Goal: Task Accomplishment & Management: Complete application form

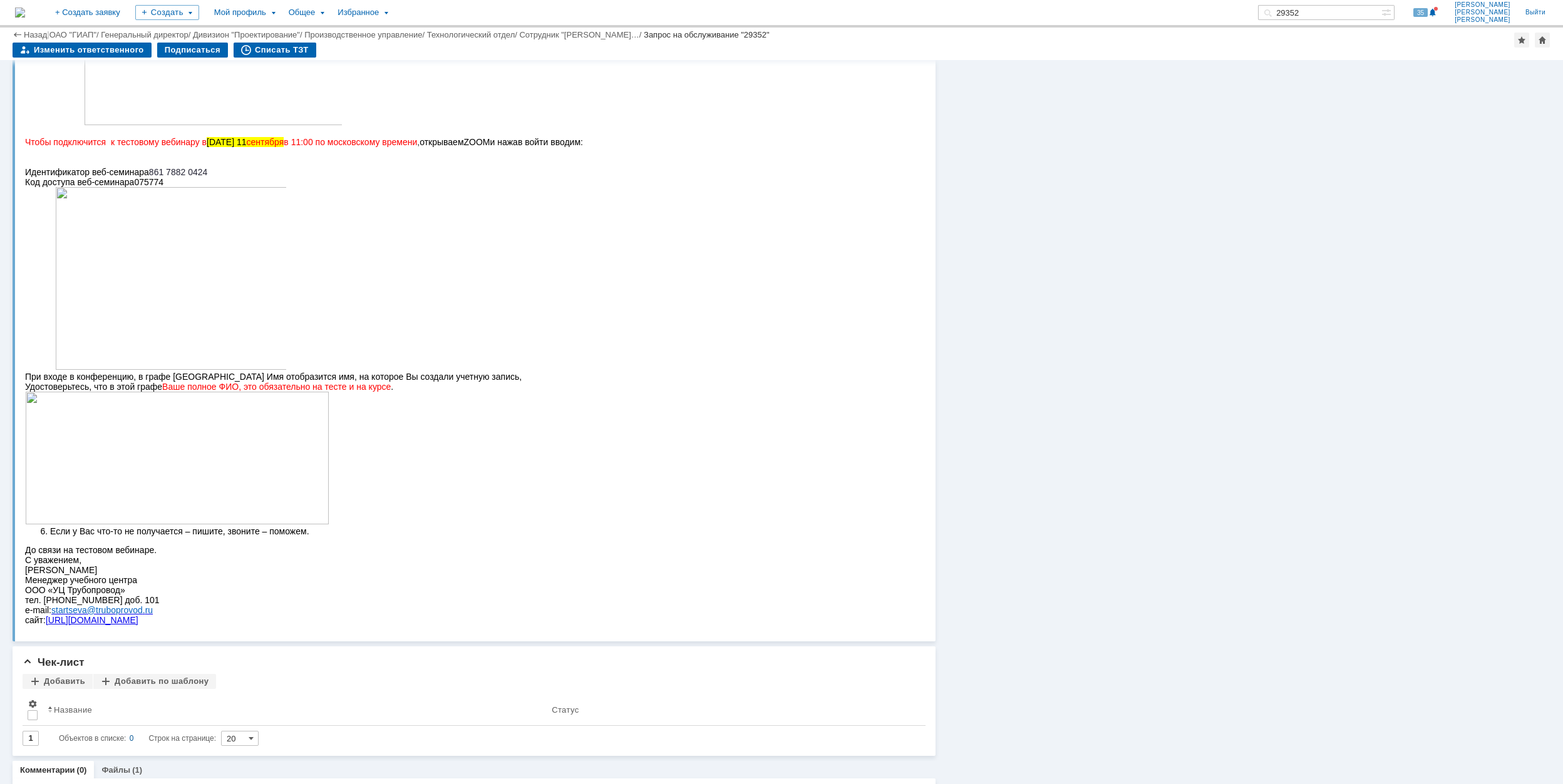
scroll to position [995, 0]
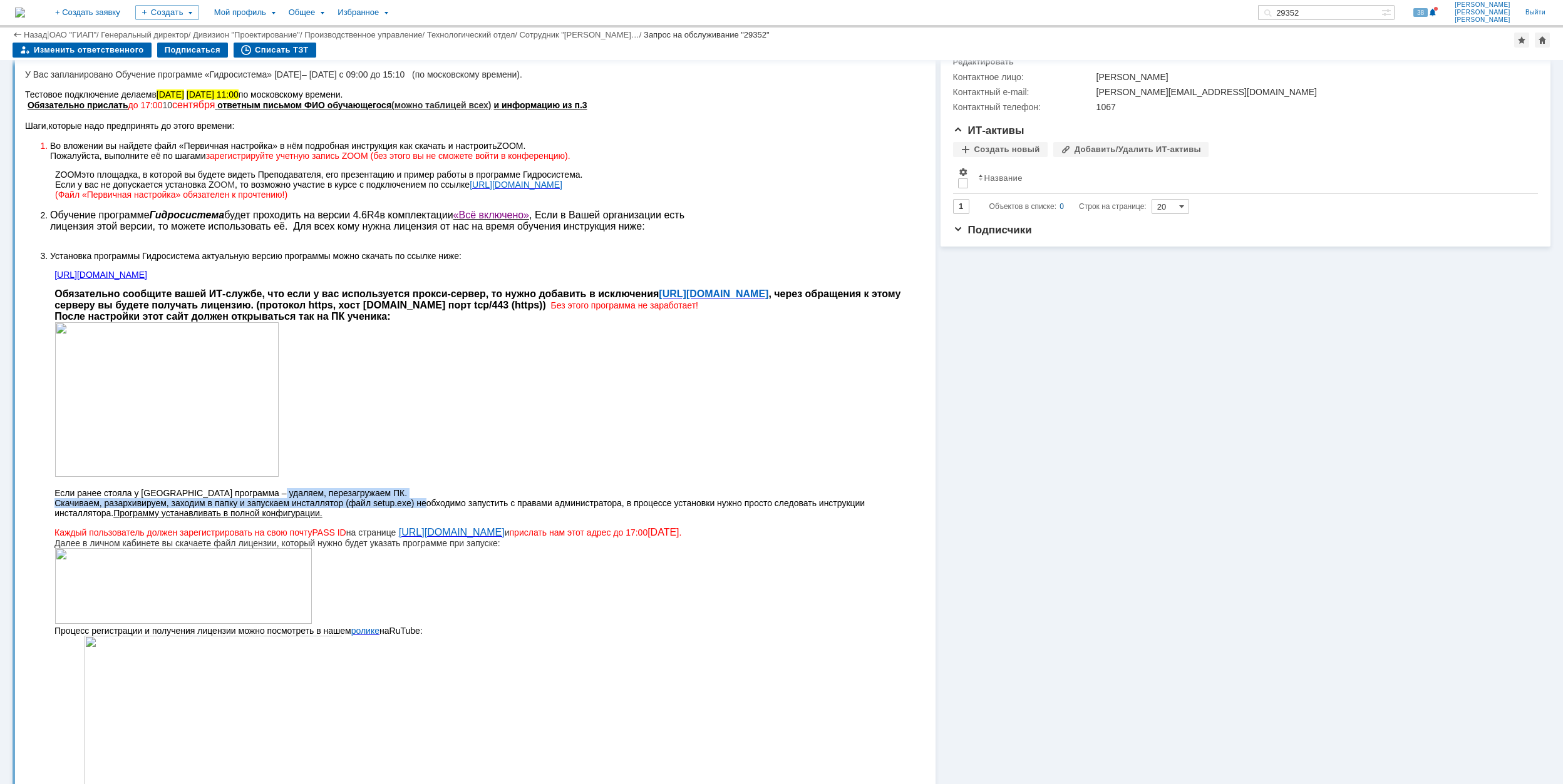
scroll to position [77, 0]
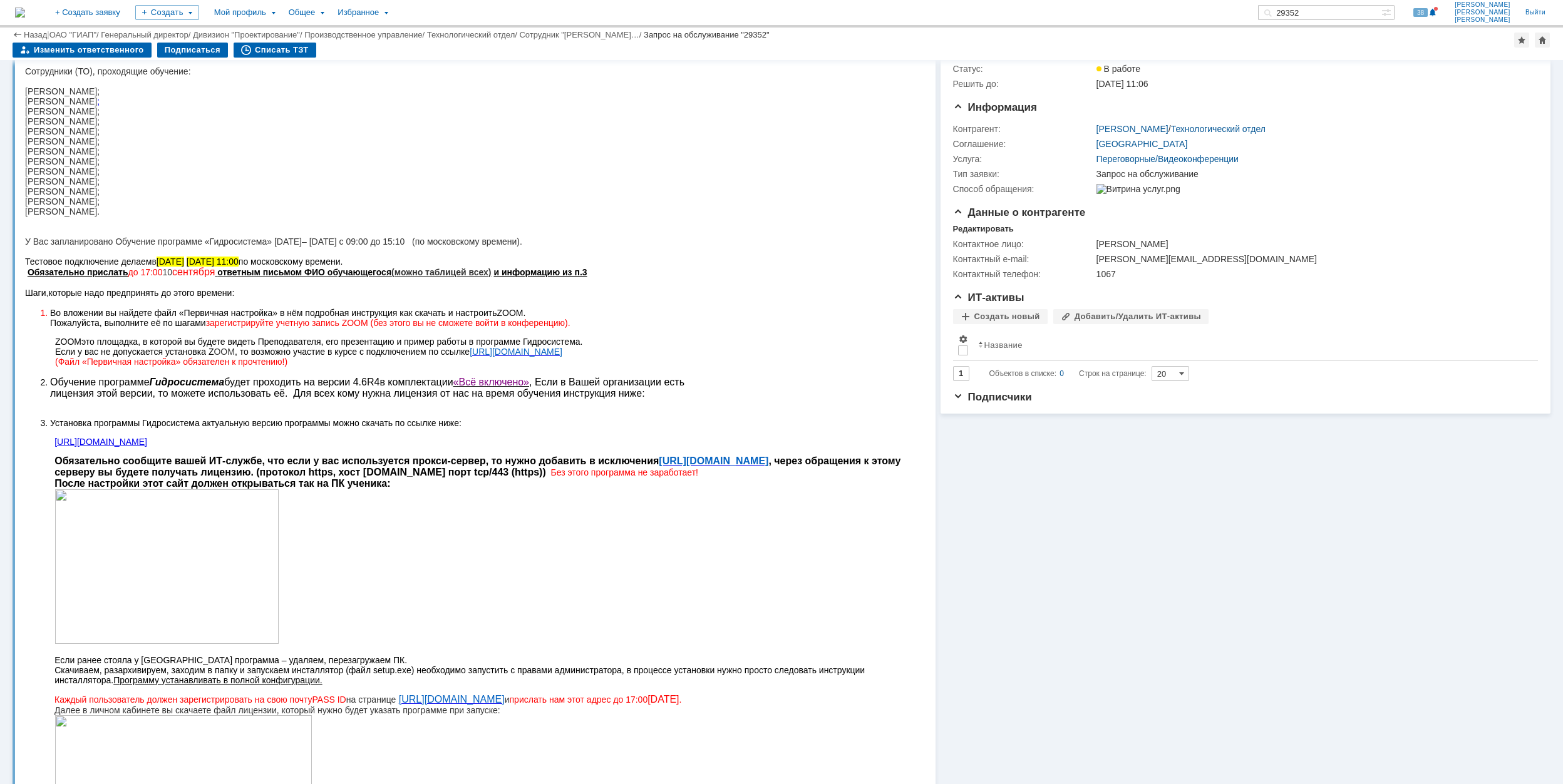
click at [363, 383] on span "6" at bounding box center [364, 382] width 5 height 11
click at [361, 383] on span "6" at bounding box center [364, 382] width 5 height 11
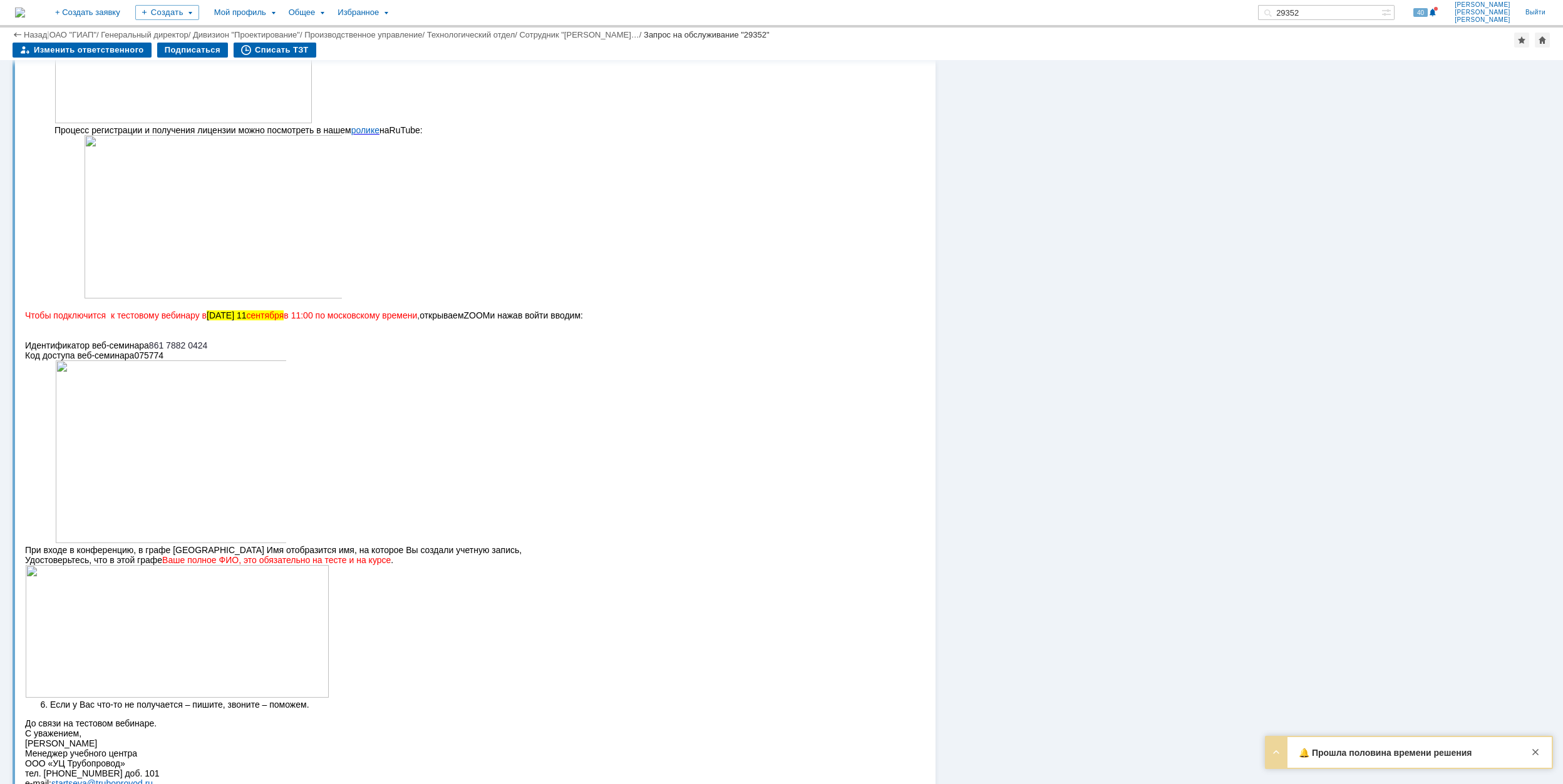
scroll to position [995, 0]
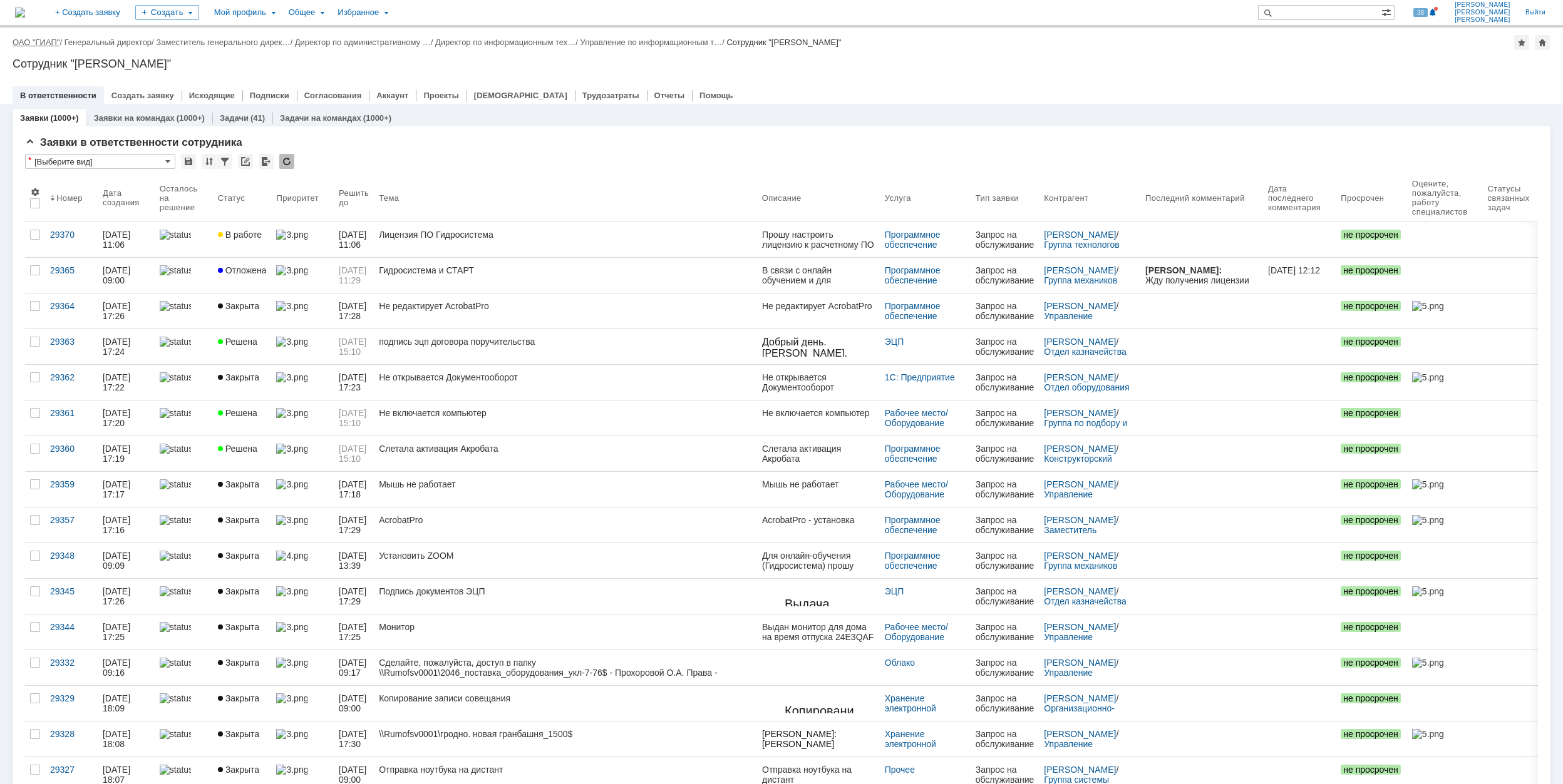
click at [49, 41] on link "ОАО "ГИАП"" at bounding box center [35, 42] width 47 height 9
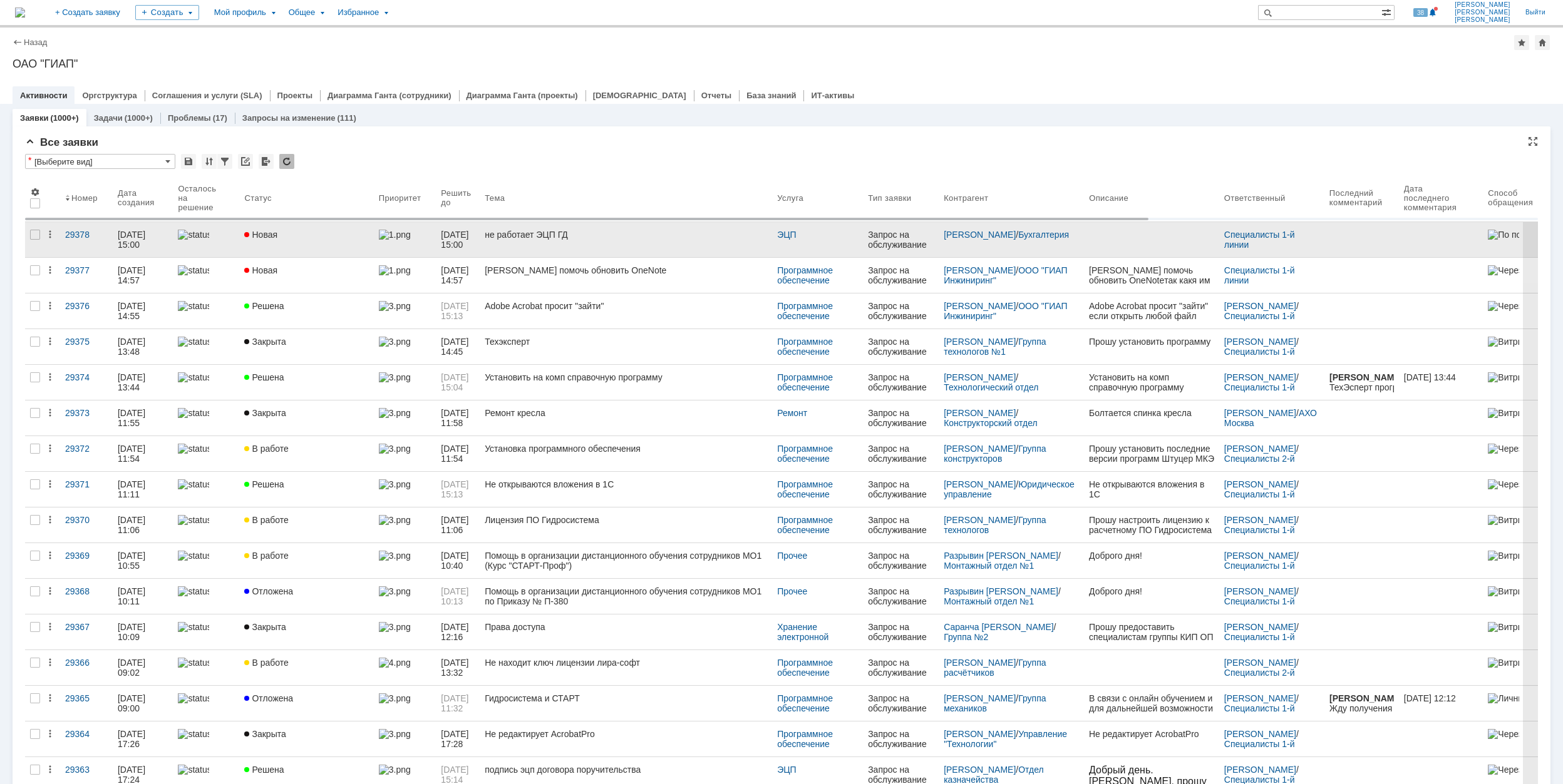
click at [661, 233] on div "не работает ЭЦП ГД" at bounding box center [626, 234] width 282 height 10
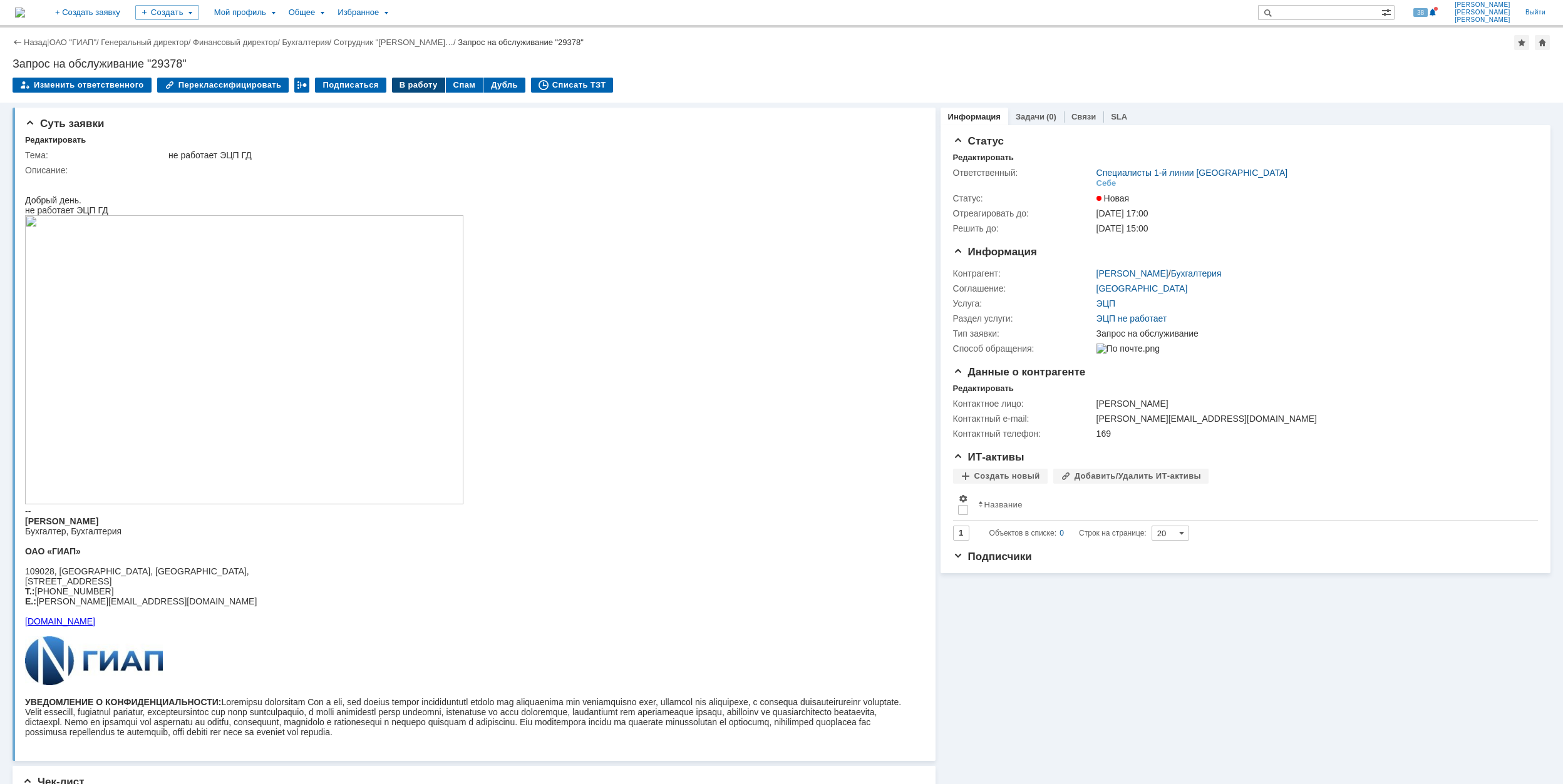
click at [394, 81] on div "В работу" at bounding box center [418, 85] width 53 height 15
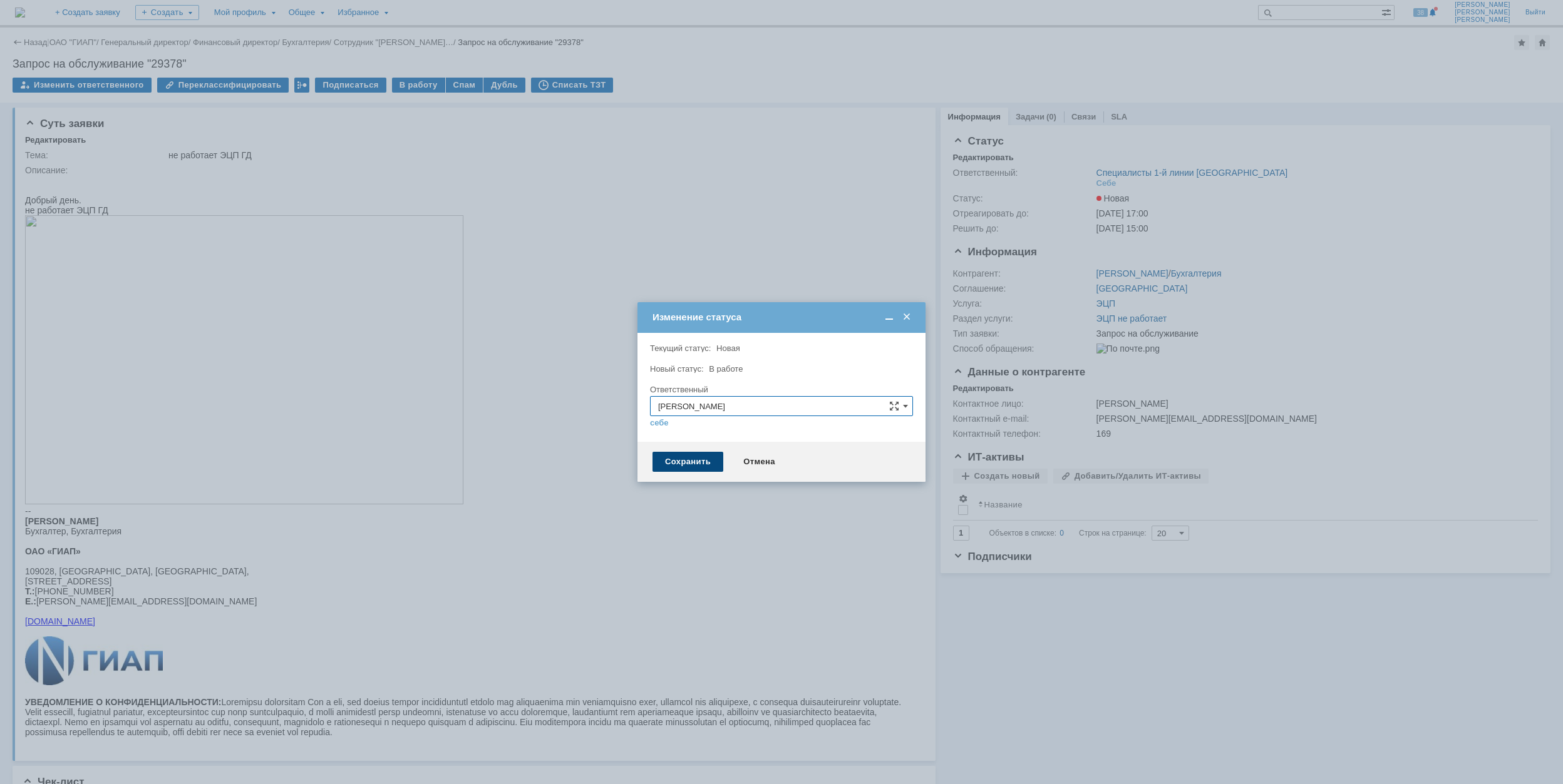
click at [689, 463] on div "Сохранить" at bounding box center [688, 462] width 71 height 20
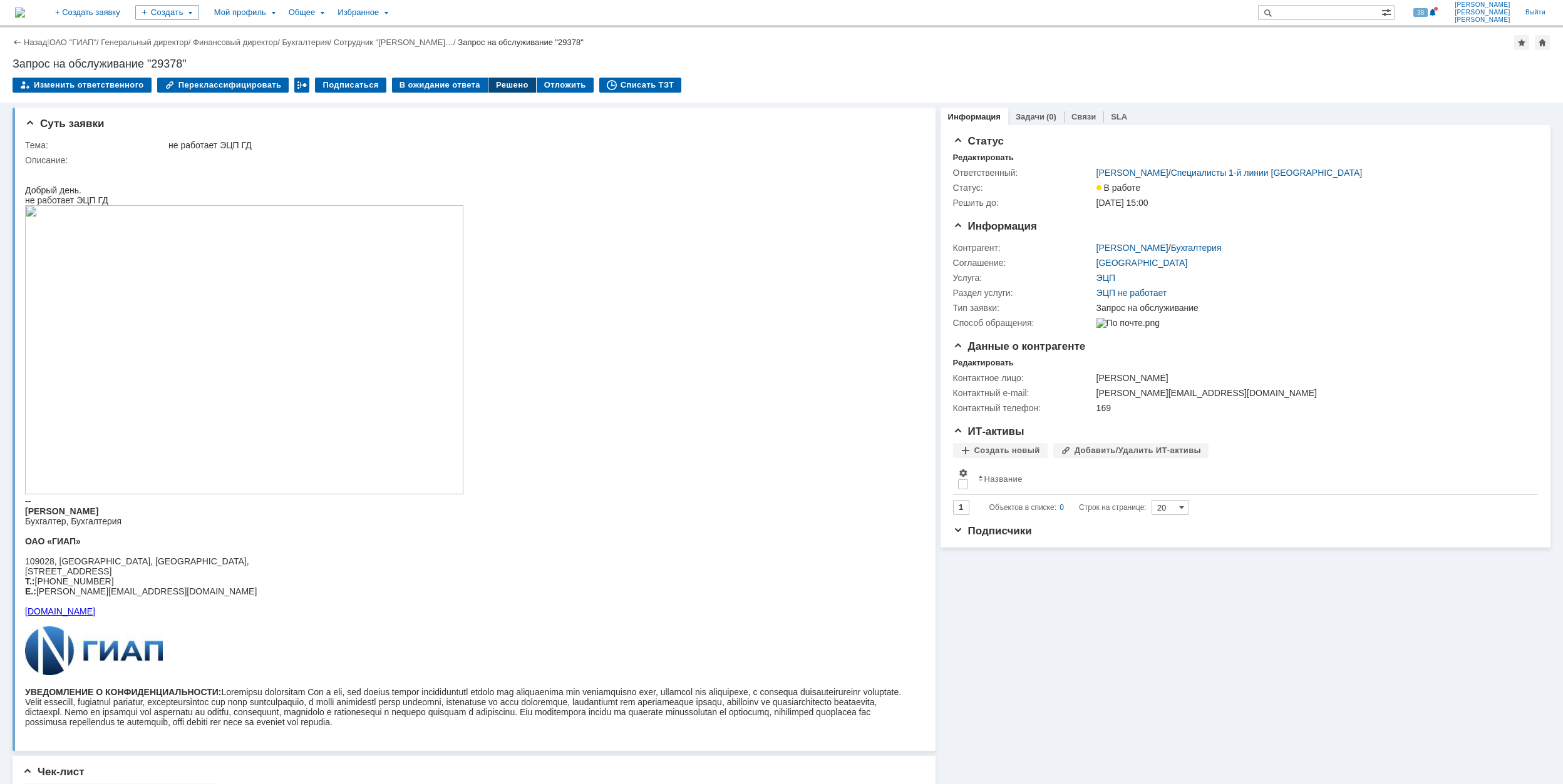
click at [500, 77] on div "Решено" at bounding box center [512, 85] width 48 height 15
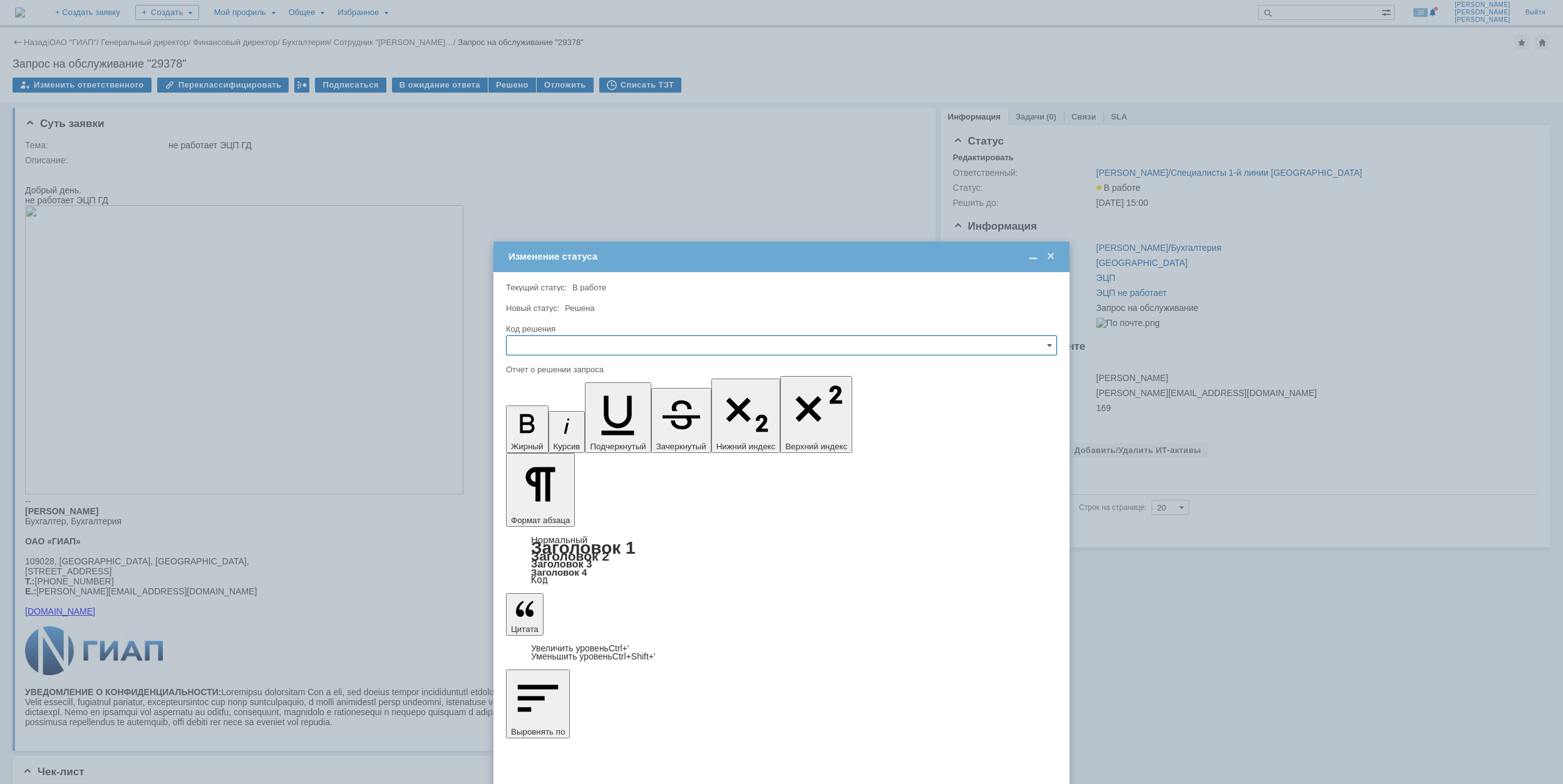
click at [688, 345] on input "text" at bounding box center [781, 345] width 551 height 20
click at [590, 428] on span "Решено" at bounding box center [781, 430] width 535 height 10
type input "Решено"
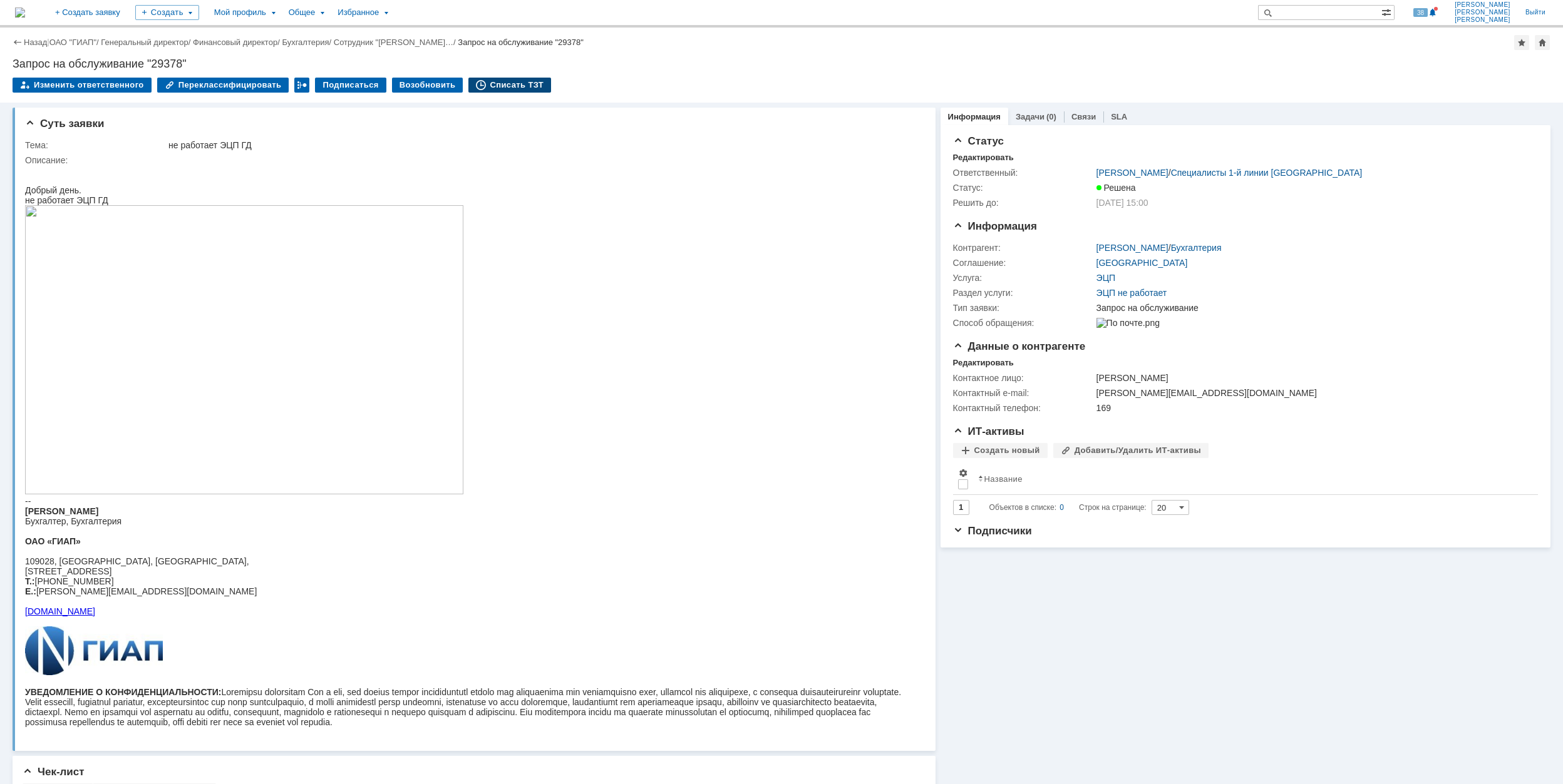
click at [514, 79] on div "Списать ТЗТ" at bounding box center [509, 85] width 83 height 15
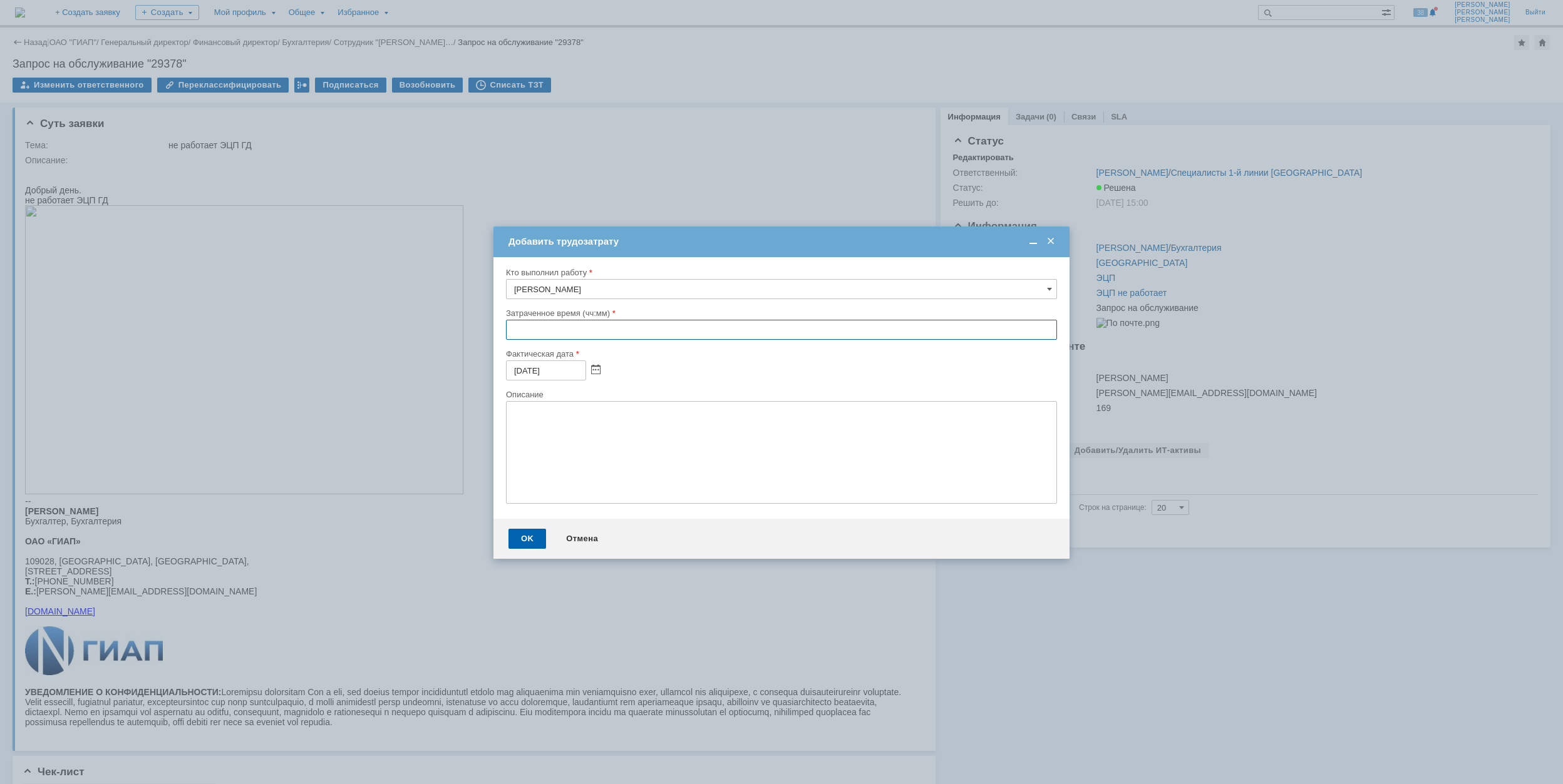
drag, startPoint x: 512, startPoint y: 328, endPoint x: 526, endPoint y: 308, distance: 24.4
click at [514, 327] on input "text" at bounding box center [781, 330] width 551 height 20
type input "00:30"
click at [526, 535] on div "OK" at bounding box center [527, 539] width 38 height 20
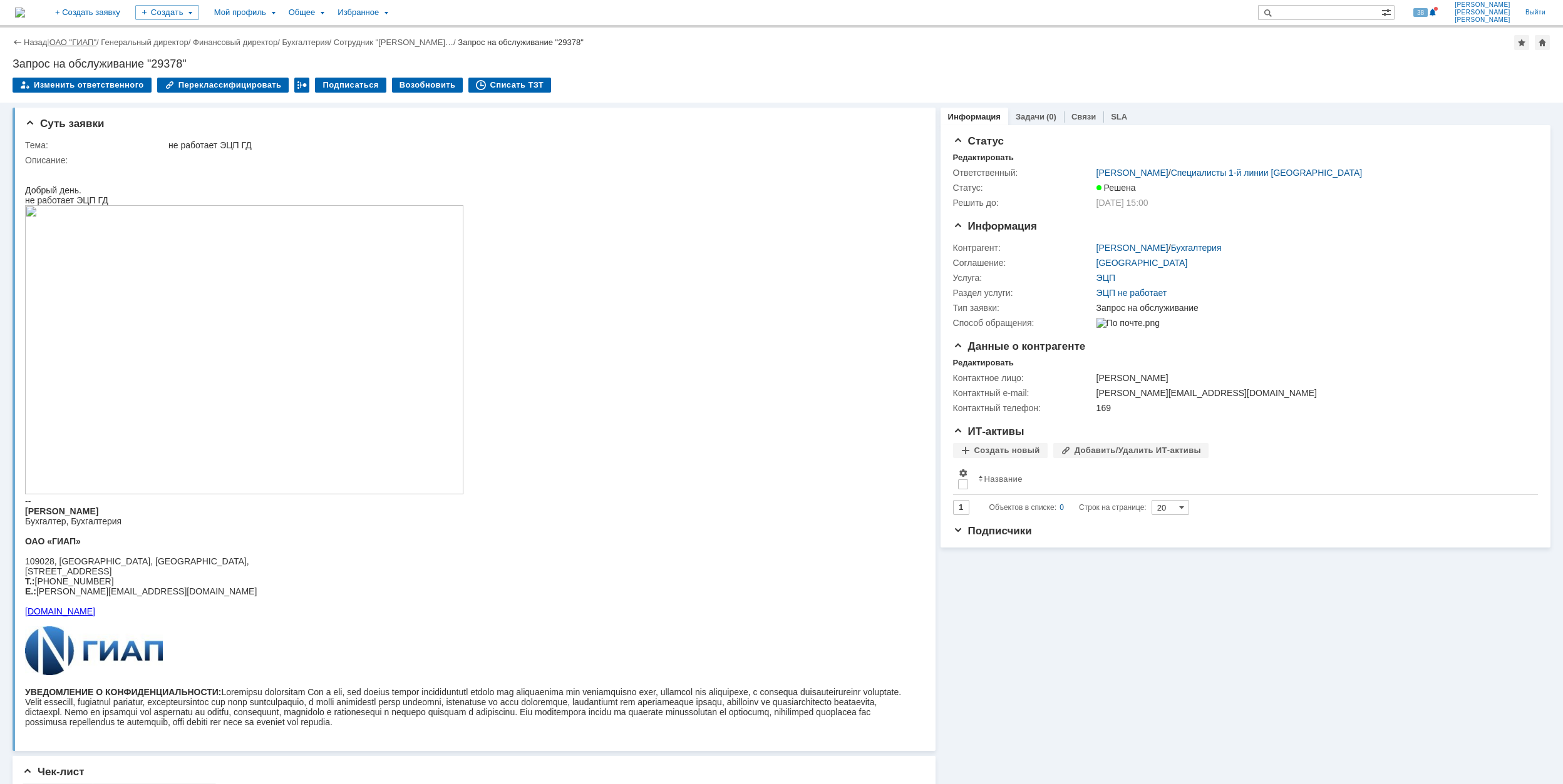
click at [74, 40] on link "ОАО "ГИАП"" at bounding box center [72, 42] width 47 height 9
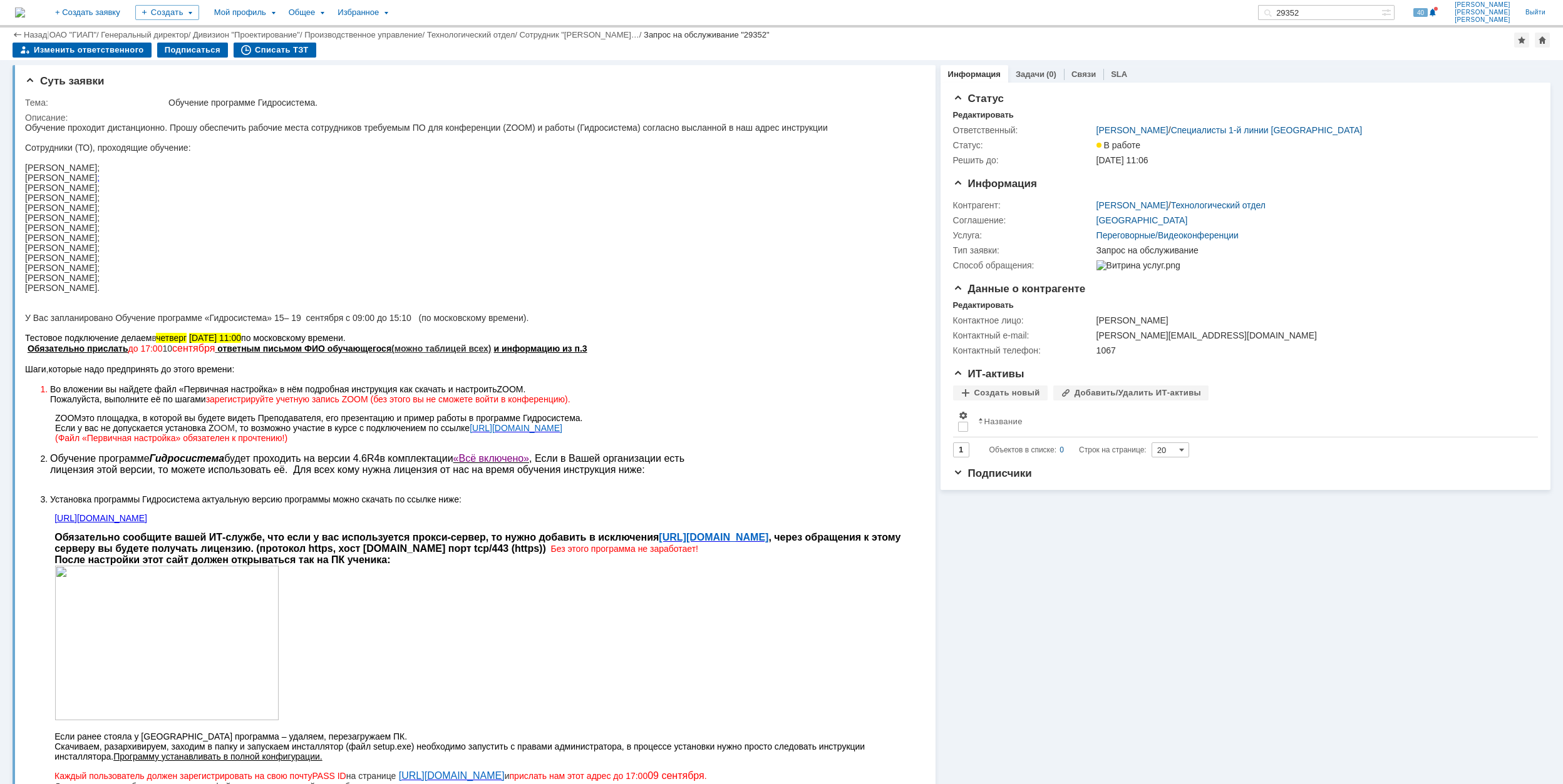
scroll to position [995, 0]
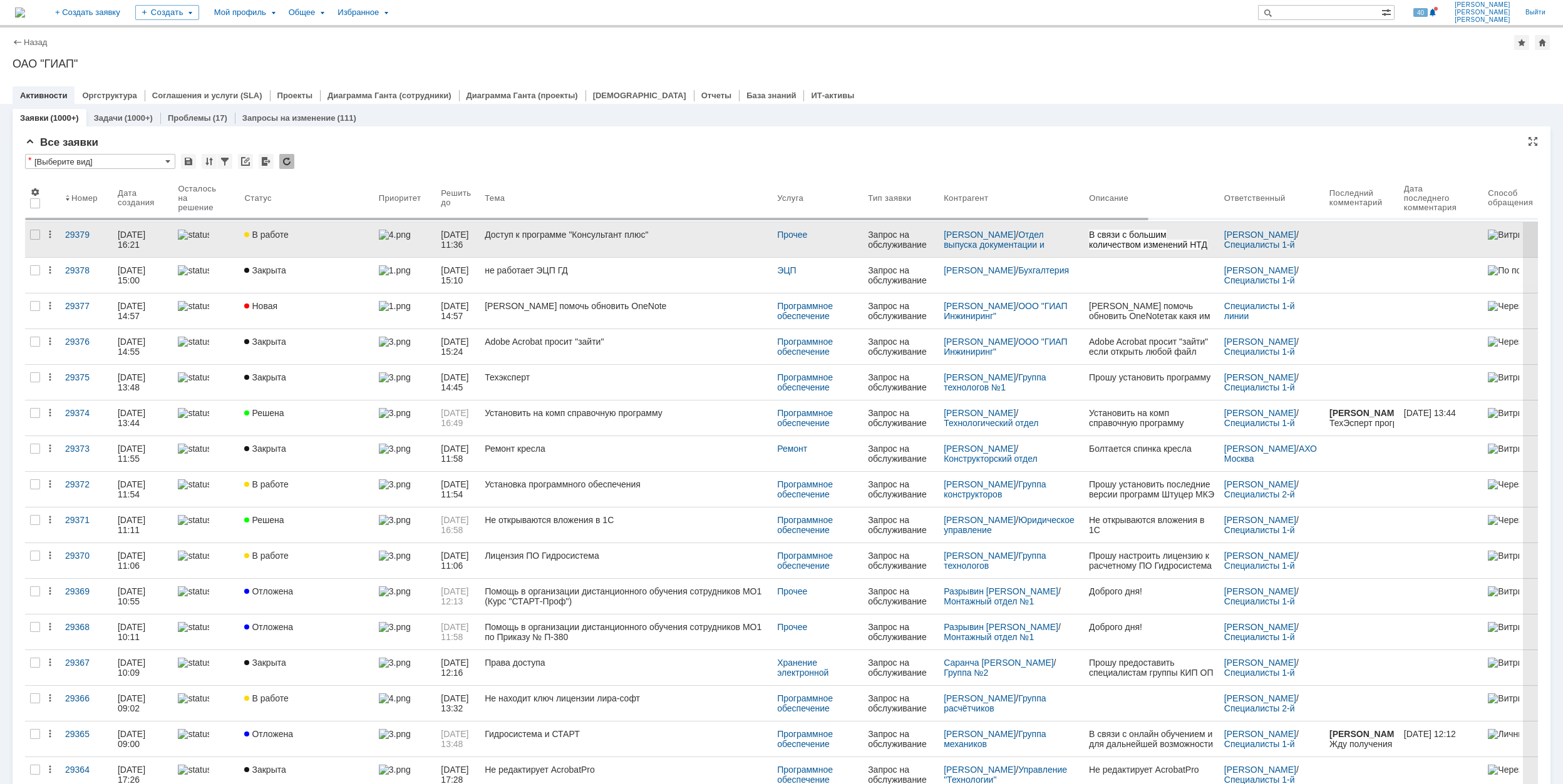
click at [338, 229] on div "В работе" at bounding box center [306, 234] width 124 height 10
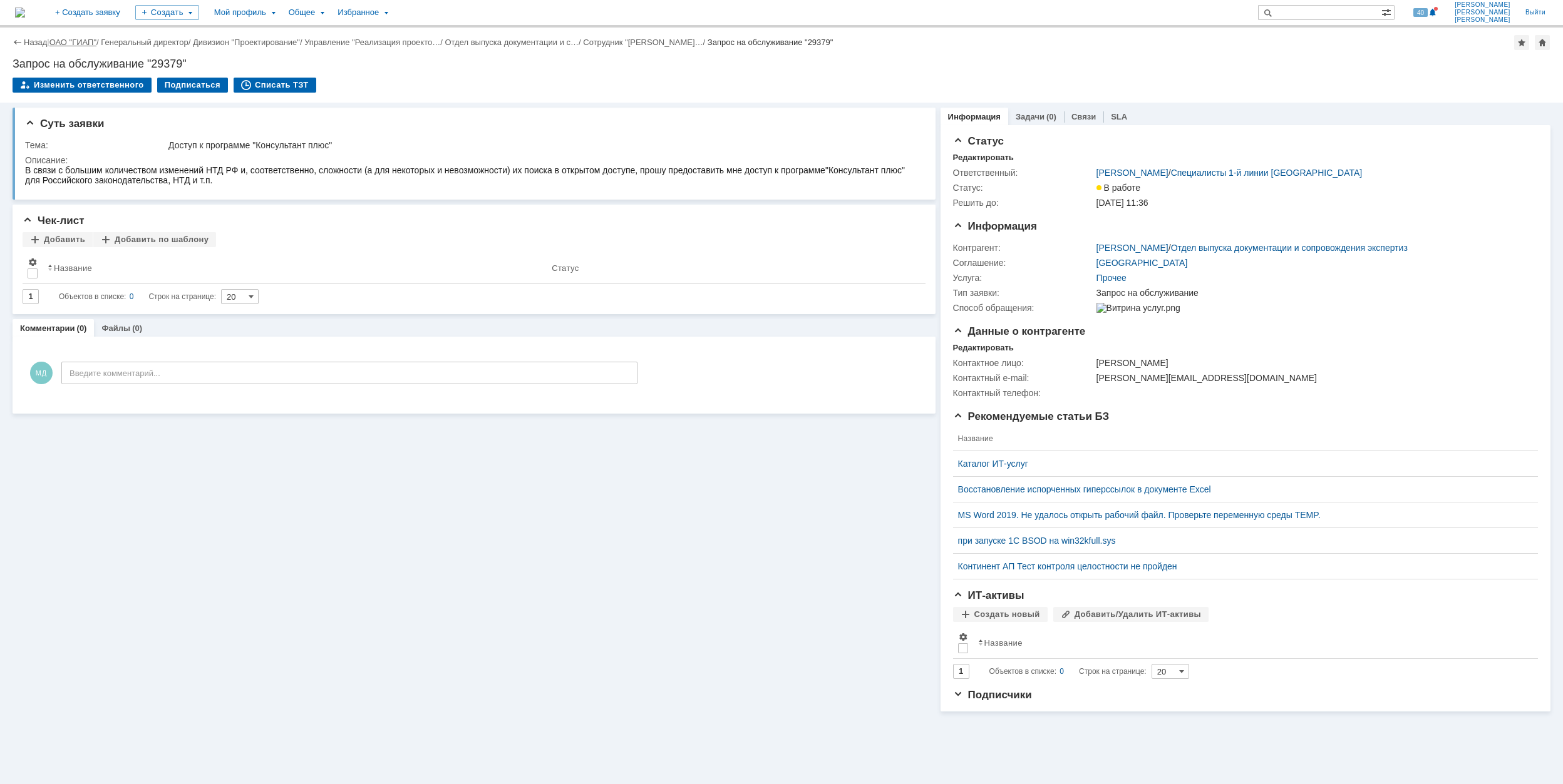
click at [83, 41] on link "ОАО "ГИАП"" at bounding box center [72, 42] width 47 height 9
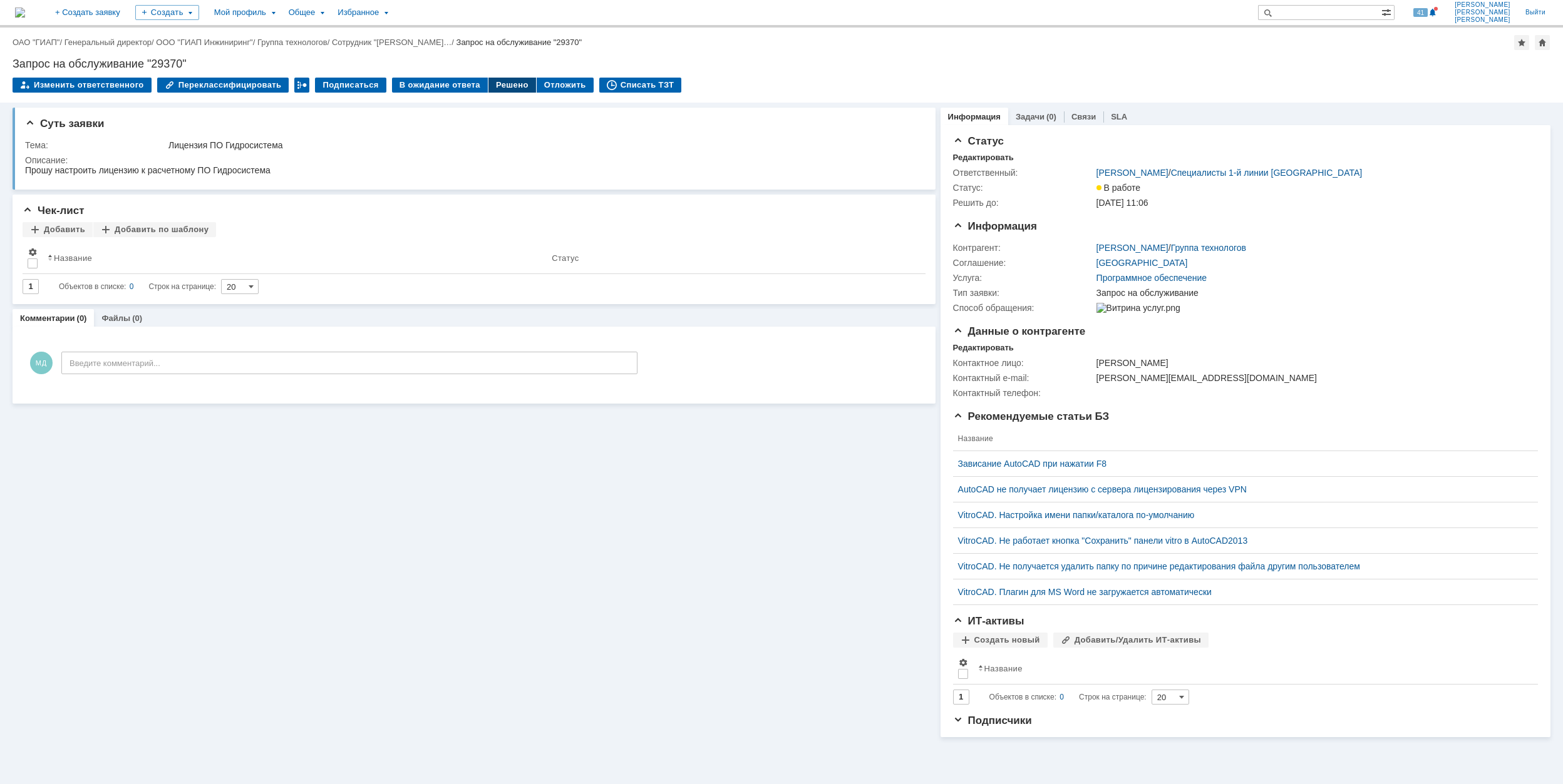
click at [490, 88] on div "Решено" at bounding box center [512, 85] width 48 height 15
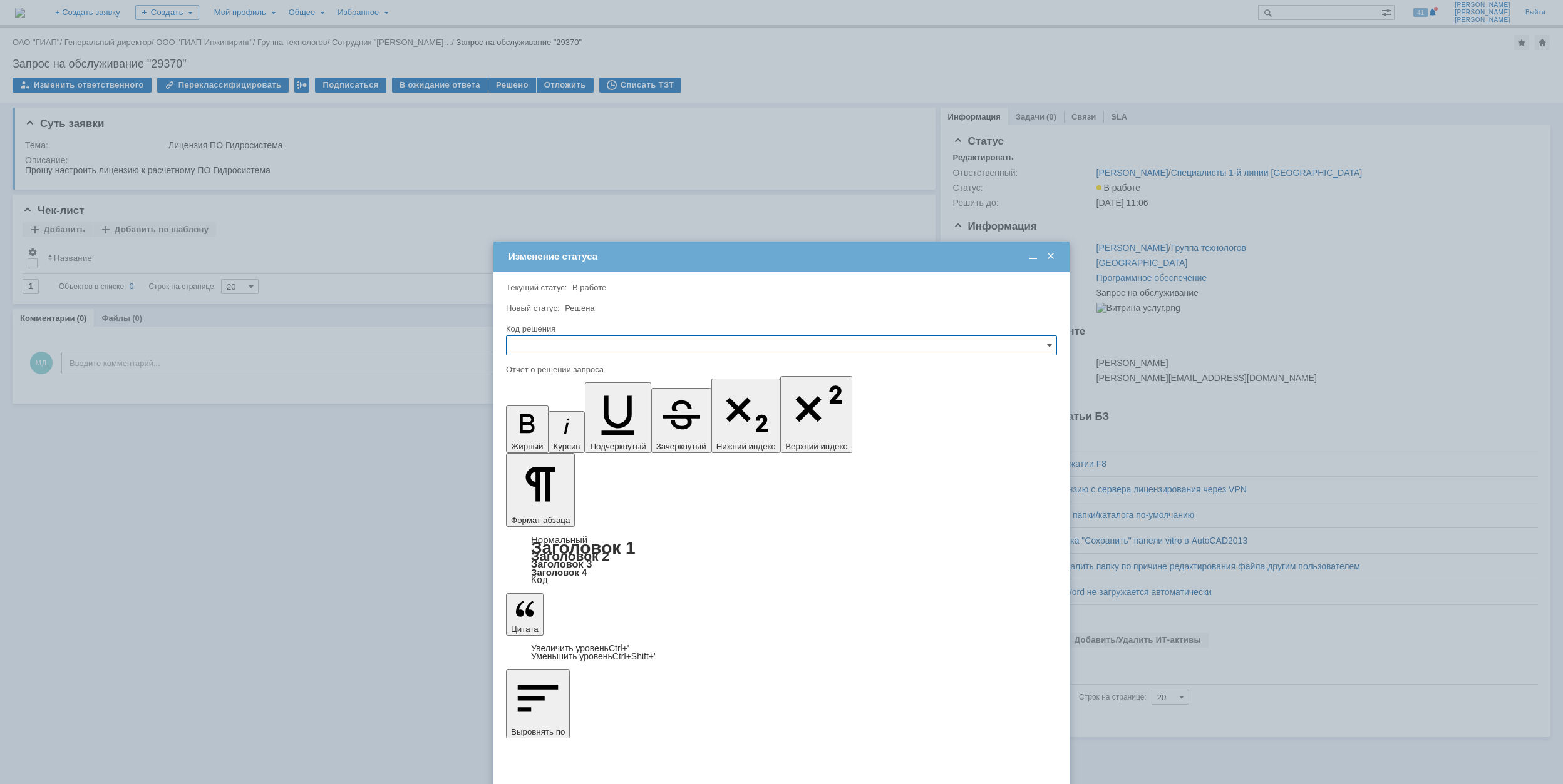
click at [682, 343] on input "text" at bounding box center [781, 345] width 551 height 20
click at [606, 440] on div "Решено" at bounding box center [781, 430] width 549 height 20
type input "Решено"
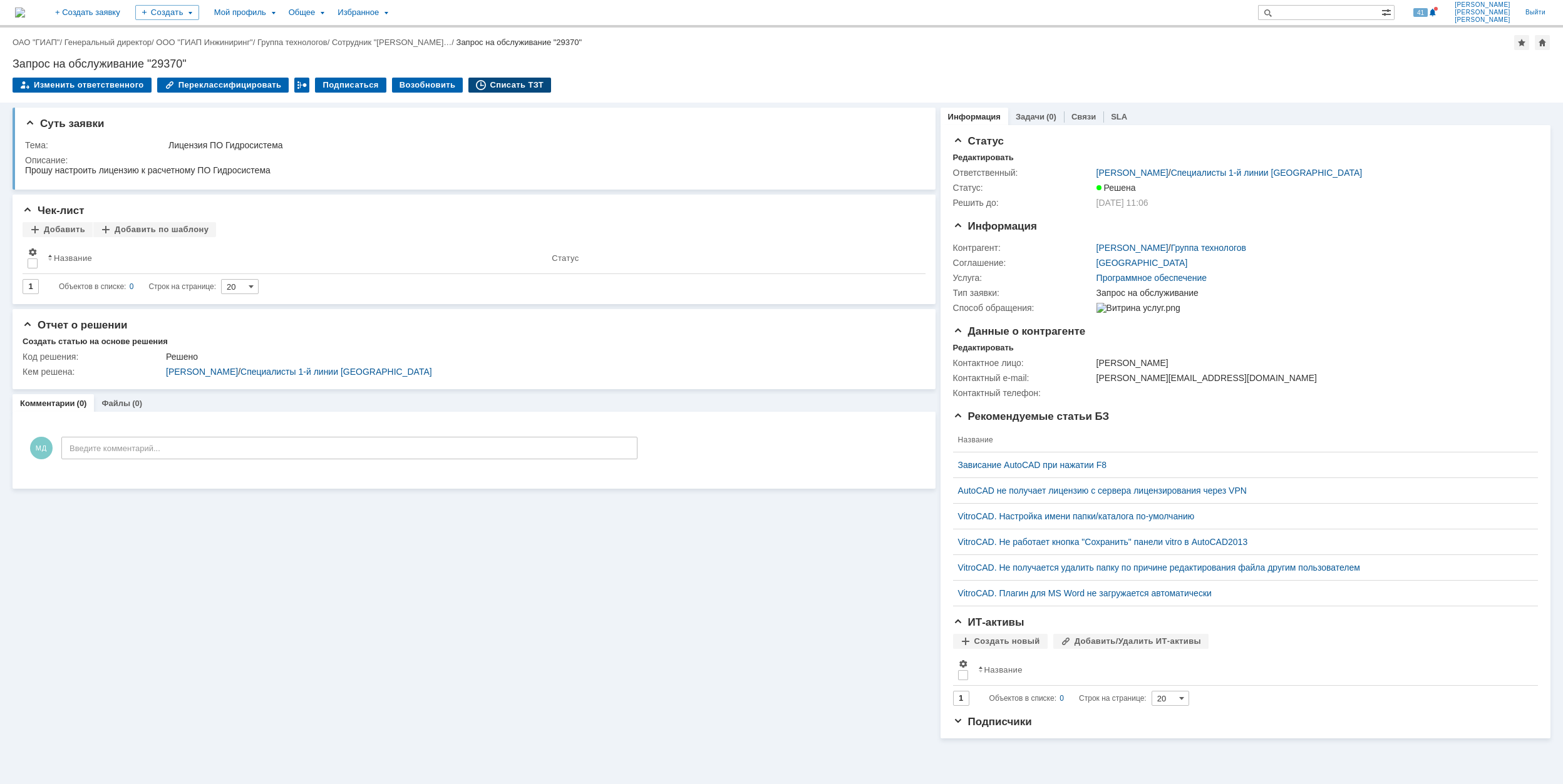
click at [499, 80] on div "Списать ТЗТ" at bounding box center [509, 85] width 83 height 15
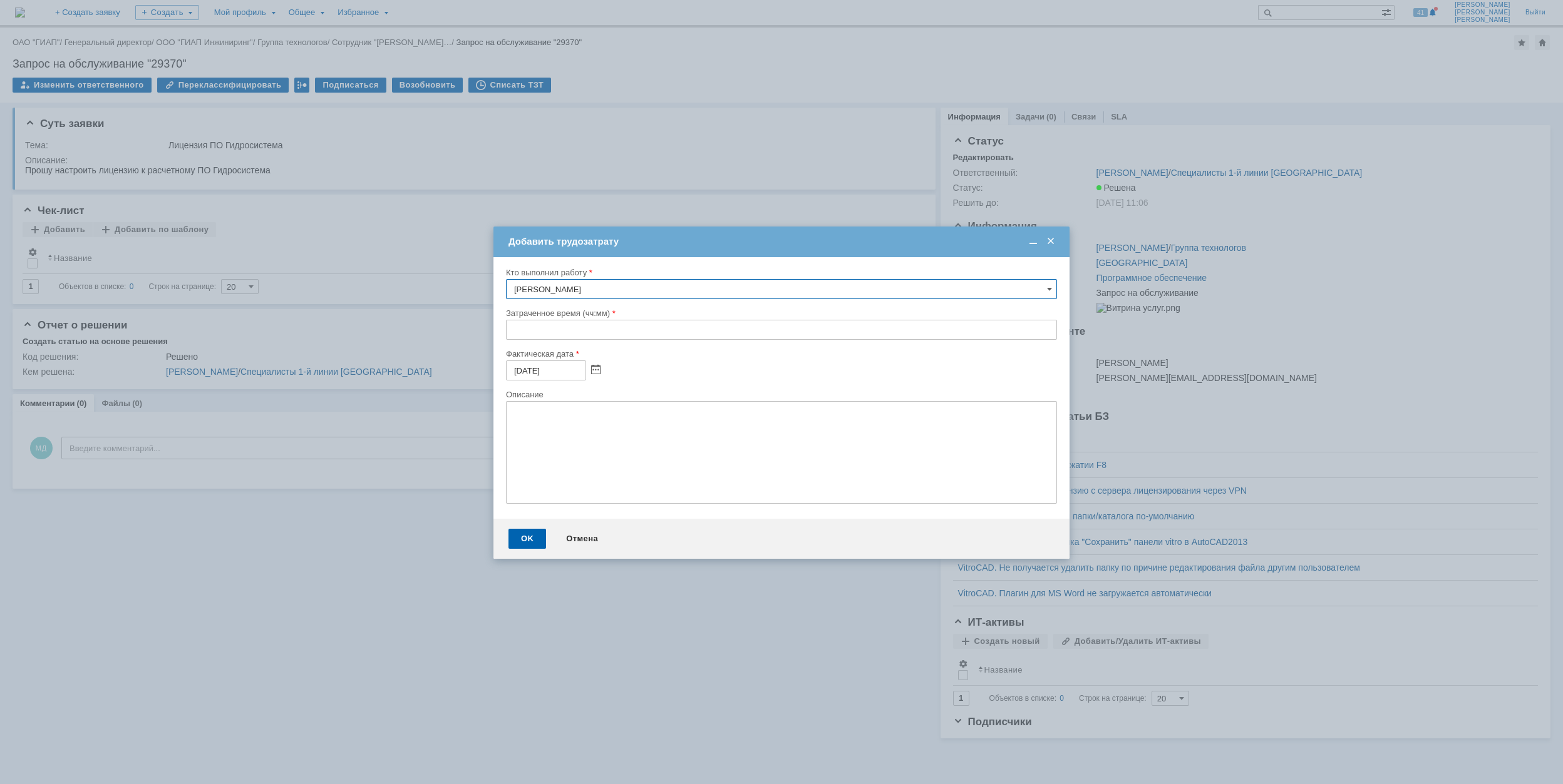
drag, startPoint x: 509, startPoint y: 328, endPoint x: 512, endPoint y: 321, distance: 7.6
click at [512, 325] on input "text" at bounding box center [781, 330] width 551 height 20
type input "01:30"
click at [529, 539] on div "OK" at bounding box center [527, 539] width 38 height 20
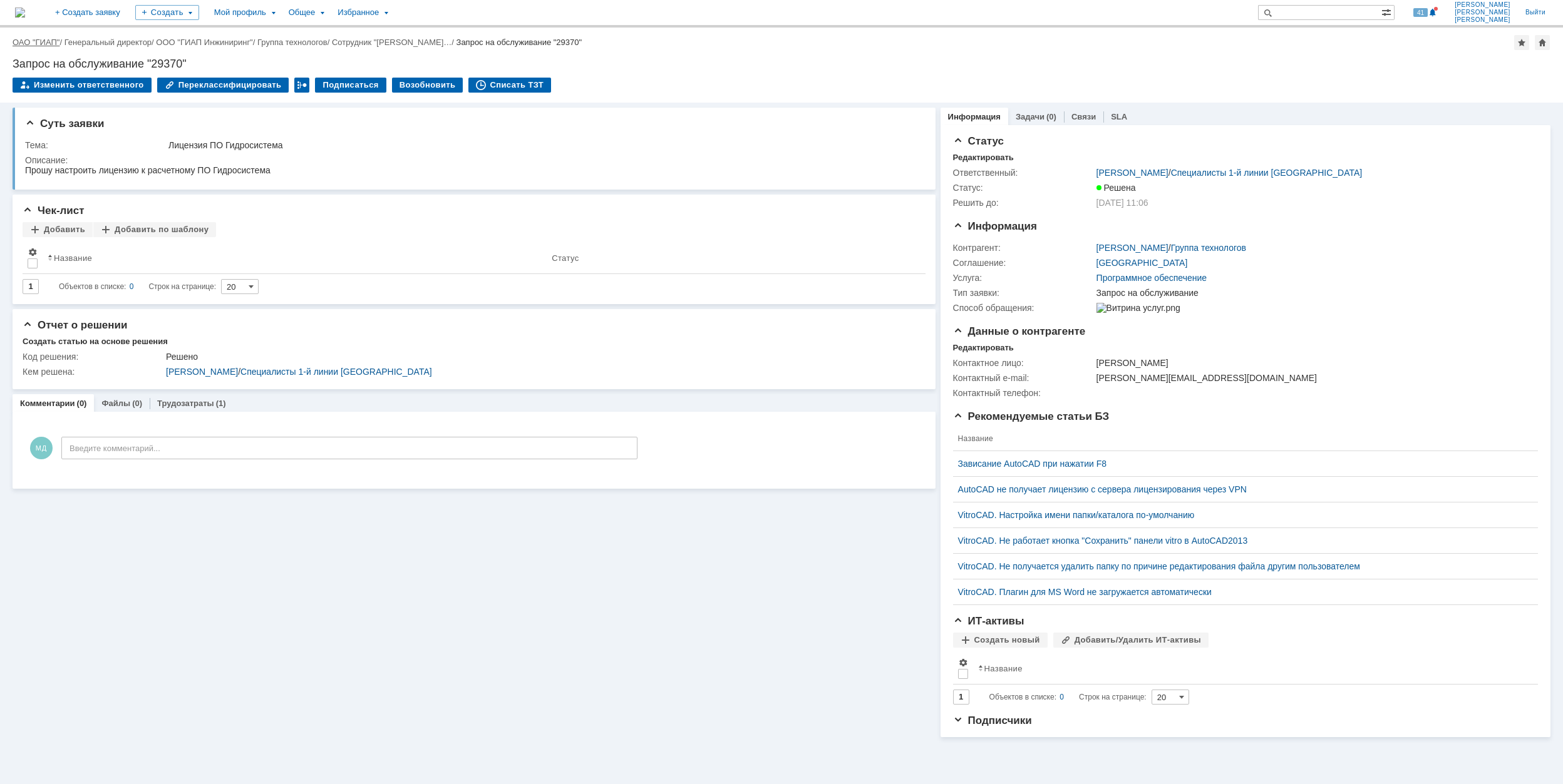
click at [38, 40] on link "ОАО "ГИАП"" at bounding box center [35, 42] width 47 height 9
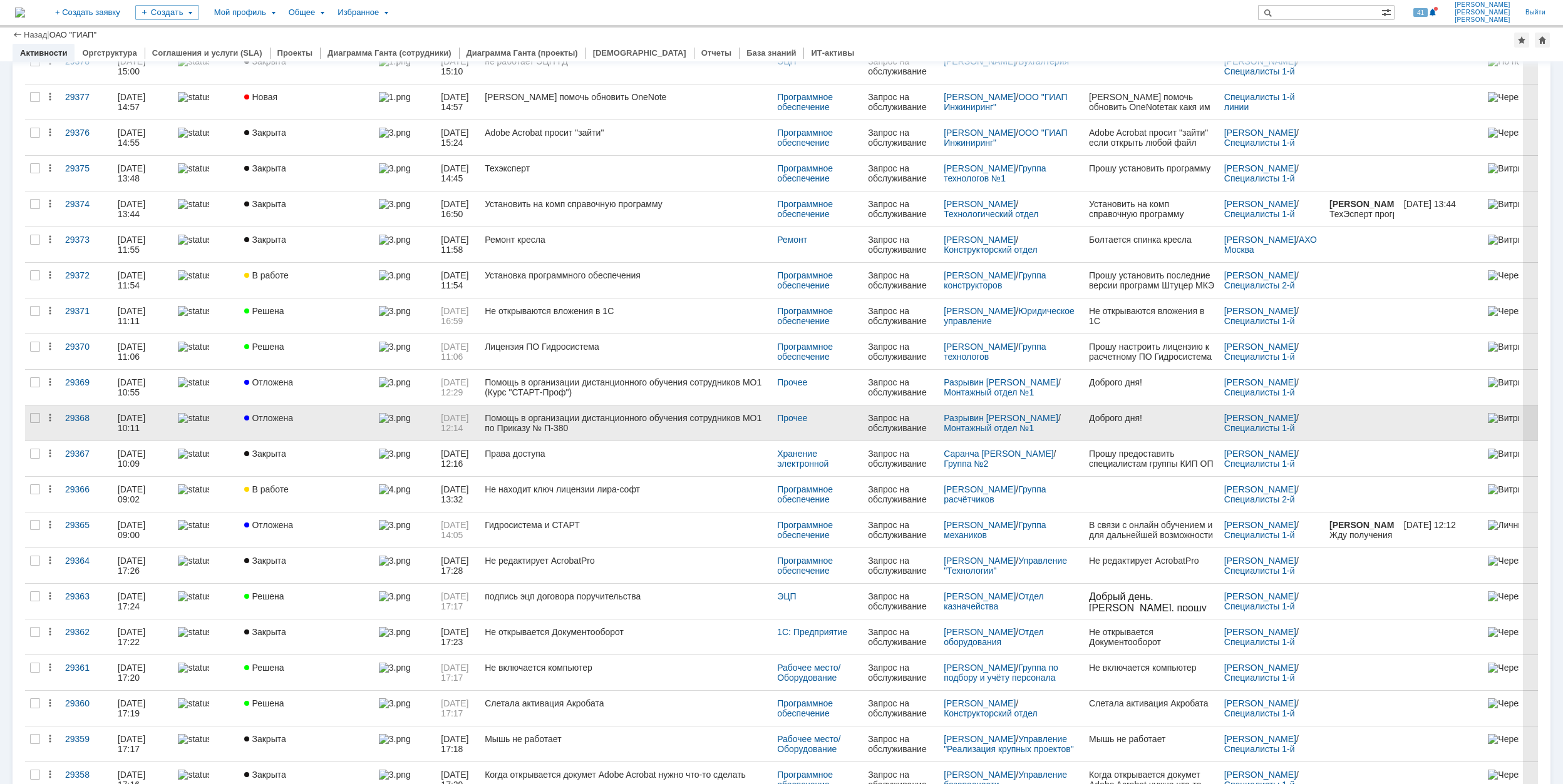
click at [349, 420] on div "Отложена" at bounding box center [306, 418] width 124 height 10
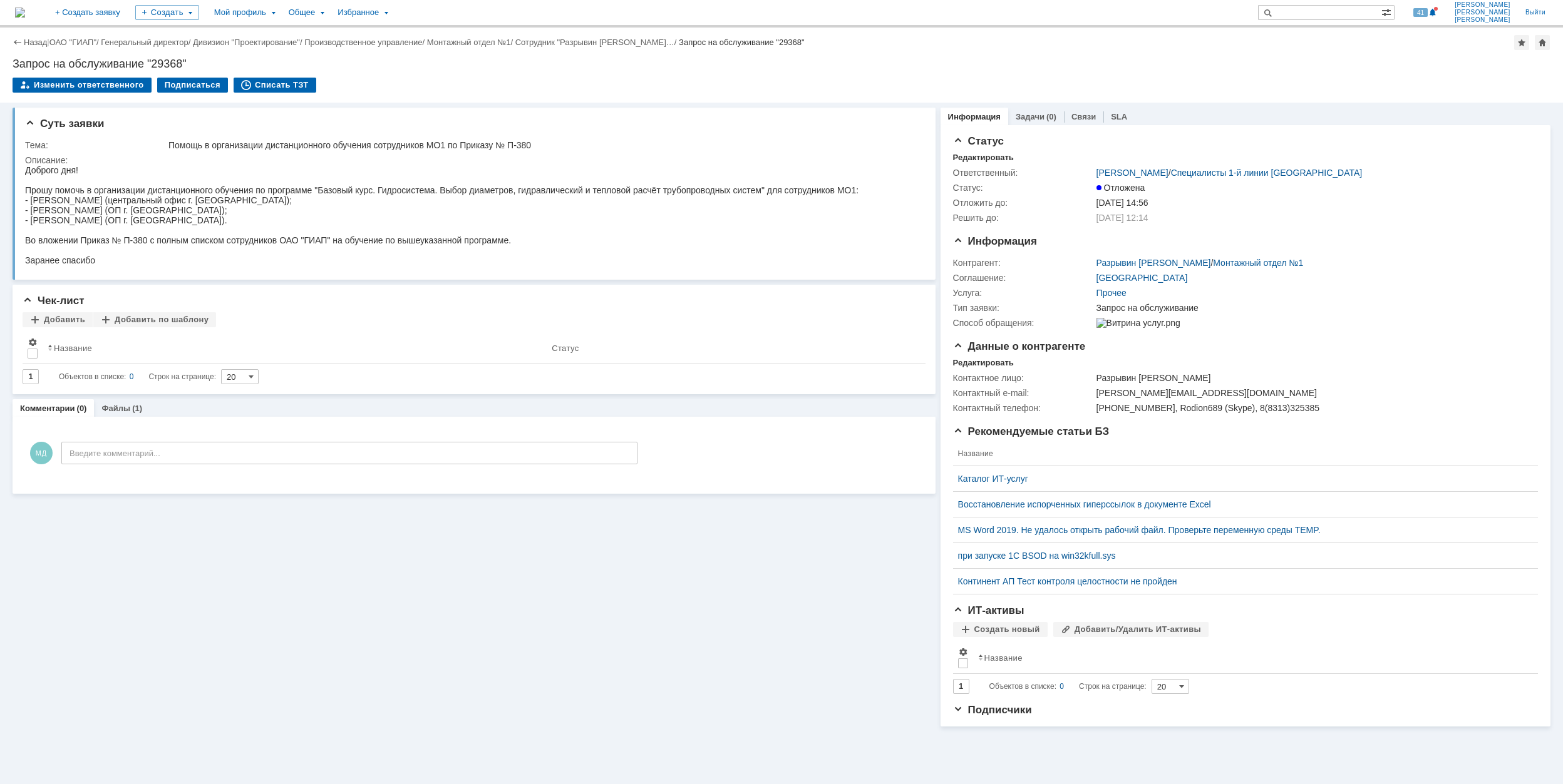
click at [93, 36] on div "Назад | ОАО "ГИАП" / Генеральный директор / Дивизион "Проектирование" / Произво…" at bounding box center [781, 43] width 1538 height 15
click at [89, 42] on link "ОАО "ГИАП"" at bounding box center [72, 42] width 47 height 9
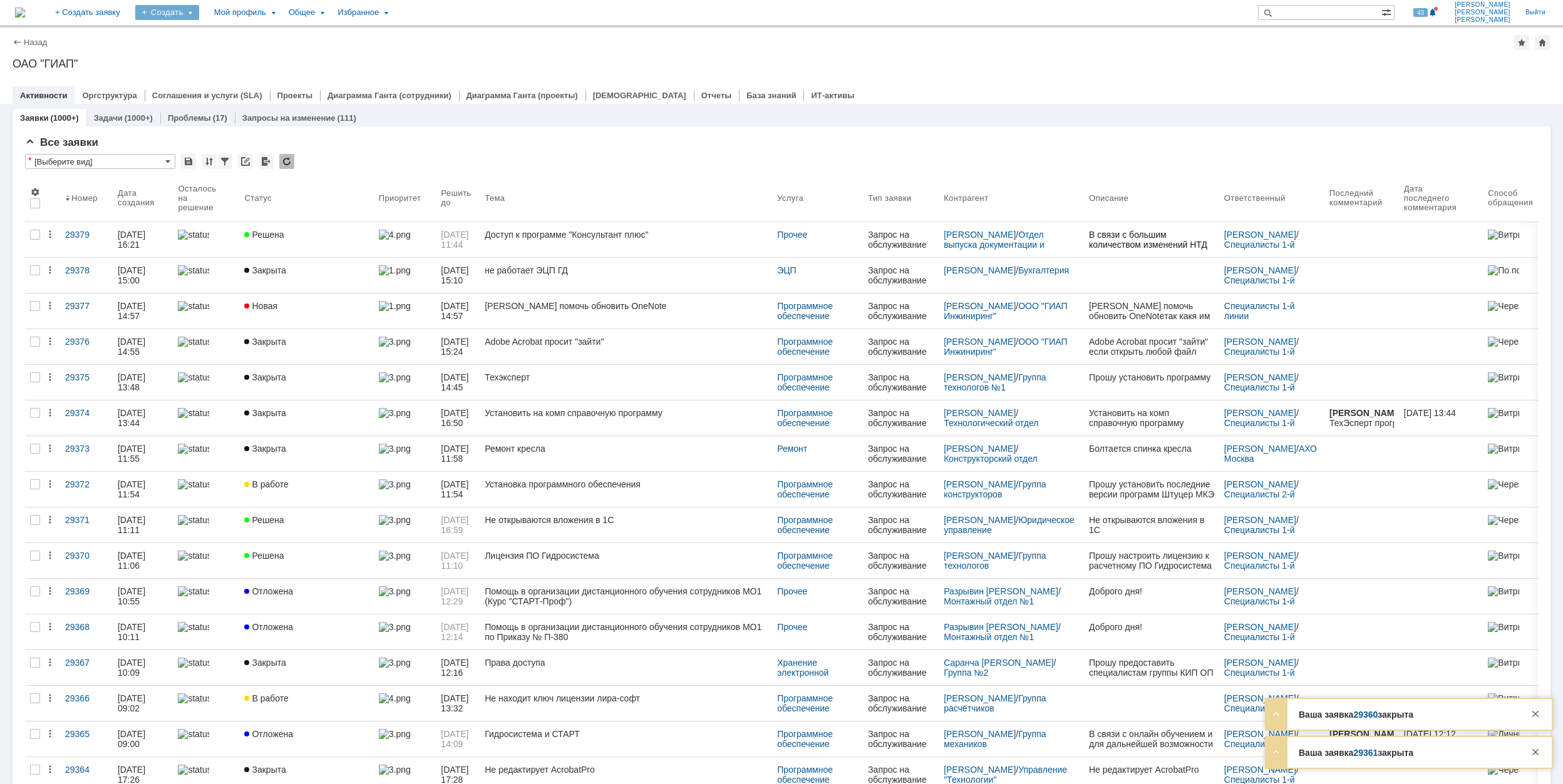
click at [198, 18] on div "Создать" at bounding box center [167, 13] width 64 height 15
click at [233, 73] on link "Заявка" at bounding box center [186, 77] width 95 height 15
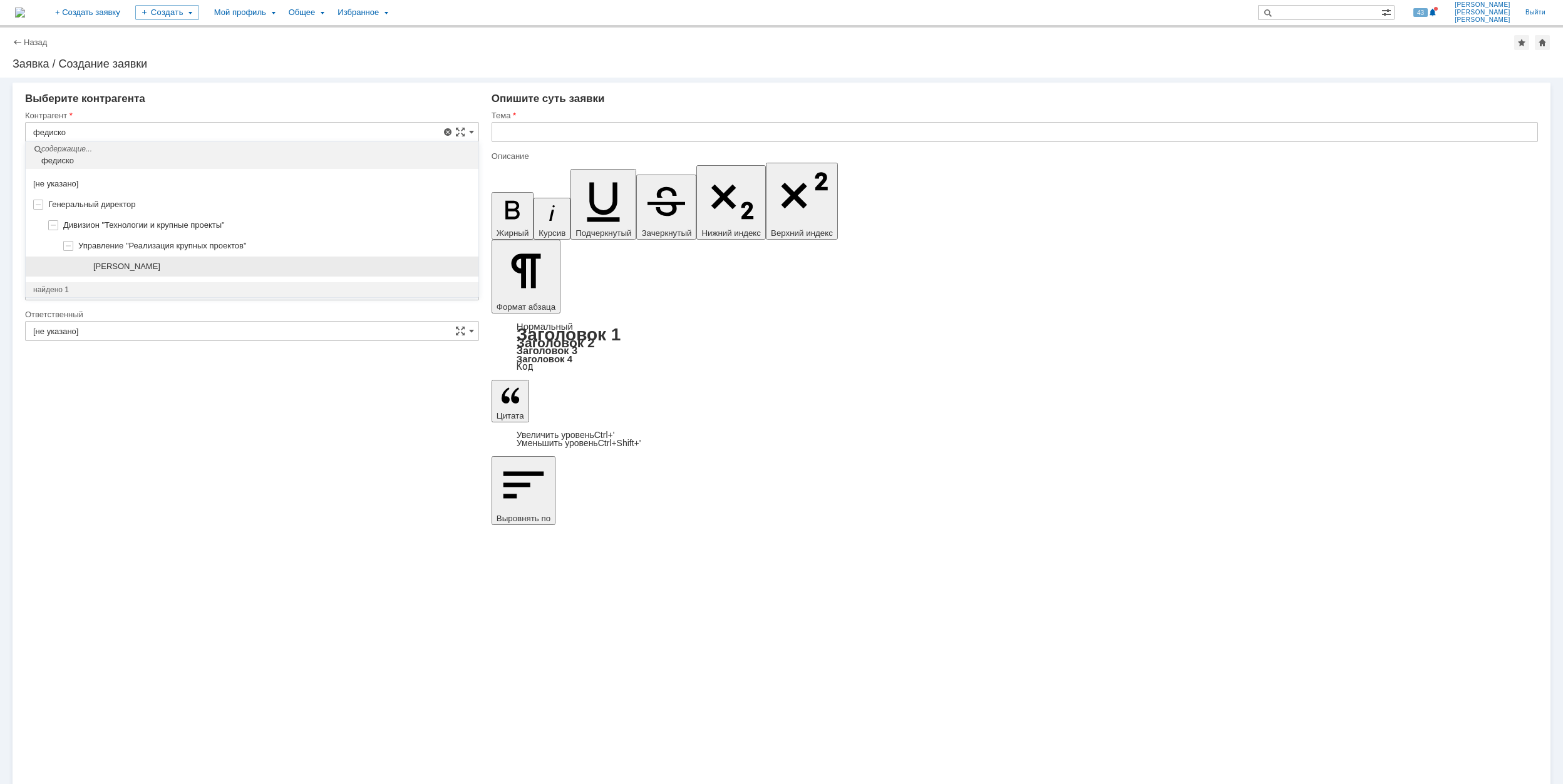
click at [219, 259] on div "[PERSON_NAME]" at bounding box center [252, 267] width 453 height 21
type input "[PERSON_NAME]"
type input "[GEOGRAPHIC_DATA]"
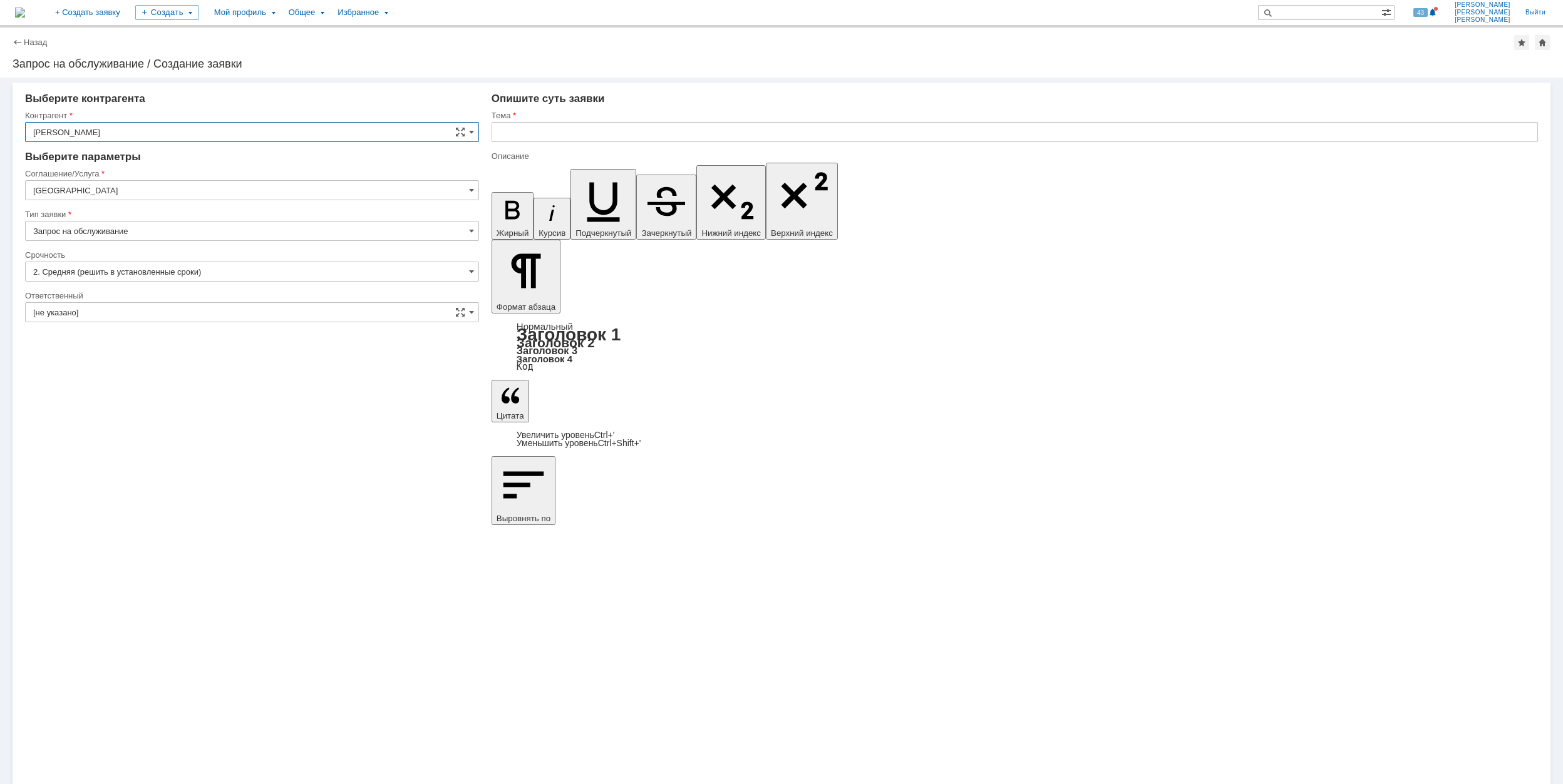
click at [165, 193] on input "[GEOGRAPHIC_DATA]" at bounding box center [252, 190] width 454 height 20
click at [212, 295] on span "Программное обеспечение" at bounding box center [252, 297] width 437 height 10
type input "Программное обеспечение"
click at [166, 267] on input "[не указано]" at bounding box center [252, 272] width 454 height 20
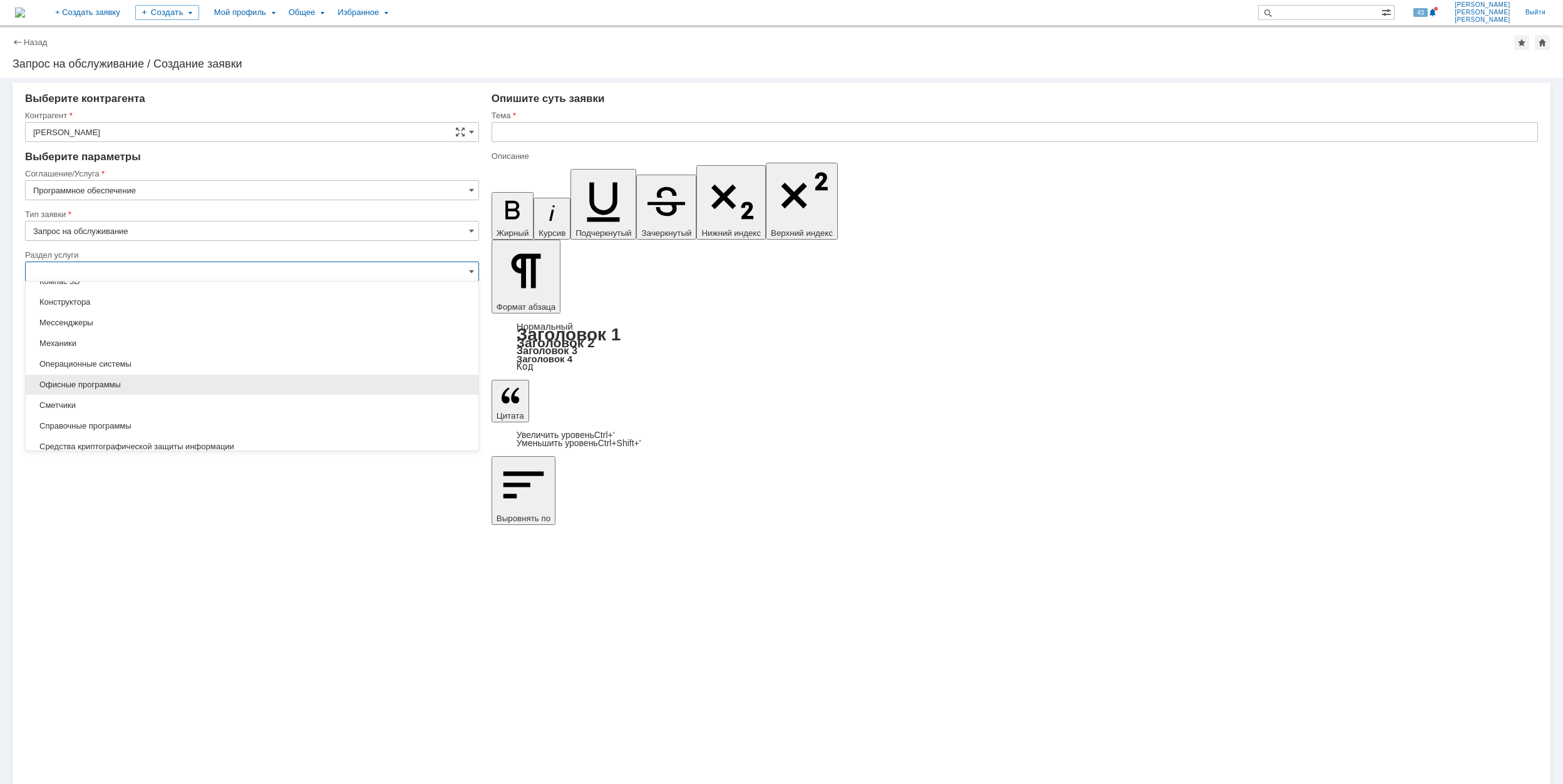
click at [153, 377] on div "Офисные программы" at bounding box center [252, 385] width 453 height 20
type input "Офисные программы"
click at [115, 309] on input "[не указано]" at bounding box center [252, 312] width 454 height 20
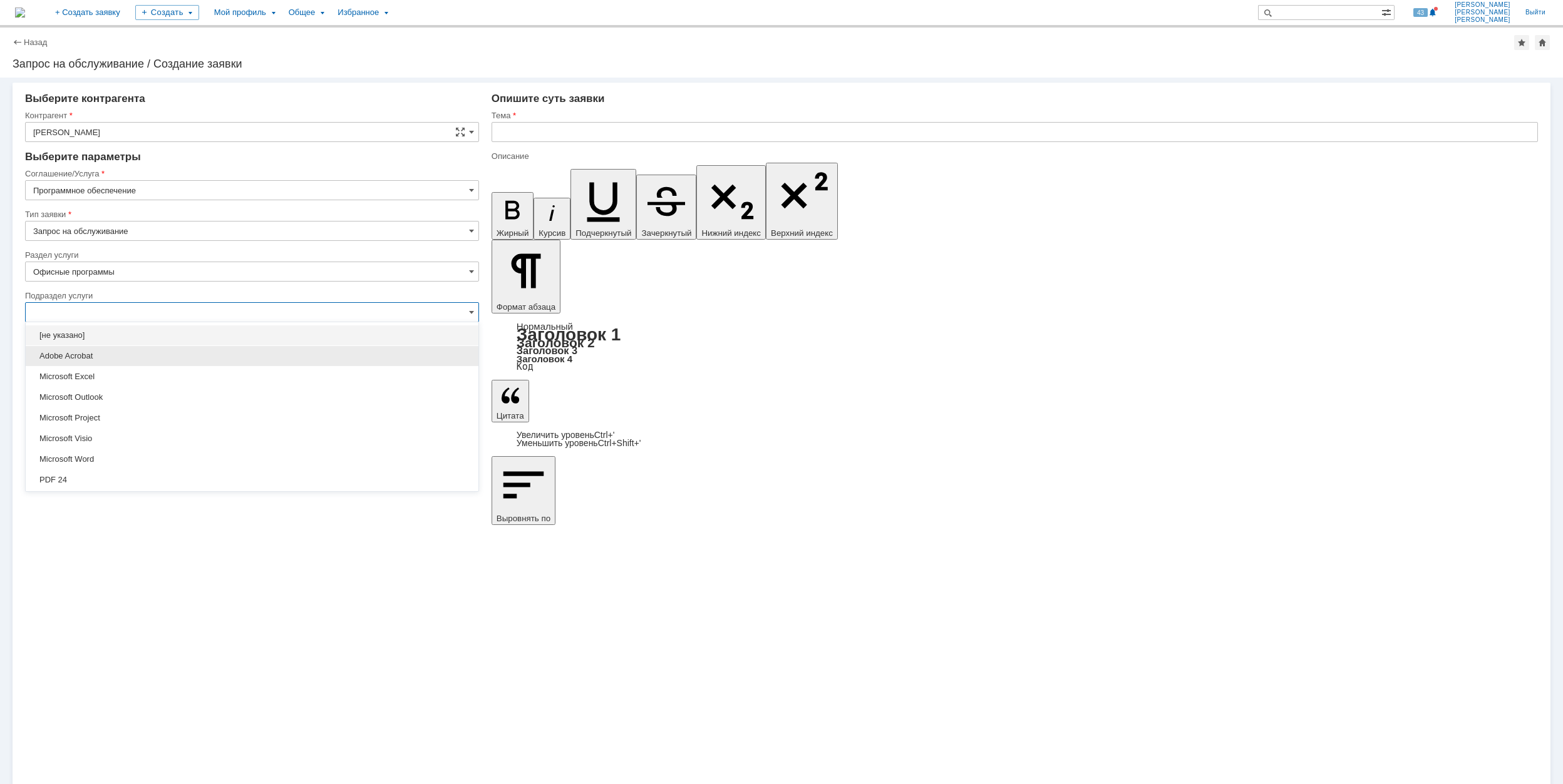
click at [163, 356] on span "Adobe Acrobat" at bounding box center [252, 356] width 437 height 10
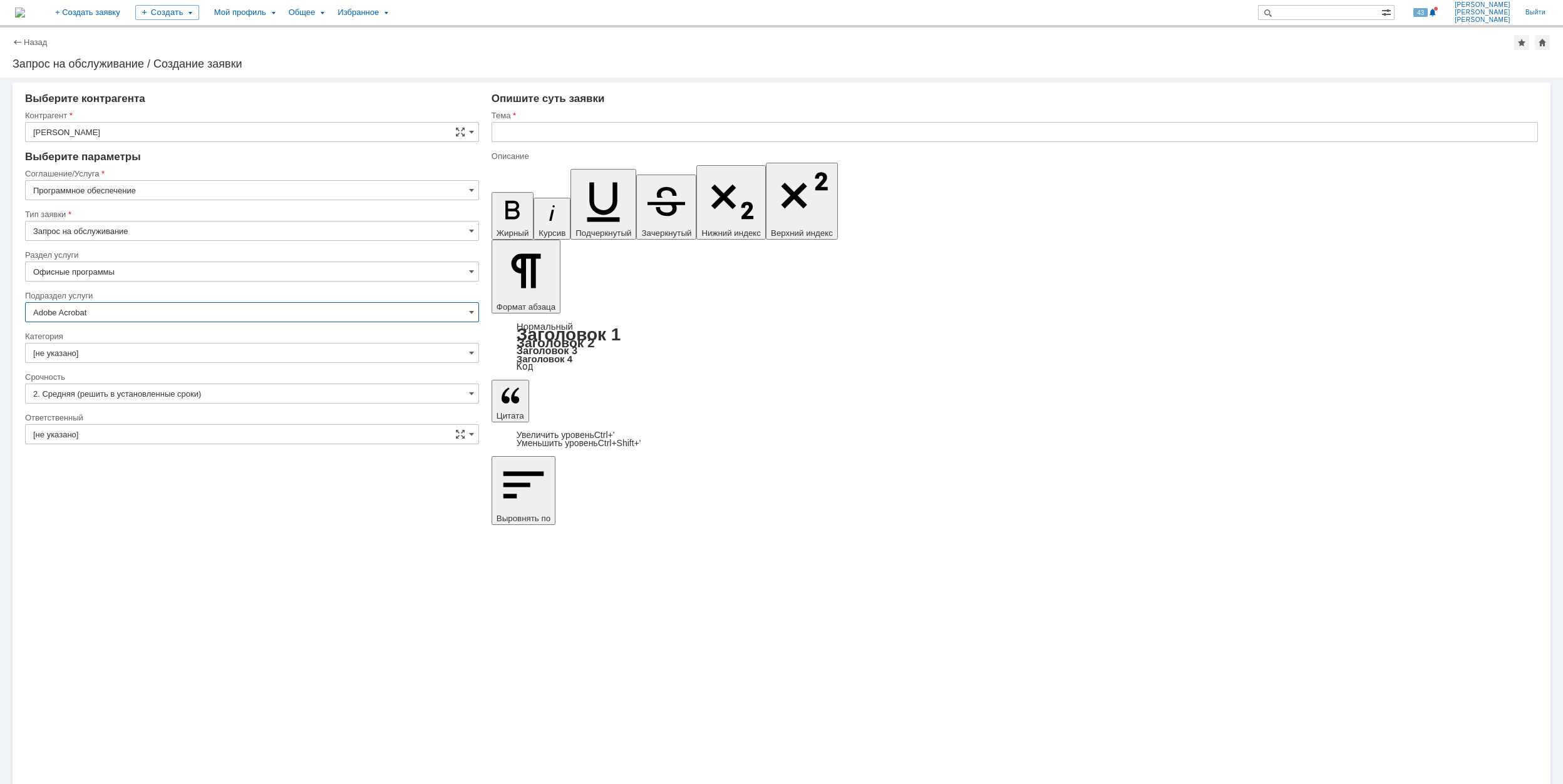
type input "Adobe Acrobat"
click at [146, 355] on input "[не указано]" at bounding box center [252, 353] width 454 height 20
click at [202, 380] on span "Adobe Acrobat" at bounding box center [252, 374] width 437 height 10
type input "Adobe Acrobat"
click at [143, 430] on input "[не указано]" at bounding box center [252, 434] width 454 height 20
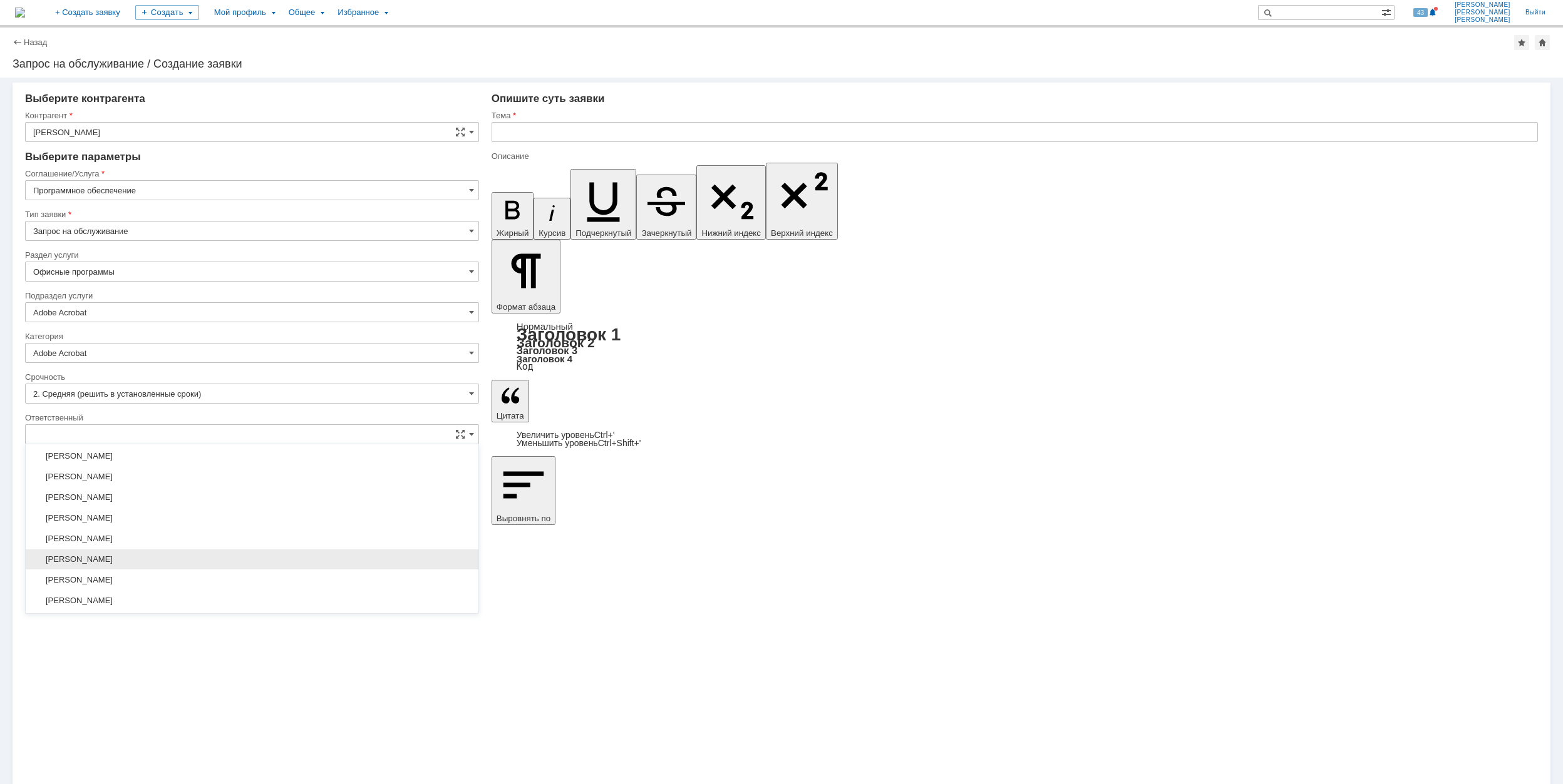
click at [246, 565] on span "[PERSON_NAME]" at bounding box center [252, 559] width 437 height 10
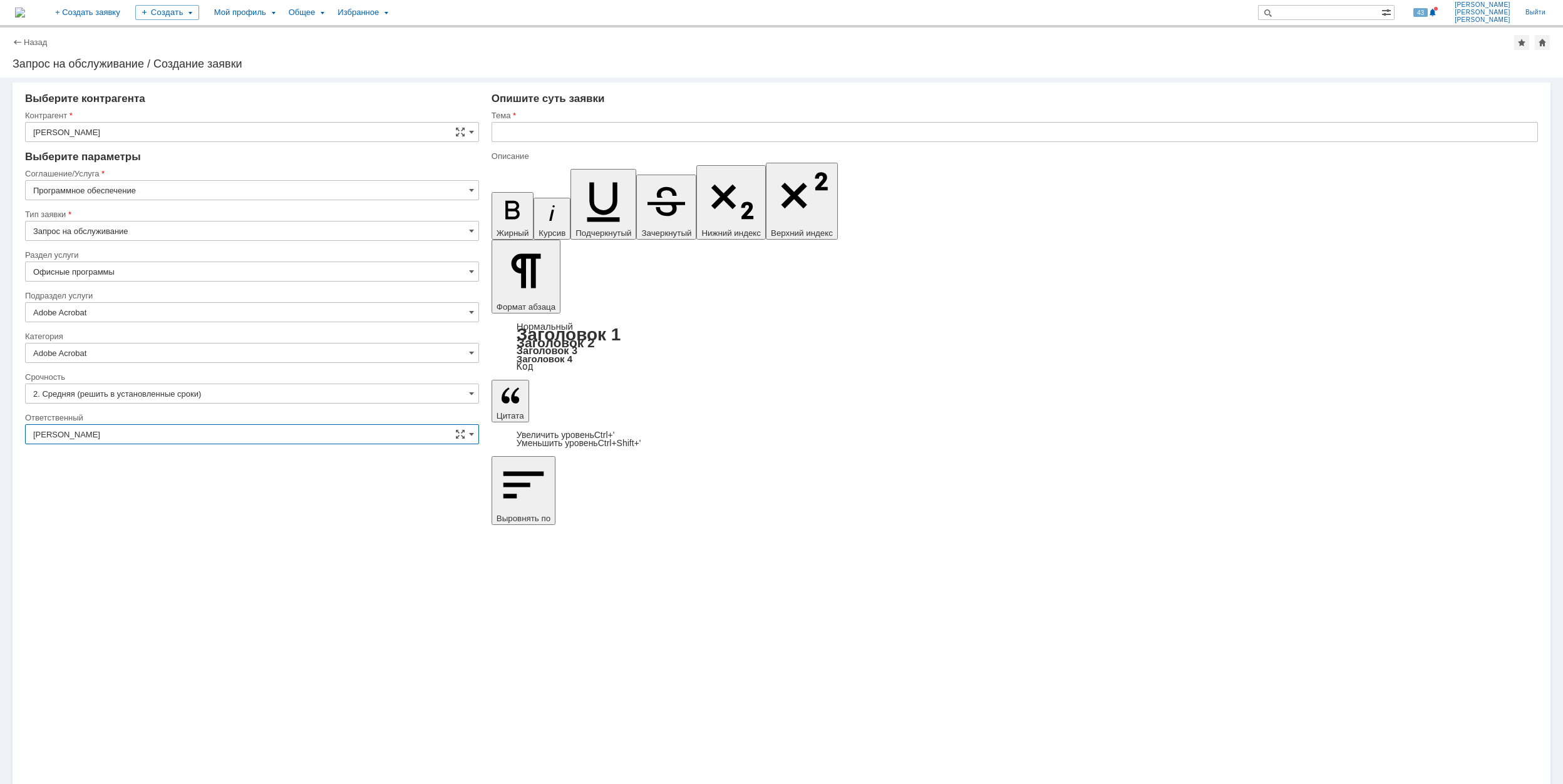
type input "[PERSON_NAME]"
click at [589, 133] on input "text" at bounding box center [1014, 132] width 1046 height 20
click at [687, 133] on input "Массова слетела активация AcrobatPro" at bounding box center [1014, 132] width 1046 height 20
click at [532, 131] on input "Массова слетела активация AcrobatPro" at bounding box center [1014, 132] width 1046 height 20
drag, startPoint x: 692, startPoint y: 131, endPoint x: 484, endPoint y: 143, distance: 208.3
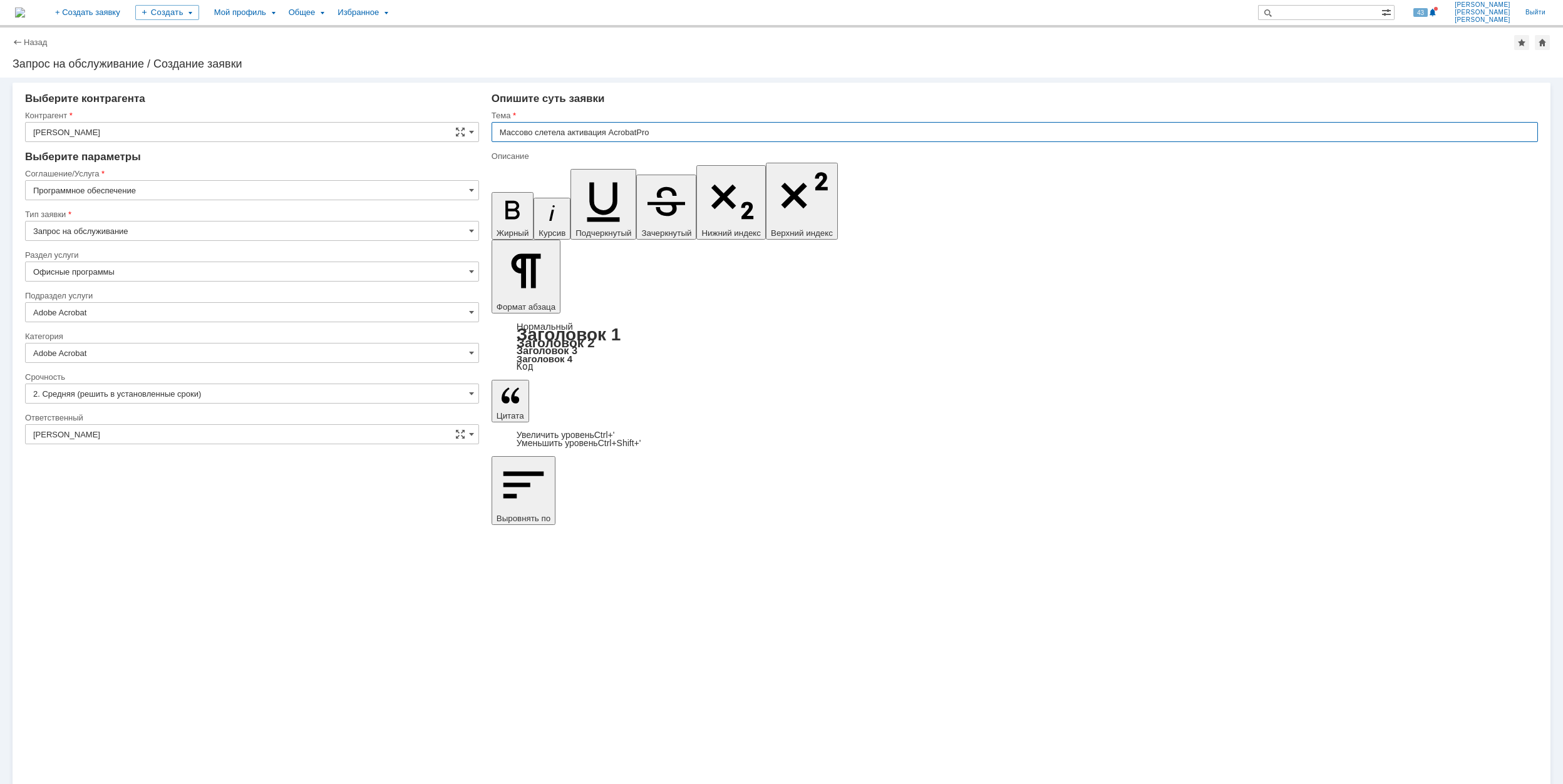
type input "Массово слетела активация AcrobatPro"
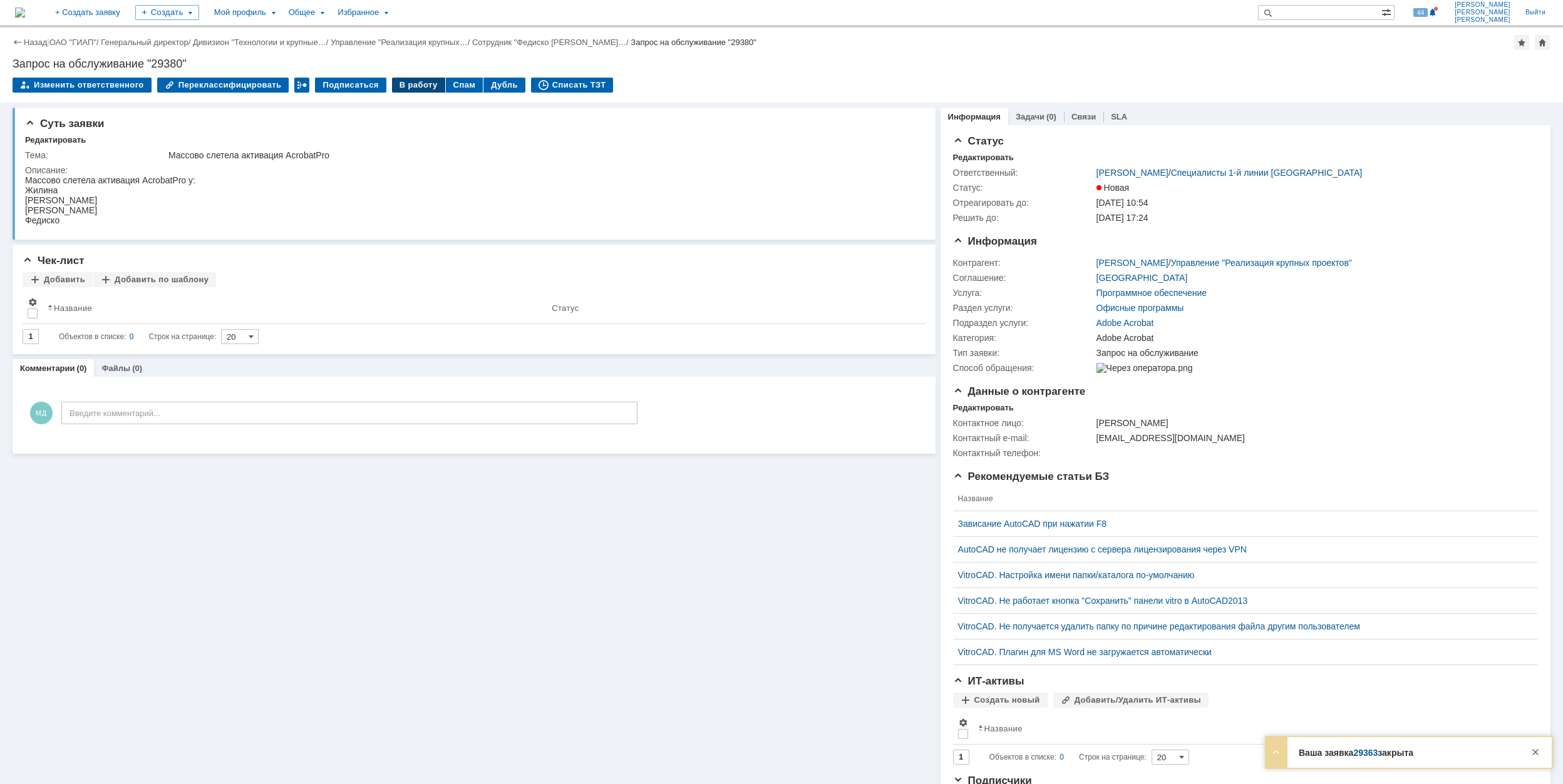
click at [403, 79] on div "В работу" at bounding box center [418, 85] width 53 height 15
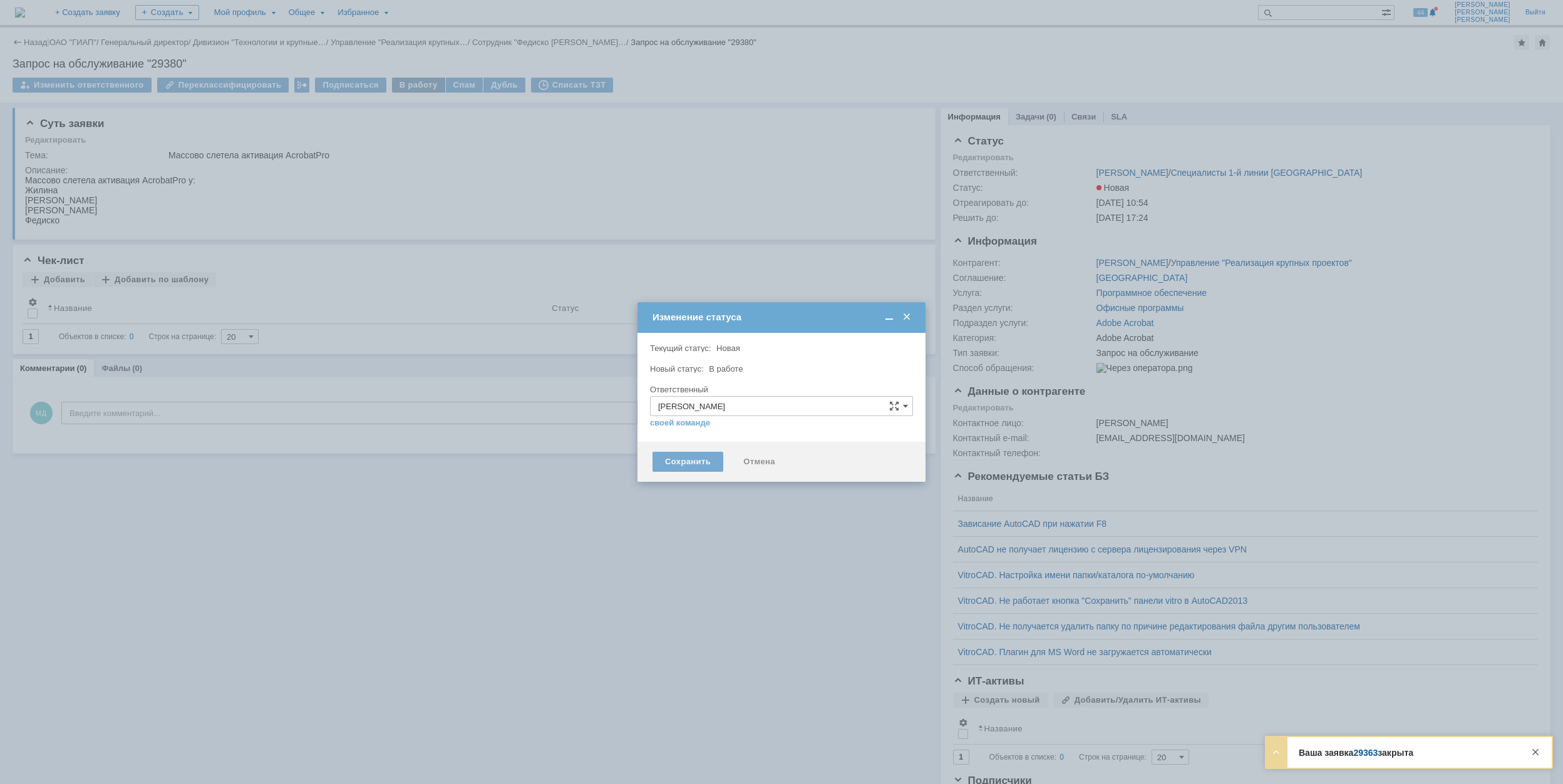
type input "Adobe Acrobat"
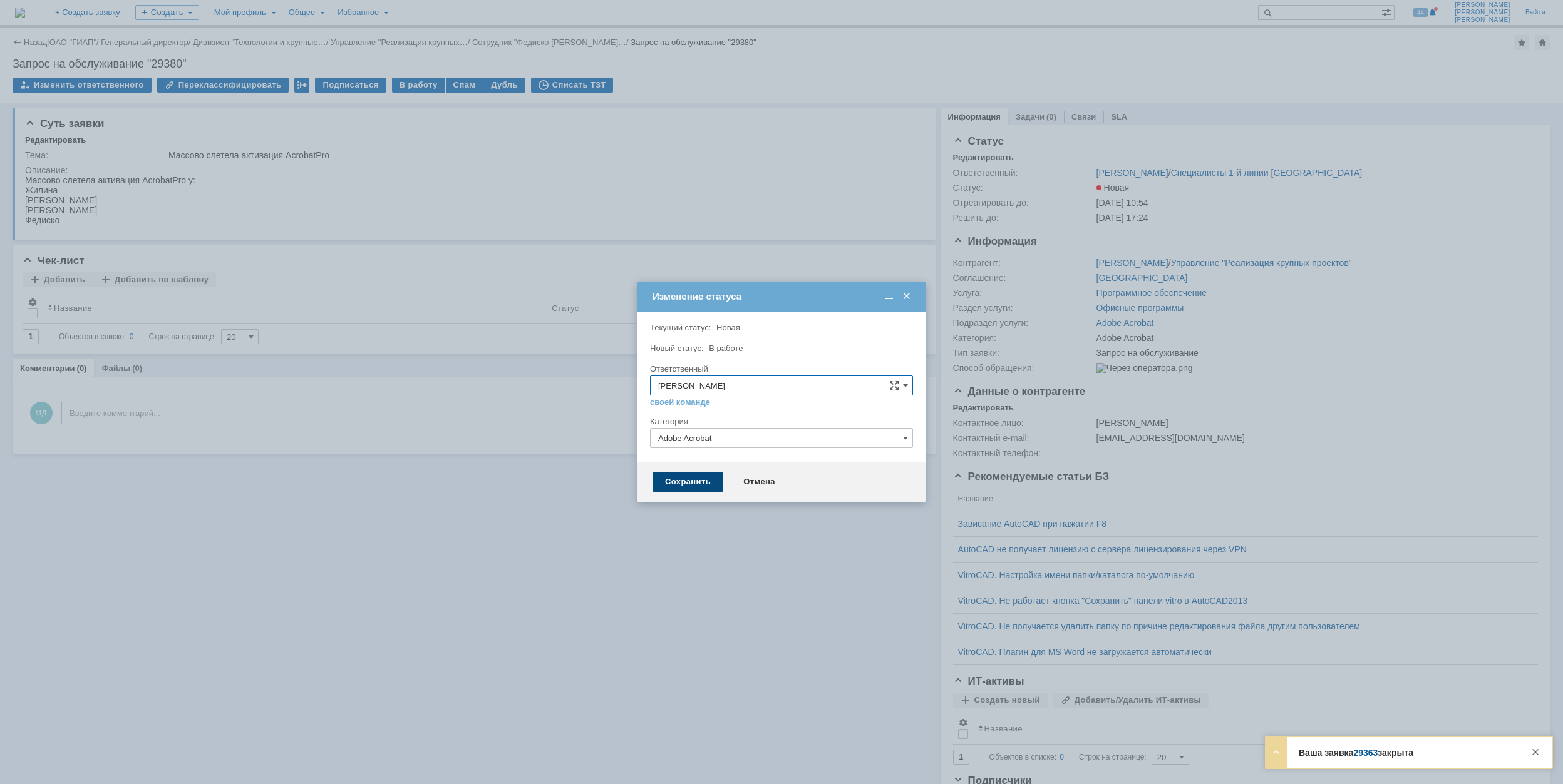
click at [678, 485] on div "Сохранить" at bounding box center [688, 482] width 71 height 20
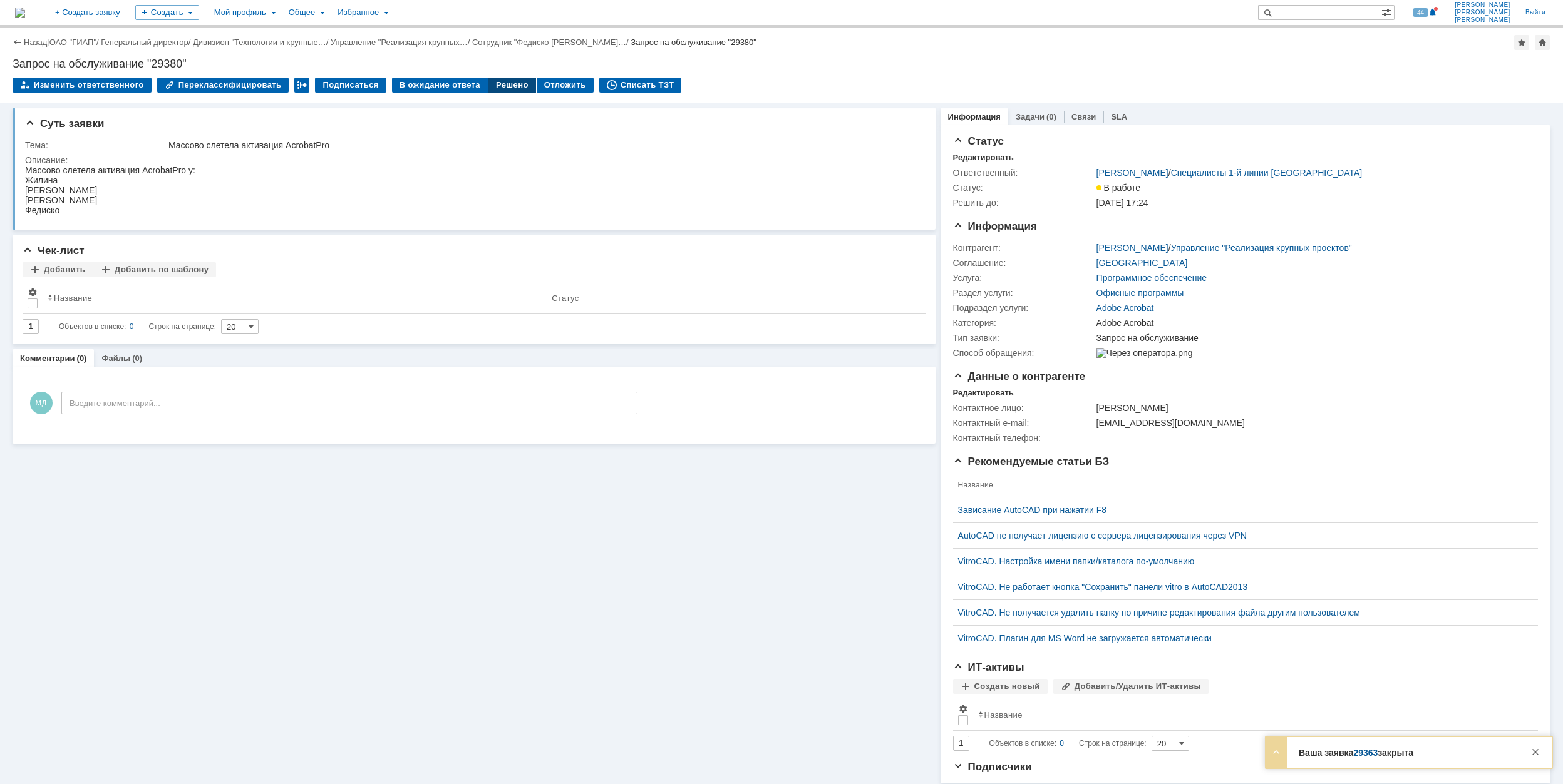
click at [502, 86] on div "Решено" at bounding box center [512, 85] width 48 height 15
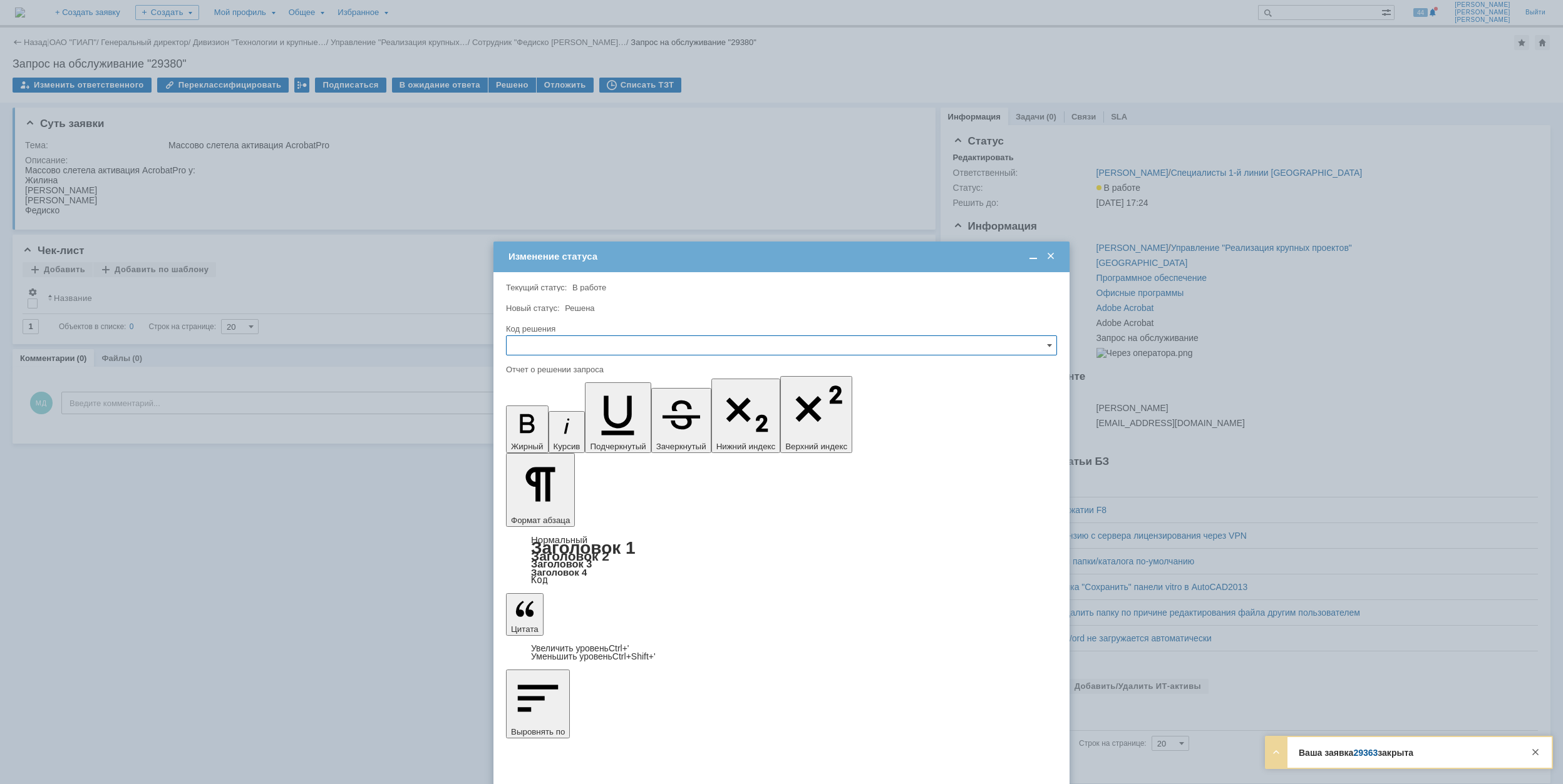
click at [627, 348] on input "text" at bounding box center [781, 345] width 551 height 20
drag, startPoint x: 615, startPoint y: 434, endPoint x: 68, endPoint y: 84, distance: 649.4
click at [615, 434] on span "Решено" at bounding box center [781, 430] width 535 height 10
type input "Решено"
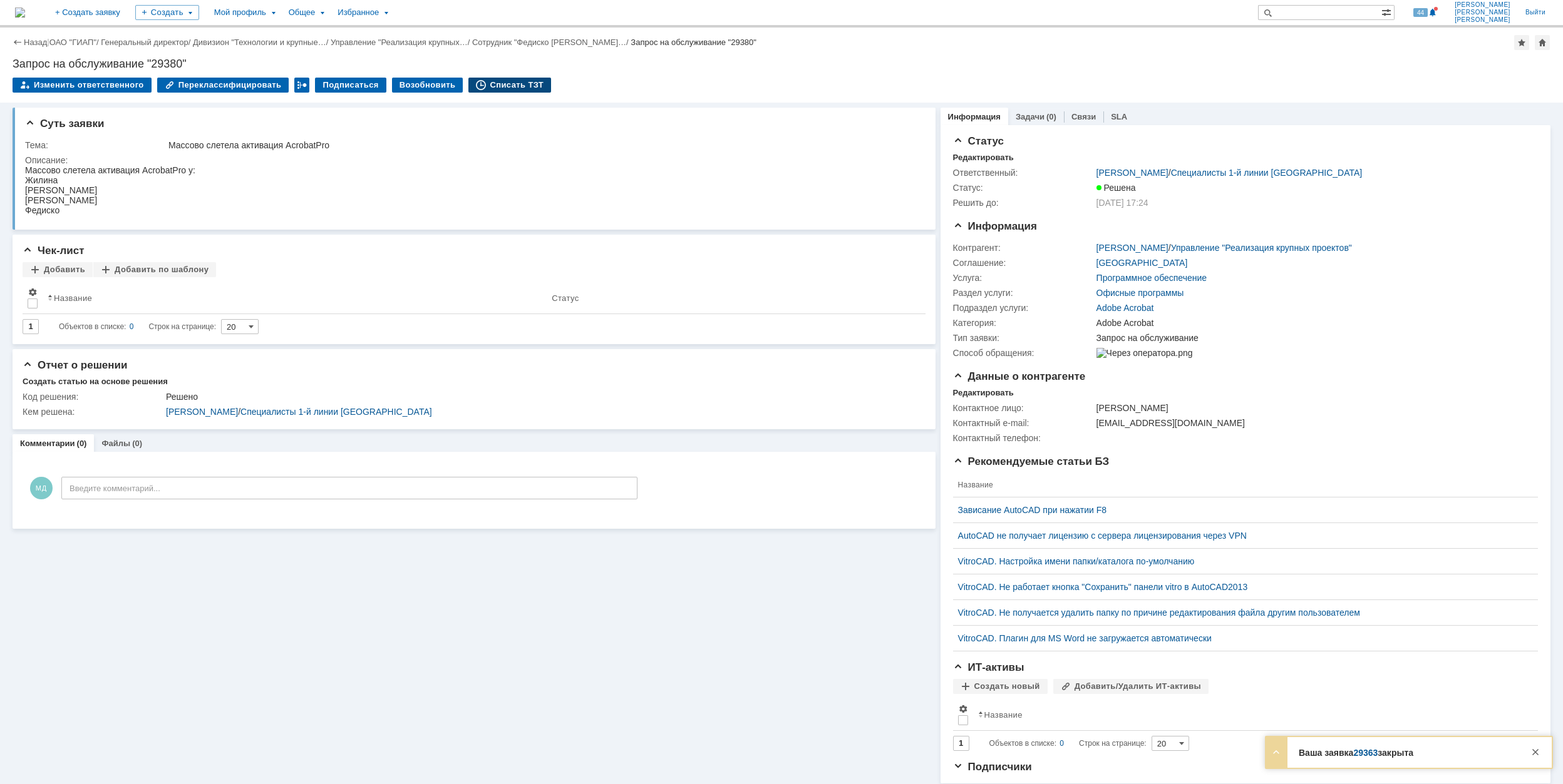
click at [507, 80] on div "Списать ТЗТ" at bounding box center [509, 85] width 83 height 15
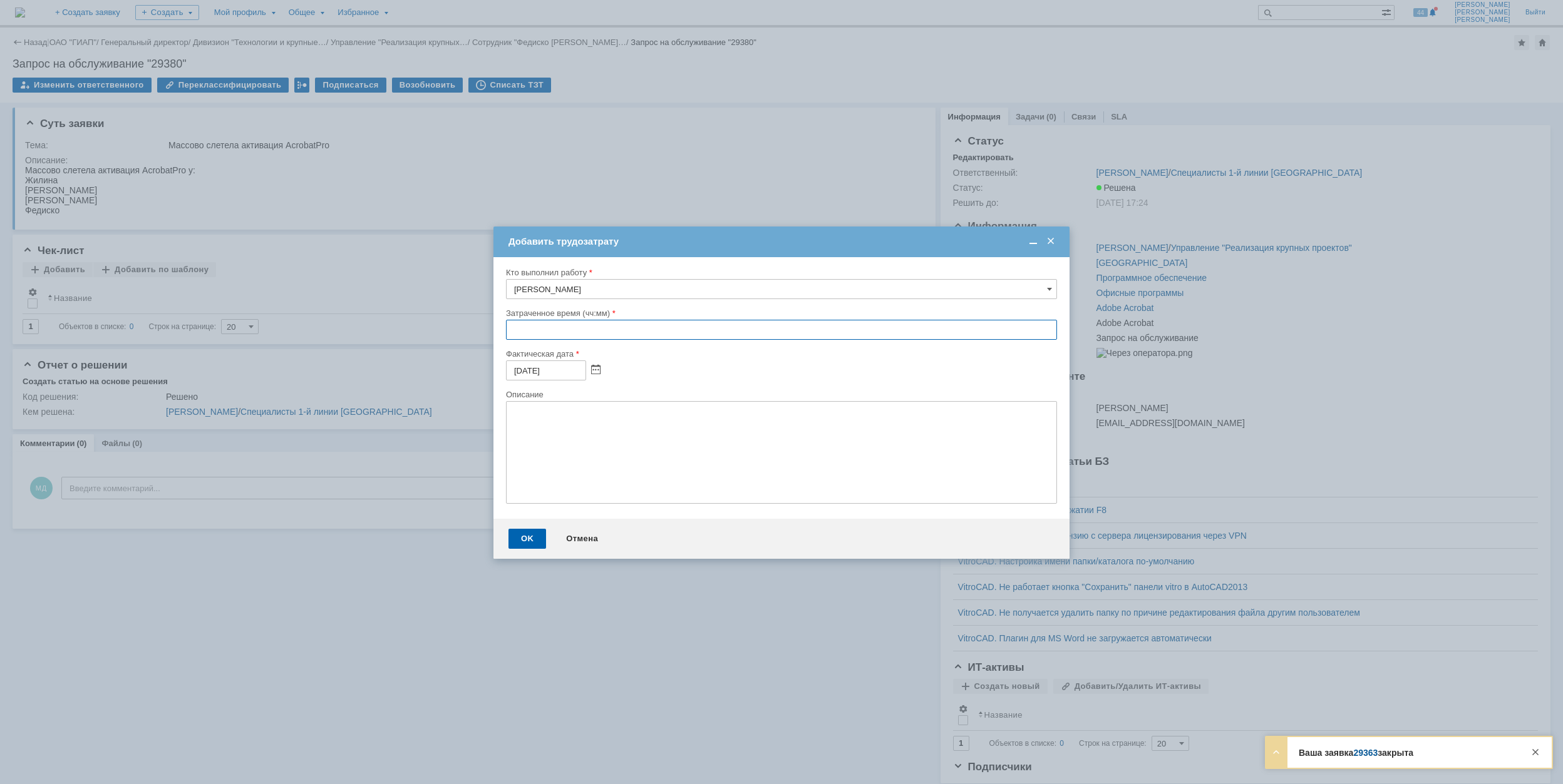
click at [512, 328] on input "text" at bounding box center [781, 330] width 551 height 20
type input "01:30"
click at [529, 532] on div "OK" at bounding box center [527, 539] width 38 height 20
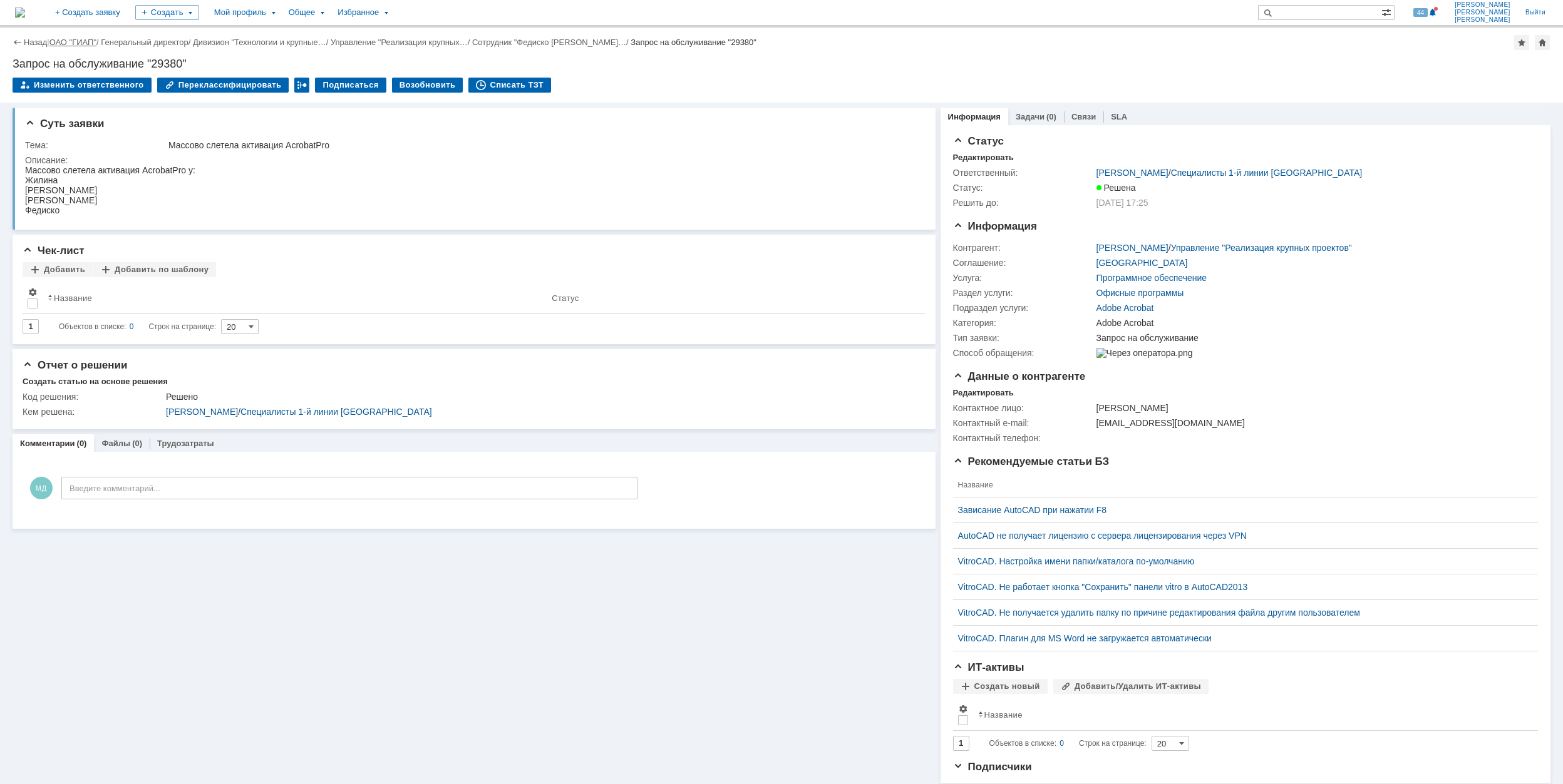
click at [77, 43] on link "ОАО "ГИАП"" at bounding box center [72, 42] width 47 height 9
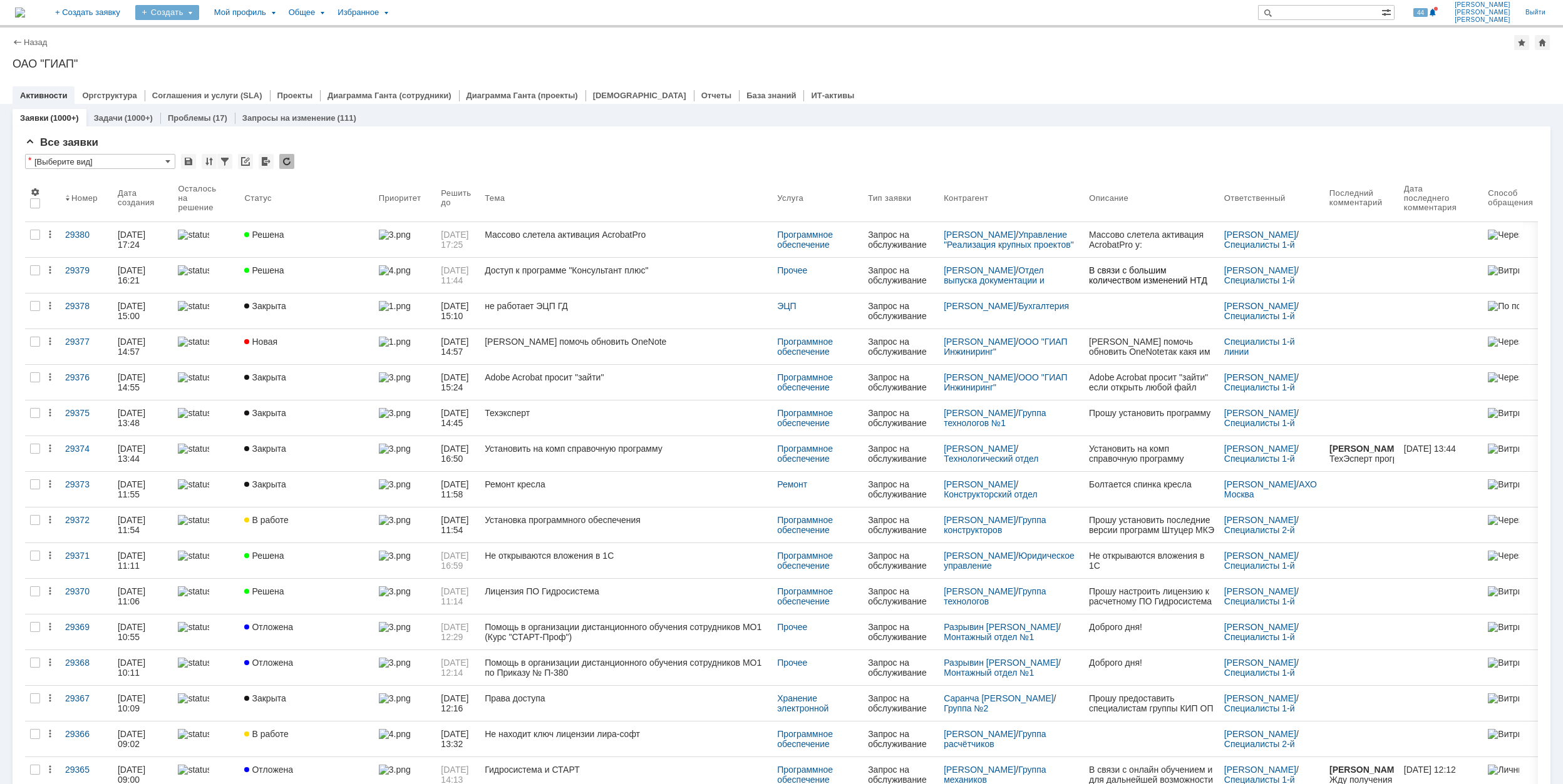
click at [199, 11] on div "Создать" at bounding box center [167, 13] width 64 height 15
click at [233, 81] on link "Заявка" at bounding box center [186, 77] width 95 height 15
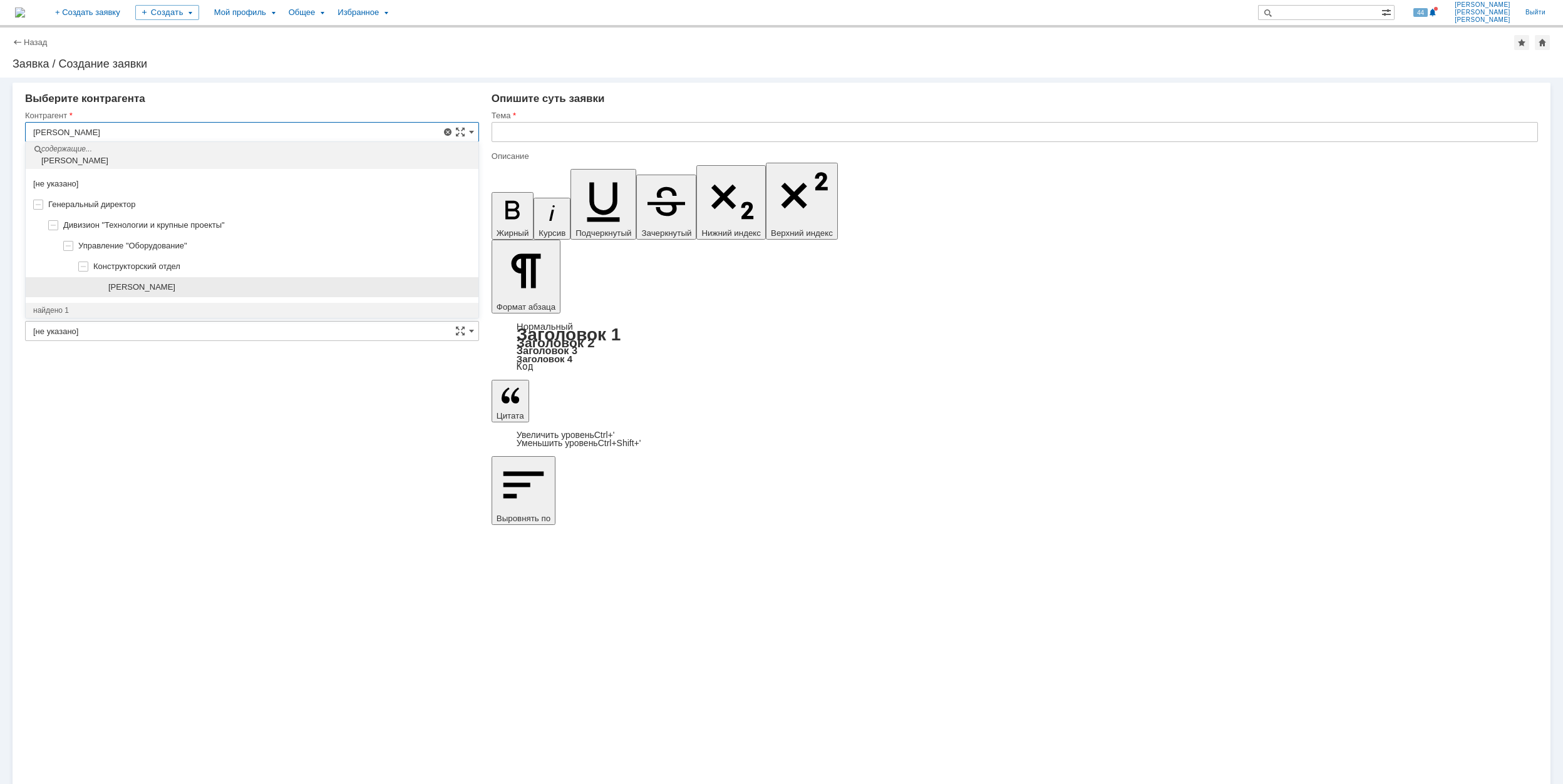
click at [295, 281] on div "[PERSON_NAME]" at bounding box center [252, 287] width 453 height 21
type input "[PERSON_NAME]"
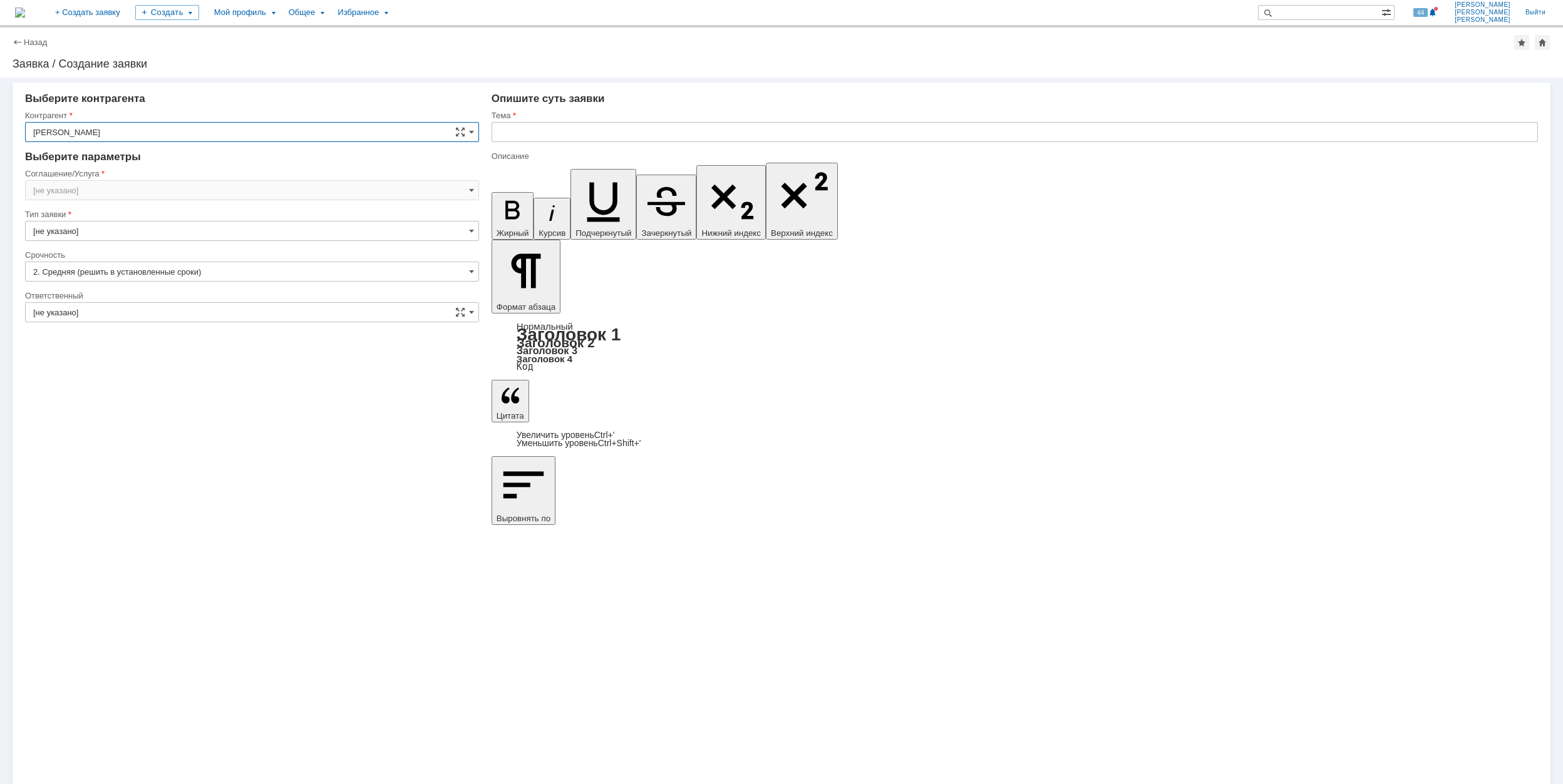
type input "[GEOGRAPHIC_DATA]"
click at [173, 188] on input "[GEOGRAPHIC_DATA]" at bounding box center [252, 190] width 454 height 20
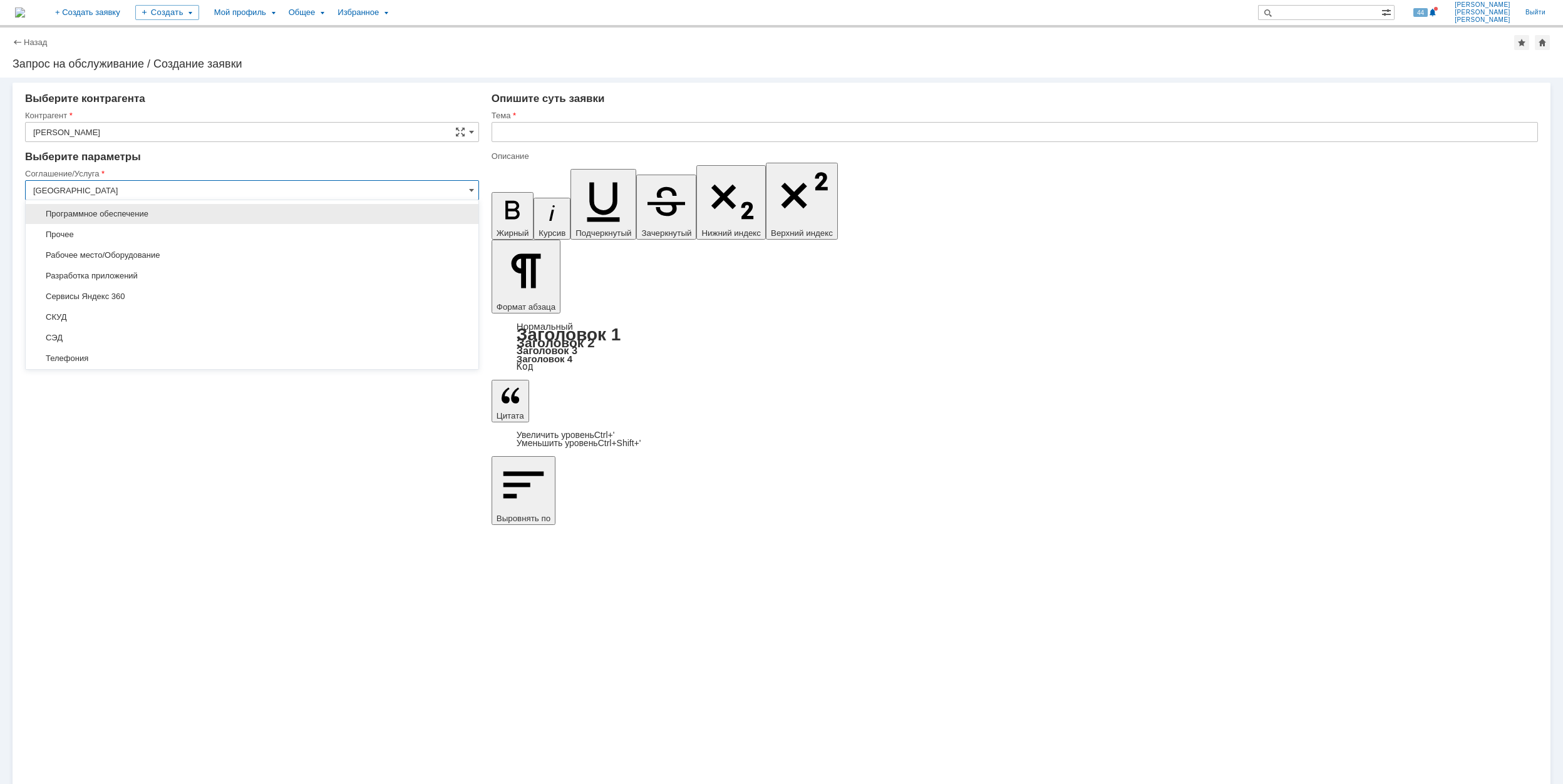
click at [223, 216] on span "Программное обеспечение" at bounding box center [252, 214] width 437 height 10
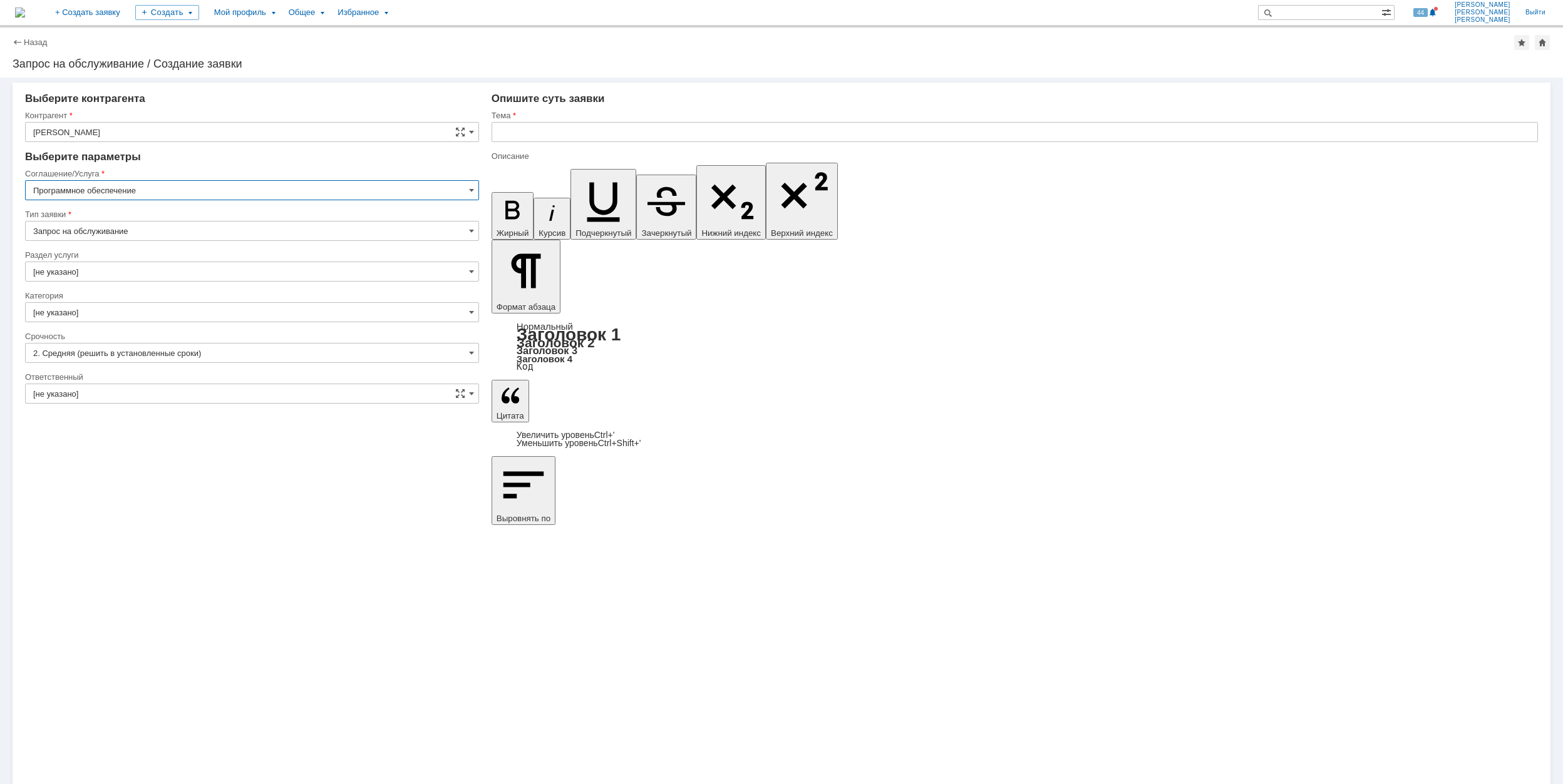
type input "Программное обеспечение"
click at [147, 269] on input "[не указано]" at bounding box center [252, 272] width 454 height 20
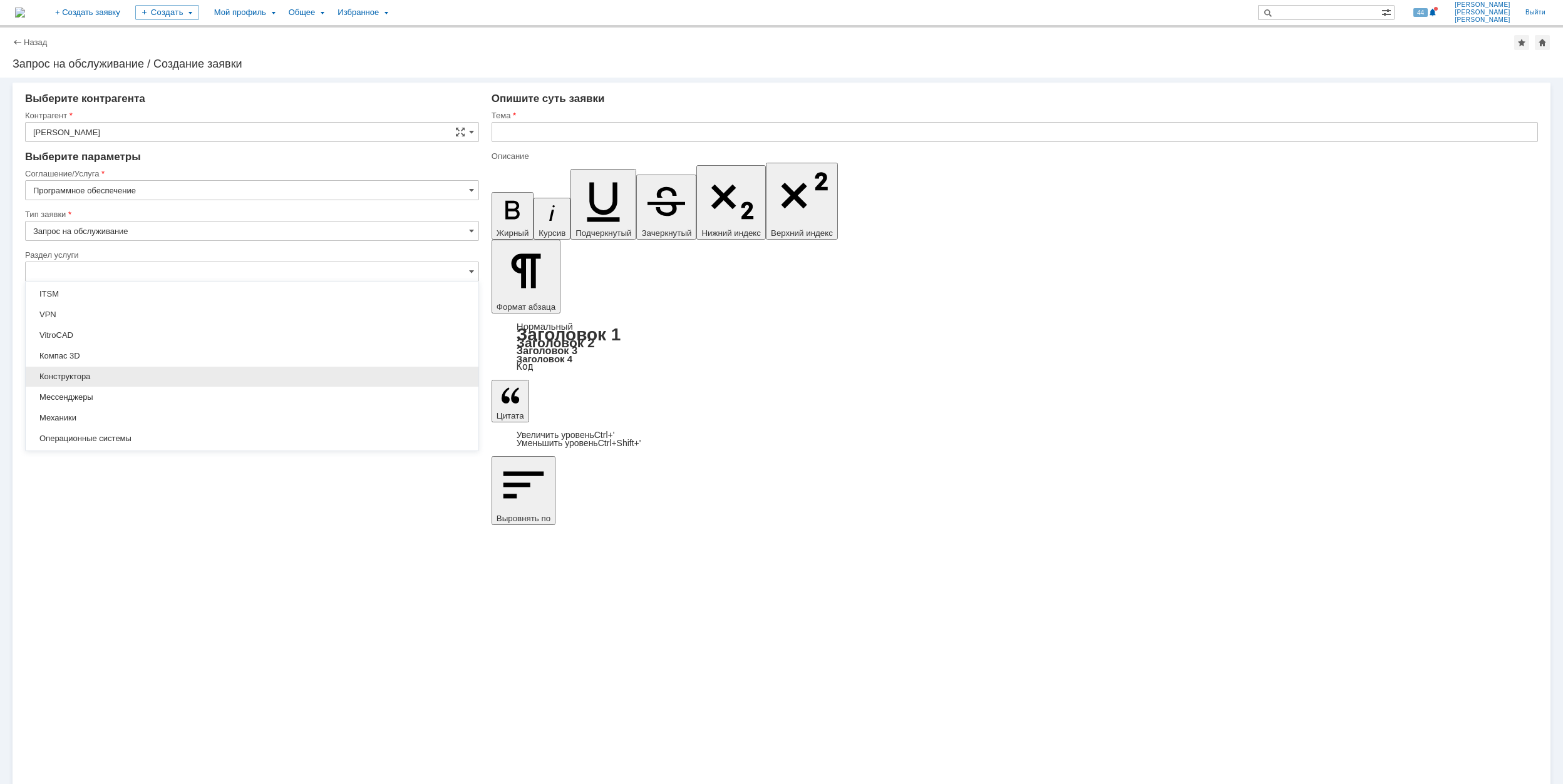
click at [179, 376] on span "Конструктора" at bounding box center [252, 377] width 437 height 10
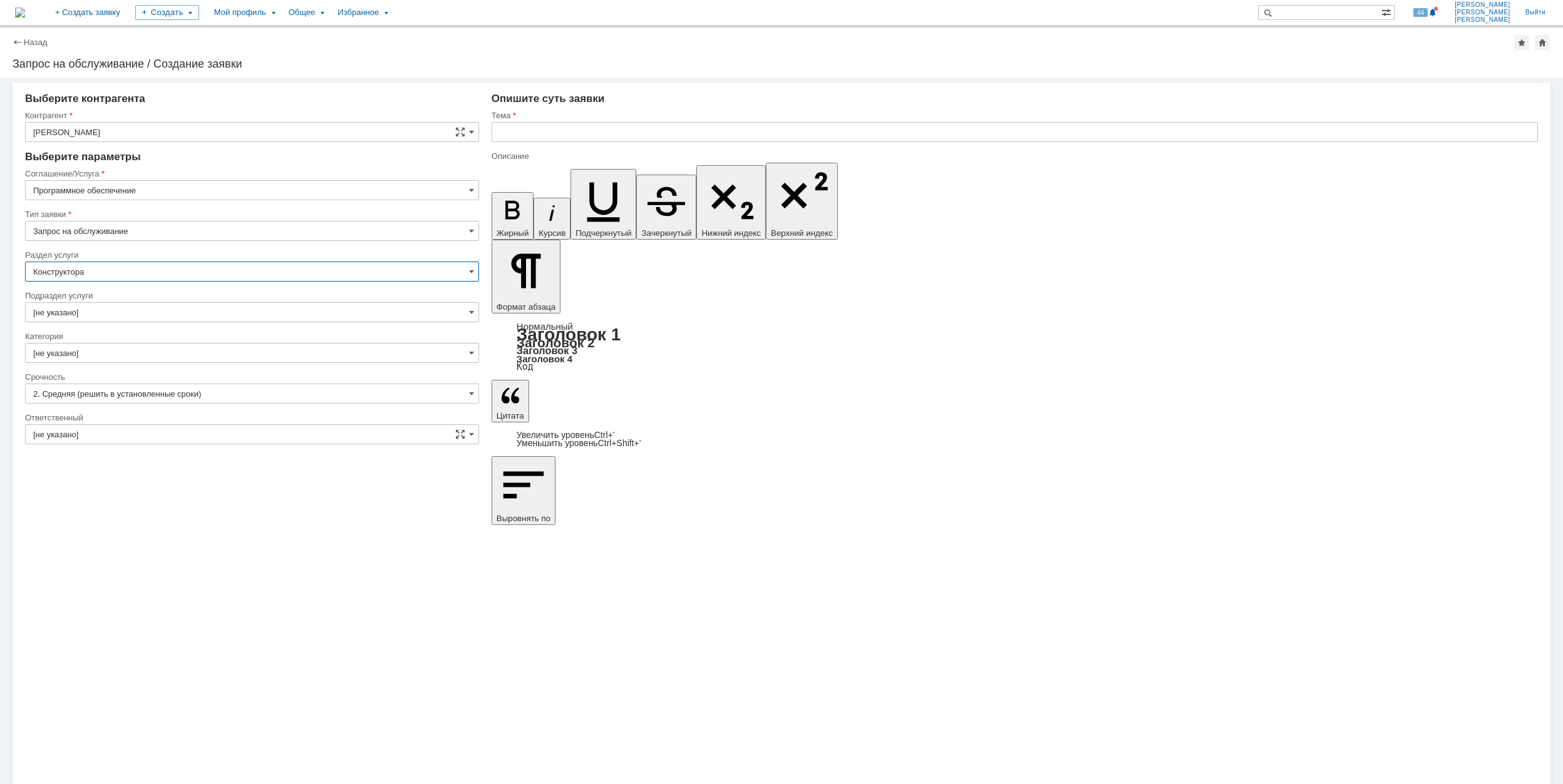
type input "Конструктора"
click at [163, 311] on input "[не указано]" at bounding box center [252, 312] width 454 height 20
type input "[не указано]"
click at [250, 348] on input "[не указано]" at bounding box center [252, 353] width 454 height 20
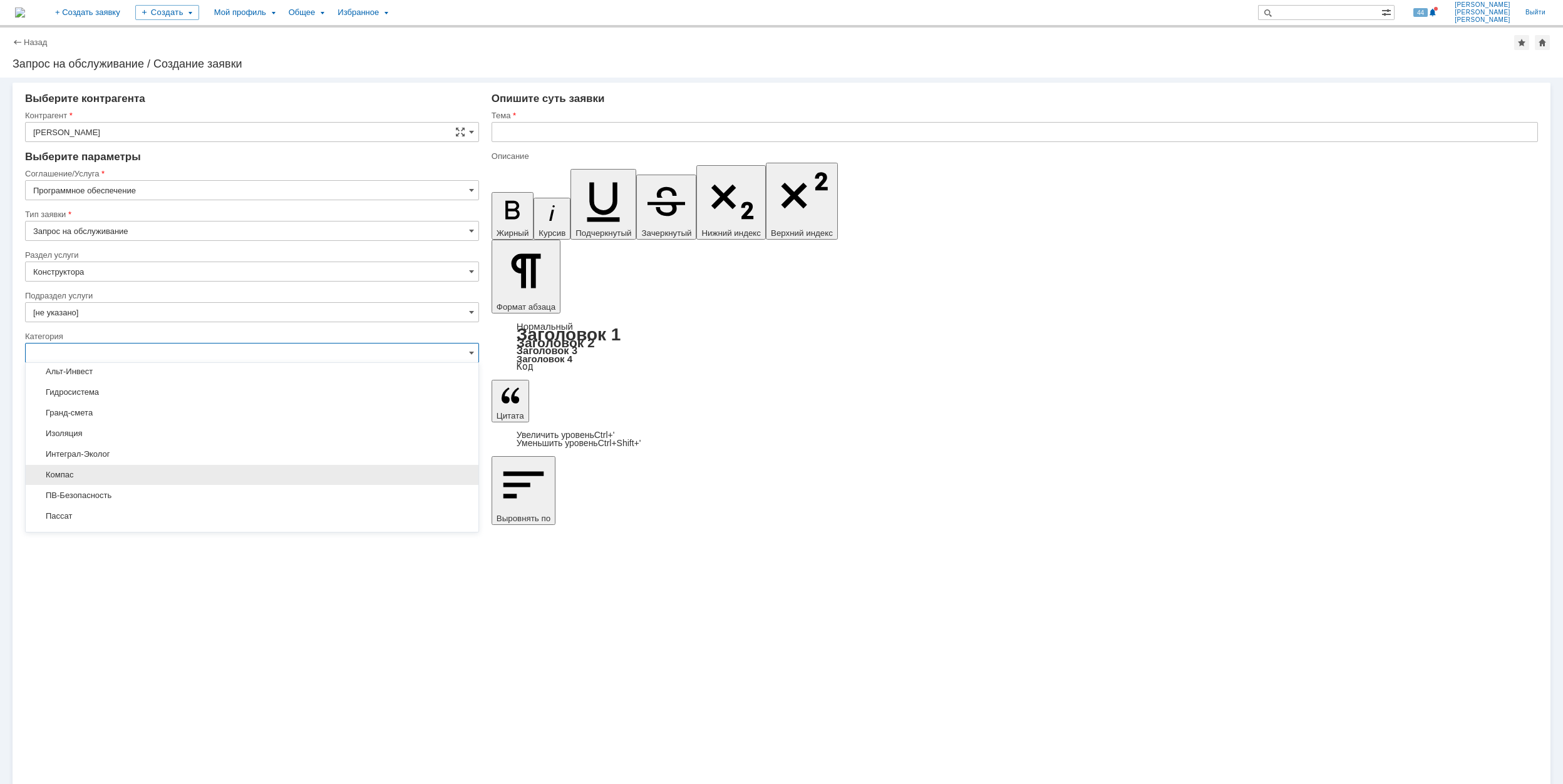
click at [216, 480] on span "Компас" at bounding box center [252, 475] width 437 height 10
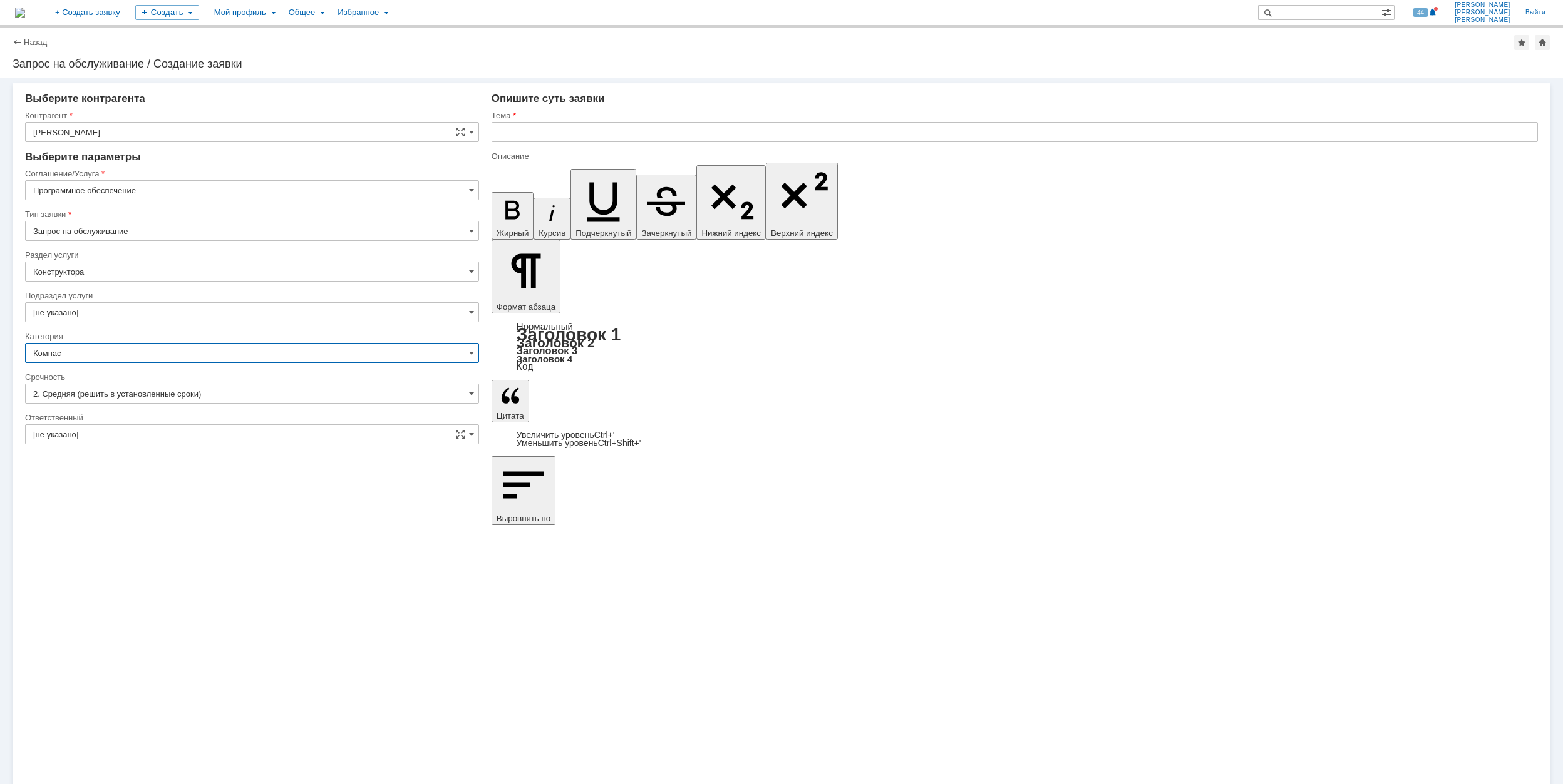
type input "Компас"
click at [188, 433] on input "[не указано]" at bounding box center [252, 434] width 454 height 20
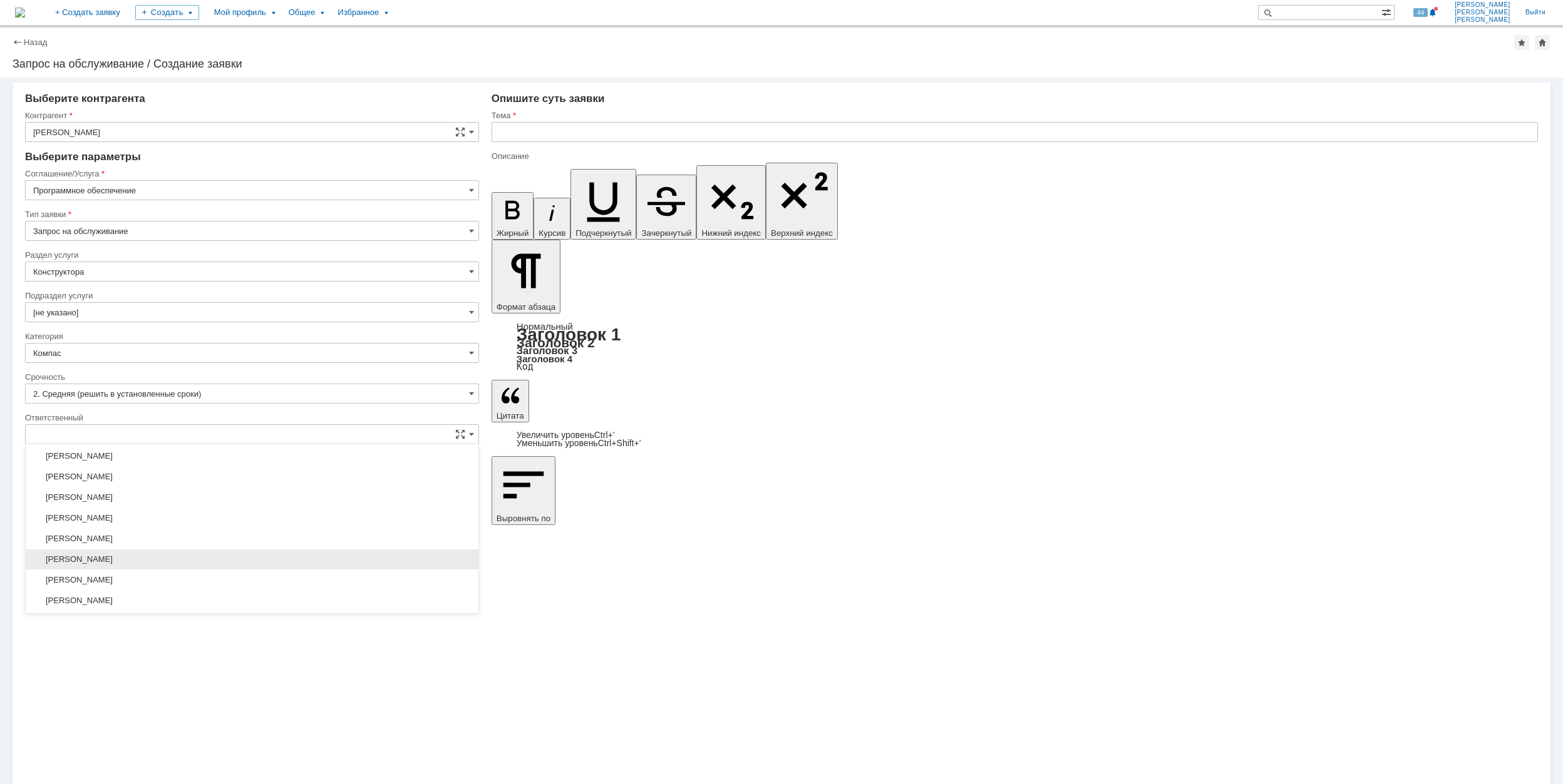
click at [283, 565] on span "[PERSON_NAME]" at bounding box center [252, 559] width 437 height 10
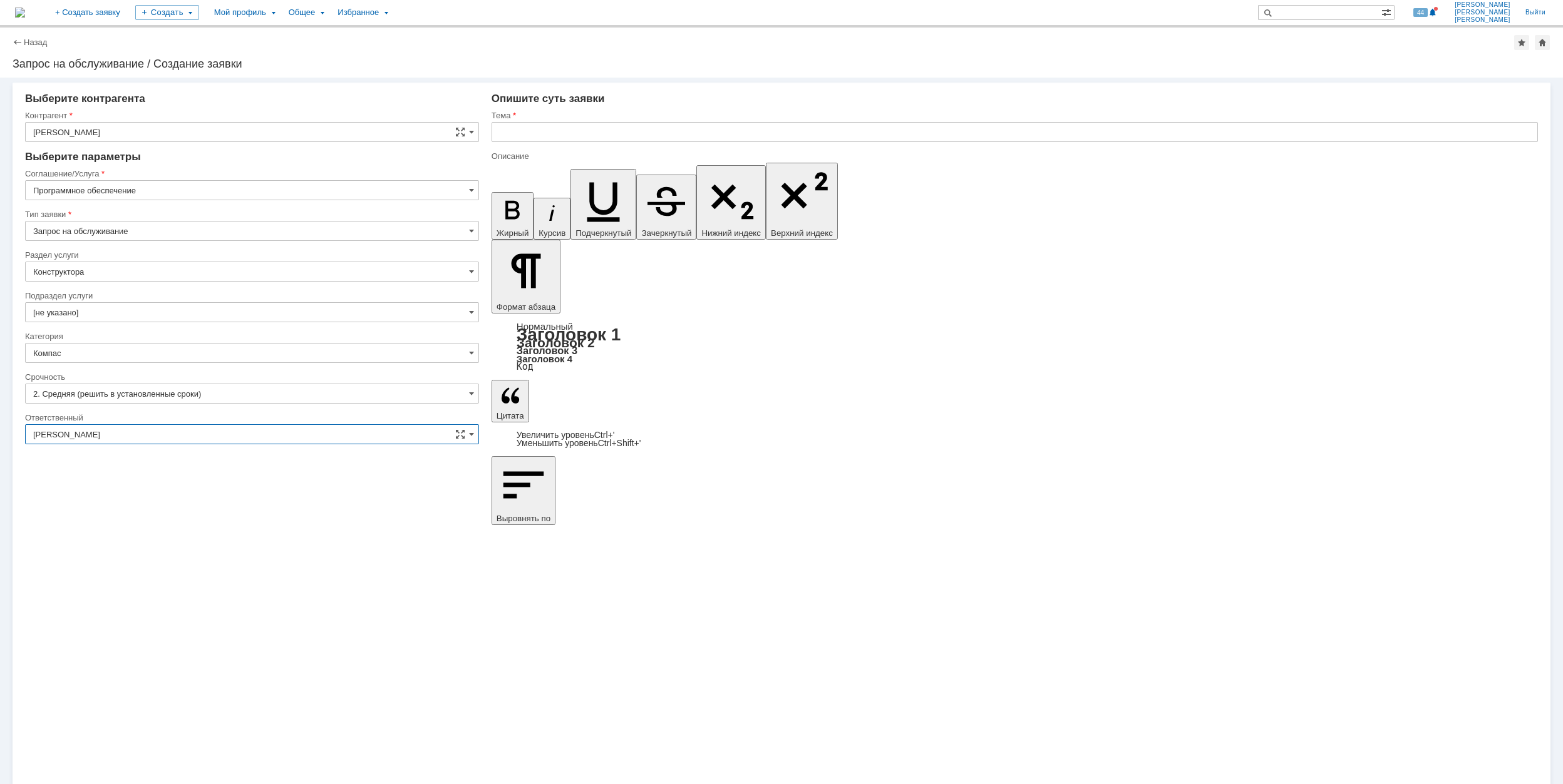
type input "[PERSON_NAME]"
click at [694, 137] on input "text" at bounding box center [1014, 132] width 1046 height 20
type input "Т"
click at [573, 127] on input "Компас" at bounding box center [1014, 132] width 1046 height 20
paste input "компас виснет"
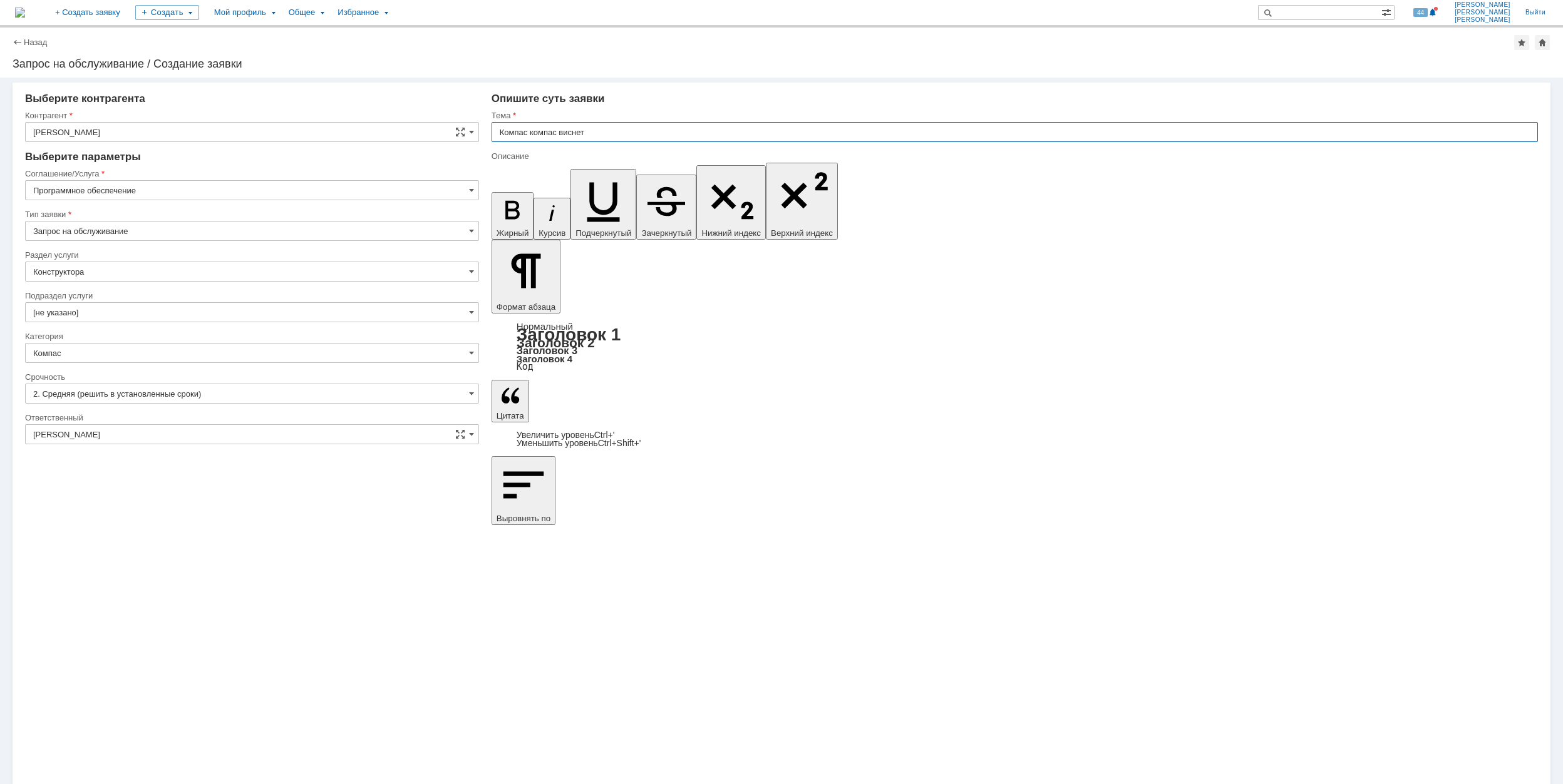
drag, startPoint x: 561, startPoint y: 131, endPoint x: 532, endPoint y: 133, distance: 29.1
click at [532, 133] on input "Компас компас виснет" at bounding box center [1014, 132] width 1046 height 20
drag, startPoint x: 564, startPoint y: 133, endPoint x: 497, endPoint y: 133, distance: 67.0
click at [497, 133] on input "Компас виснет" at bounding box center [1014, 132] width 1046 height 20
type input "Компас виснет"
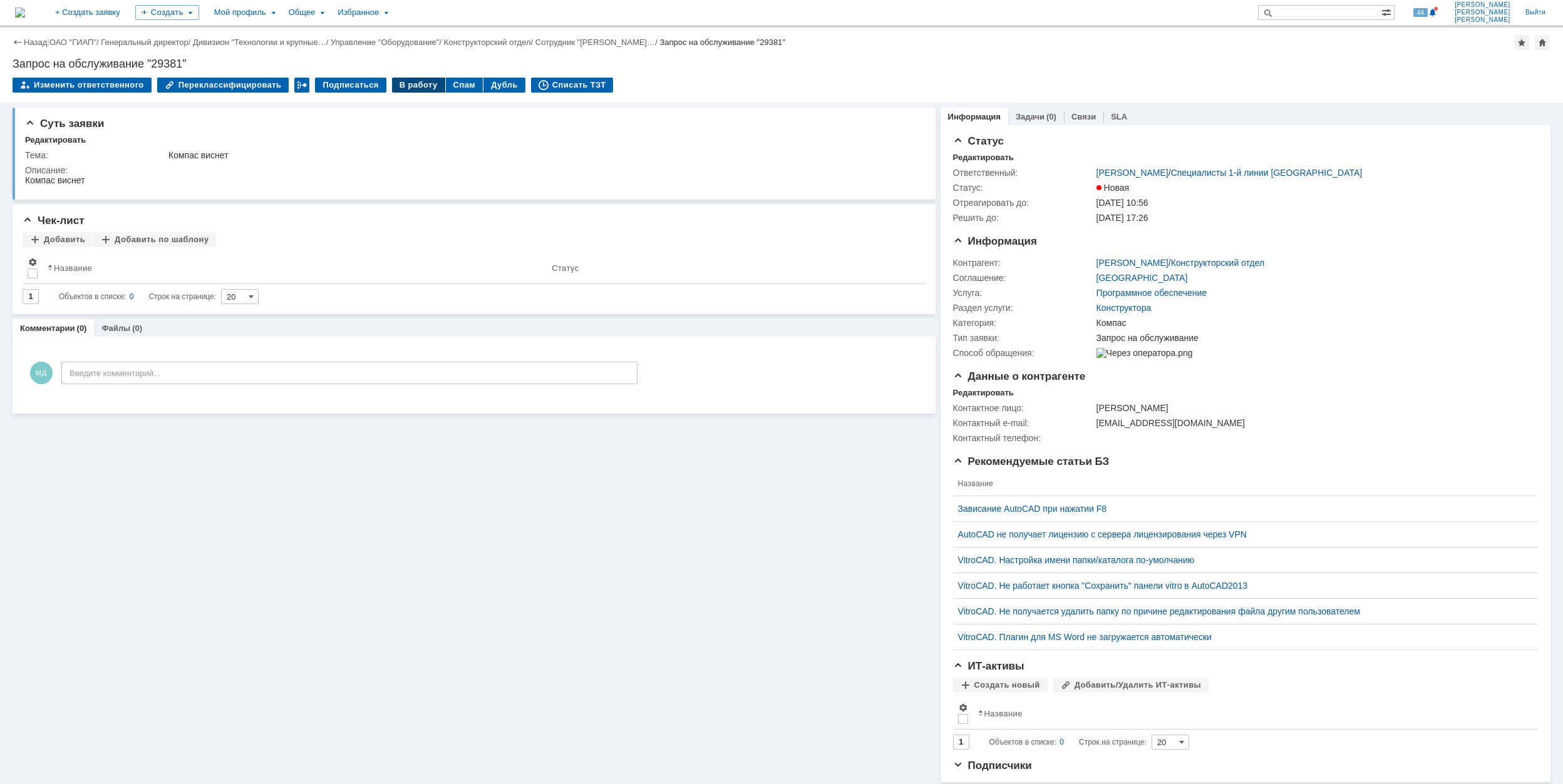
click at [407, 83] on div "В работу" at bounding box center [418, 85] width 53 height 15
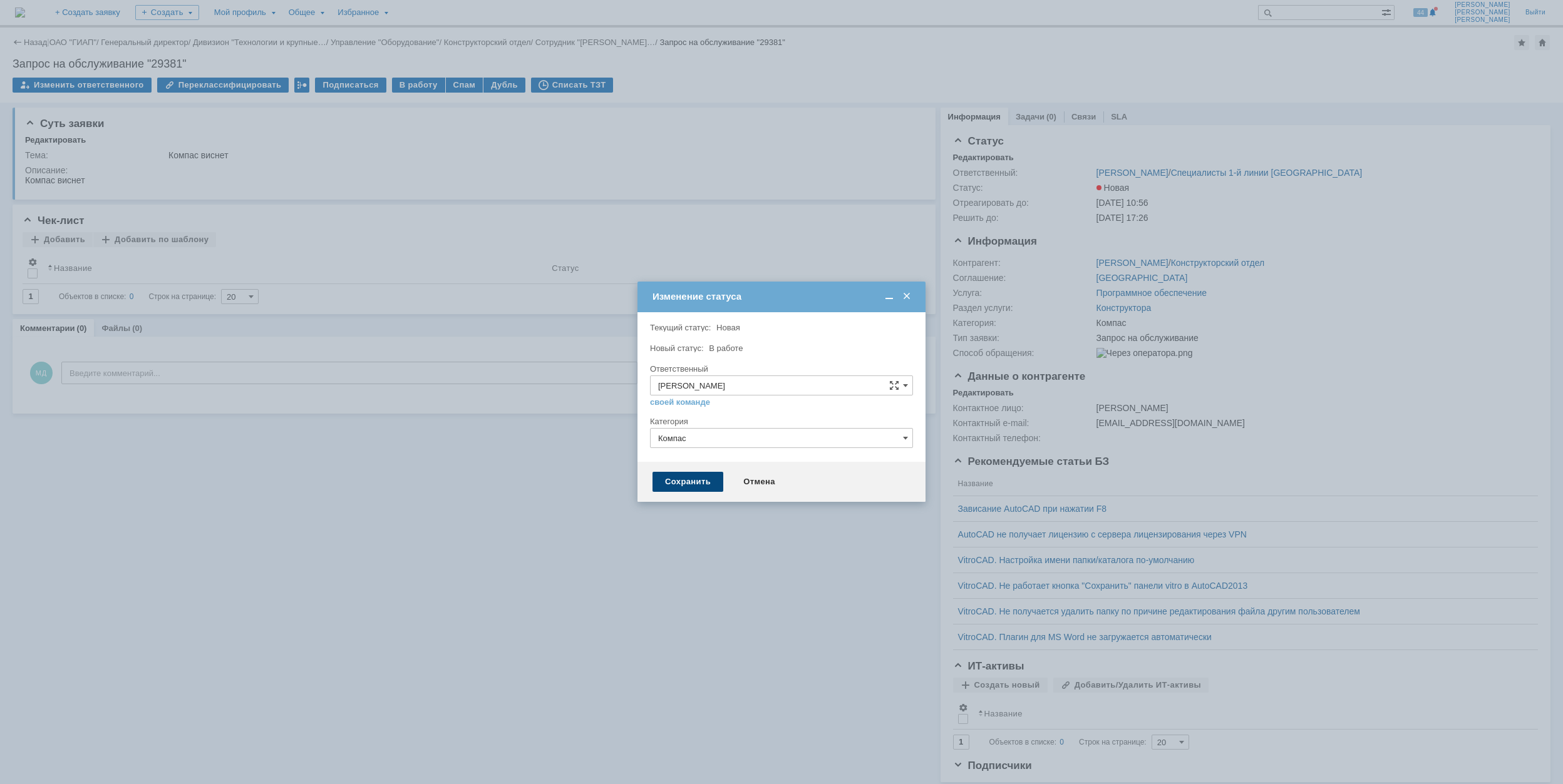
click at [694, 484] on div "Сохранить" at bounding box center [688, 482] width 71 height 20
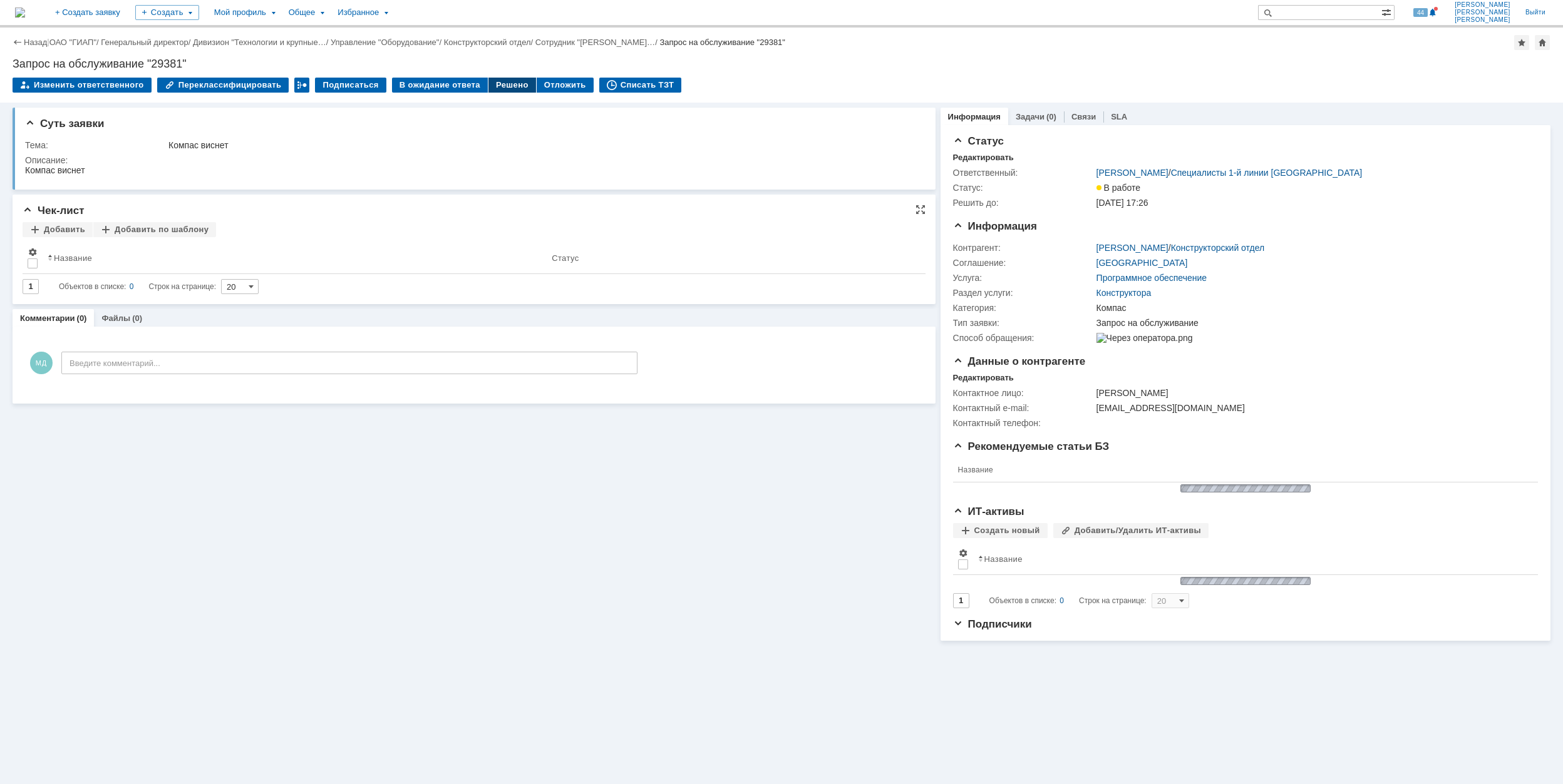
click at [499, 86] on div "Решено" at bounding box center [512, 85] width 48 height 15
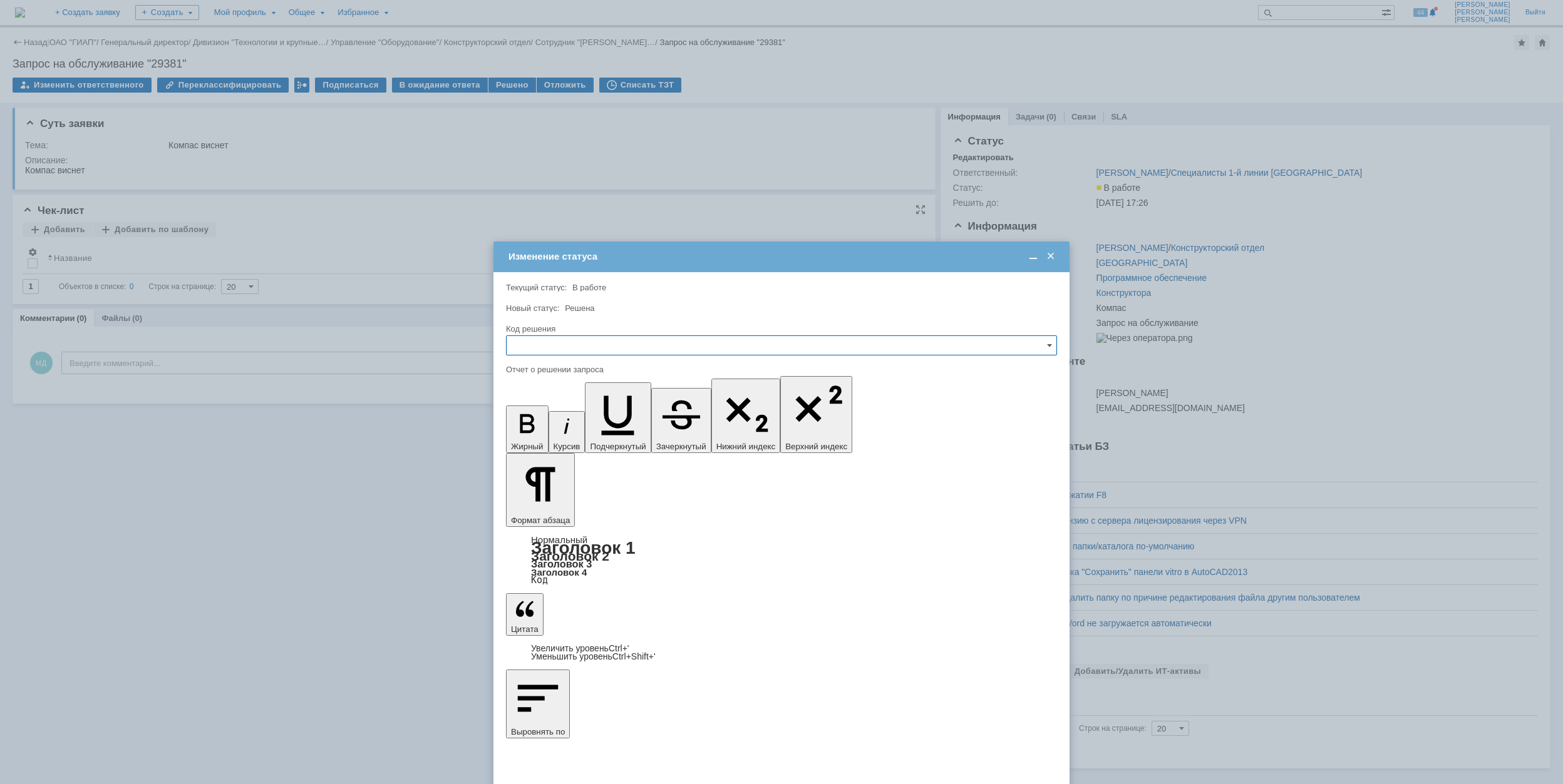
click at [607, 346] on input "text" at bounding box center [781, 345] width 551 height 20
click at [561, 429] on span "Решено" at bounding box center [781, 430] width 535 height 10
type input "Решено"
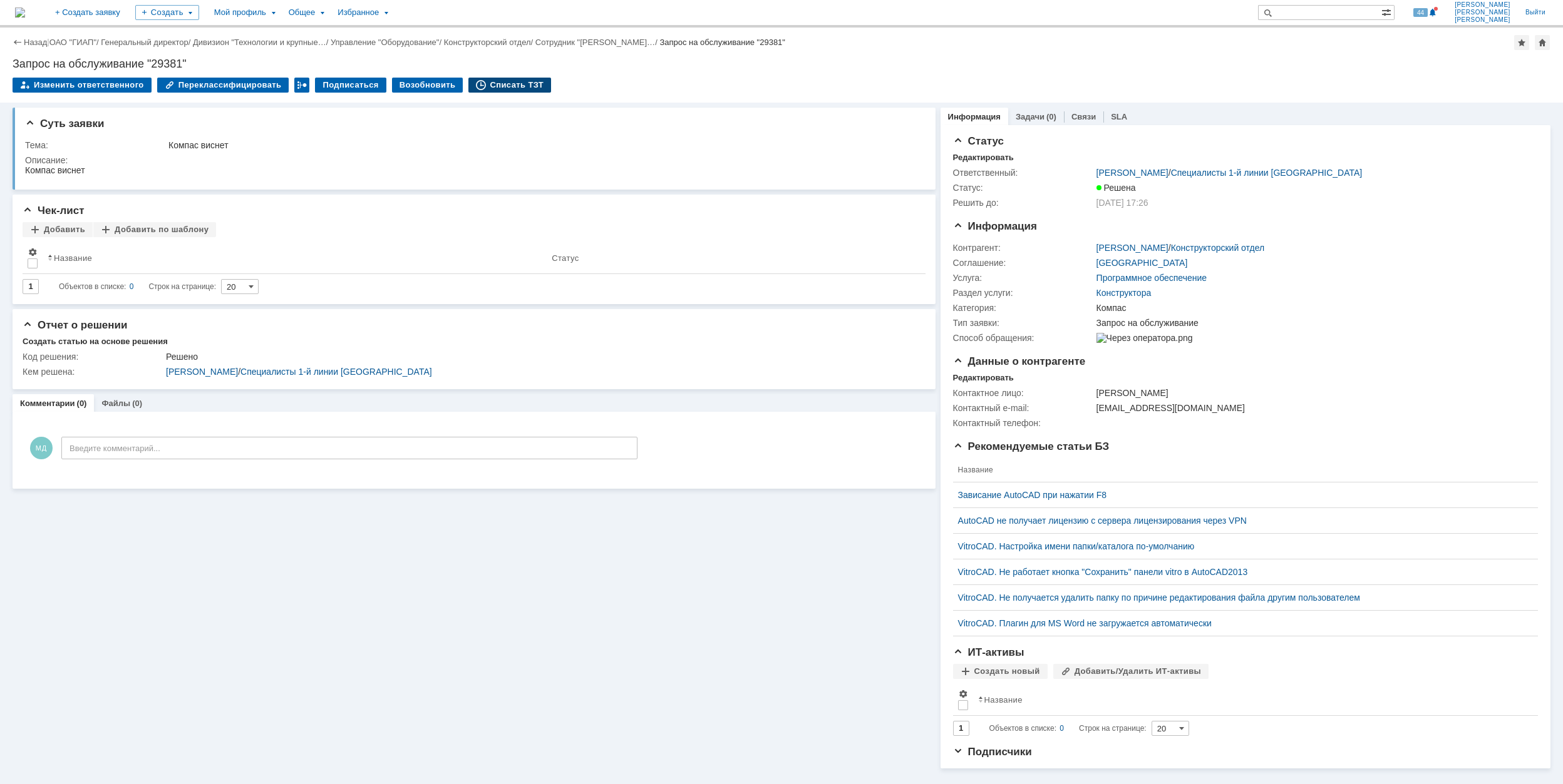
click at [502, 85] on div "Списать ТЗТ" at bounding box center [509, 85] width 83 height 15
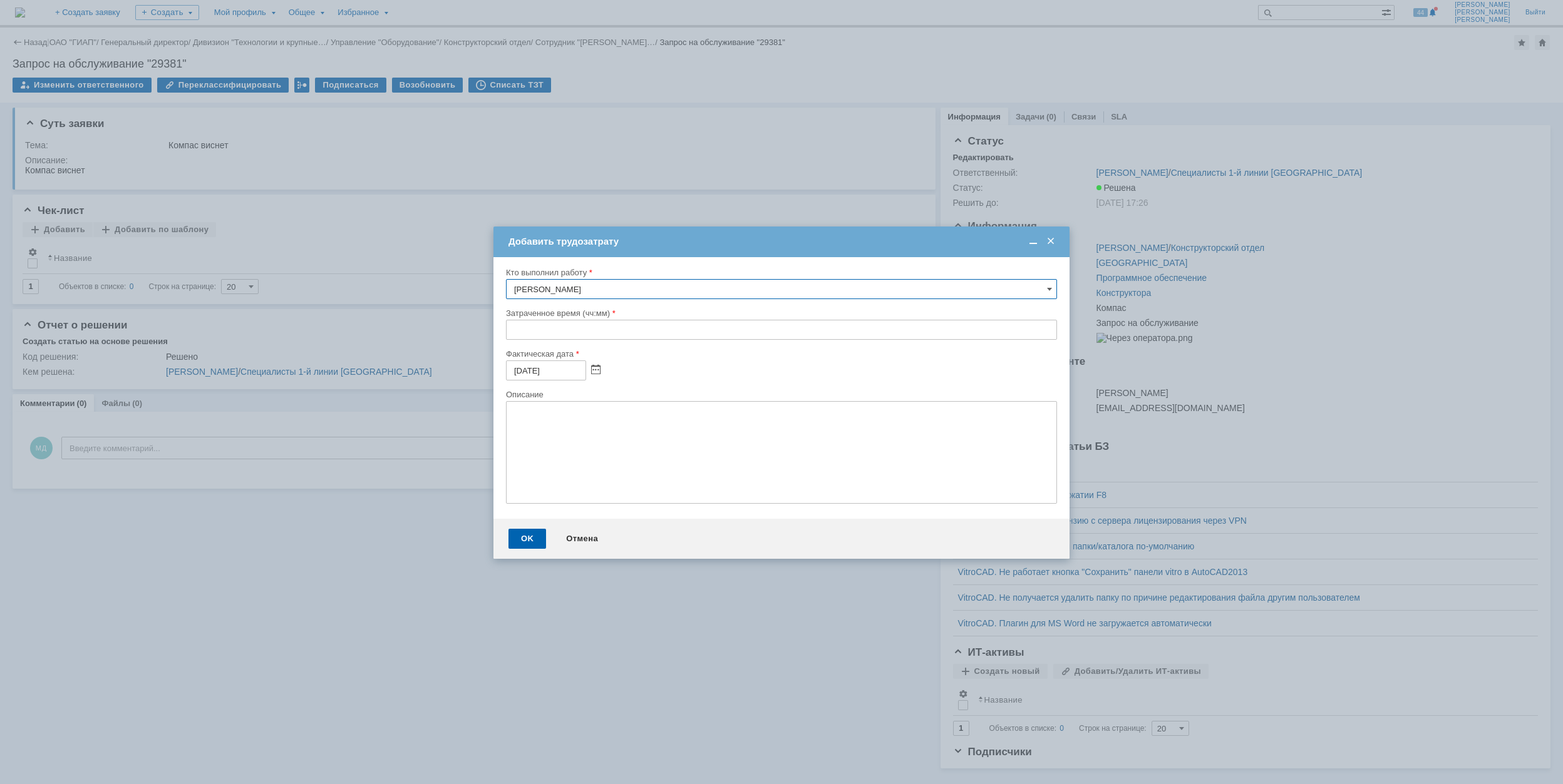
drag, startPoint x: 506, startPoint y: 327, endPoint x: 515, endPoint y: 323, distance: 9.8
click at [512, 325] on input "text" at bounding box center [781, 330] width 551 height 20
type input "00:30"
click at [536, 534] on div "OK" at bounding box center [527, 539] width 38 height 20
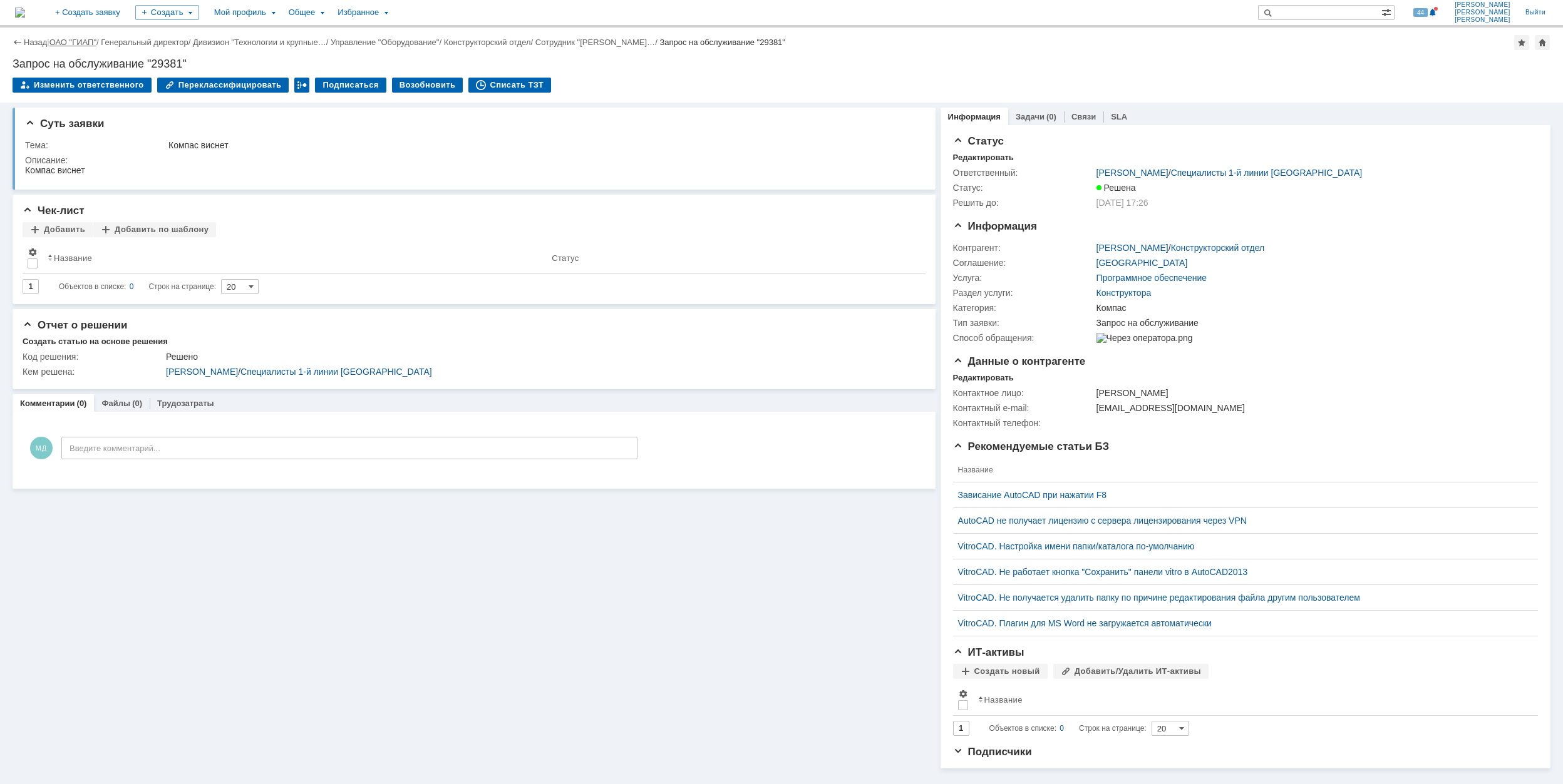
click at [66, 38] on link "ОАО "ГИАП"" at bounding box center [72, 42] width 47 height 9
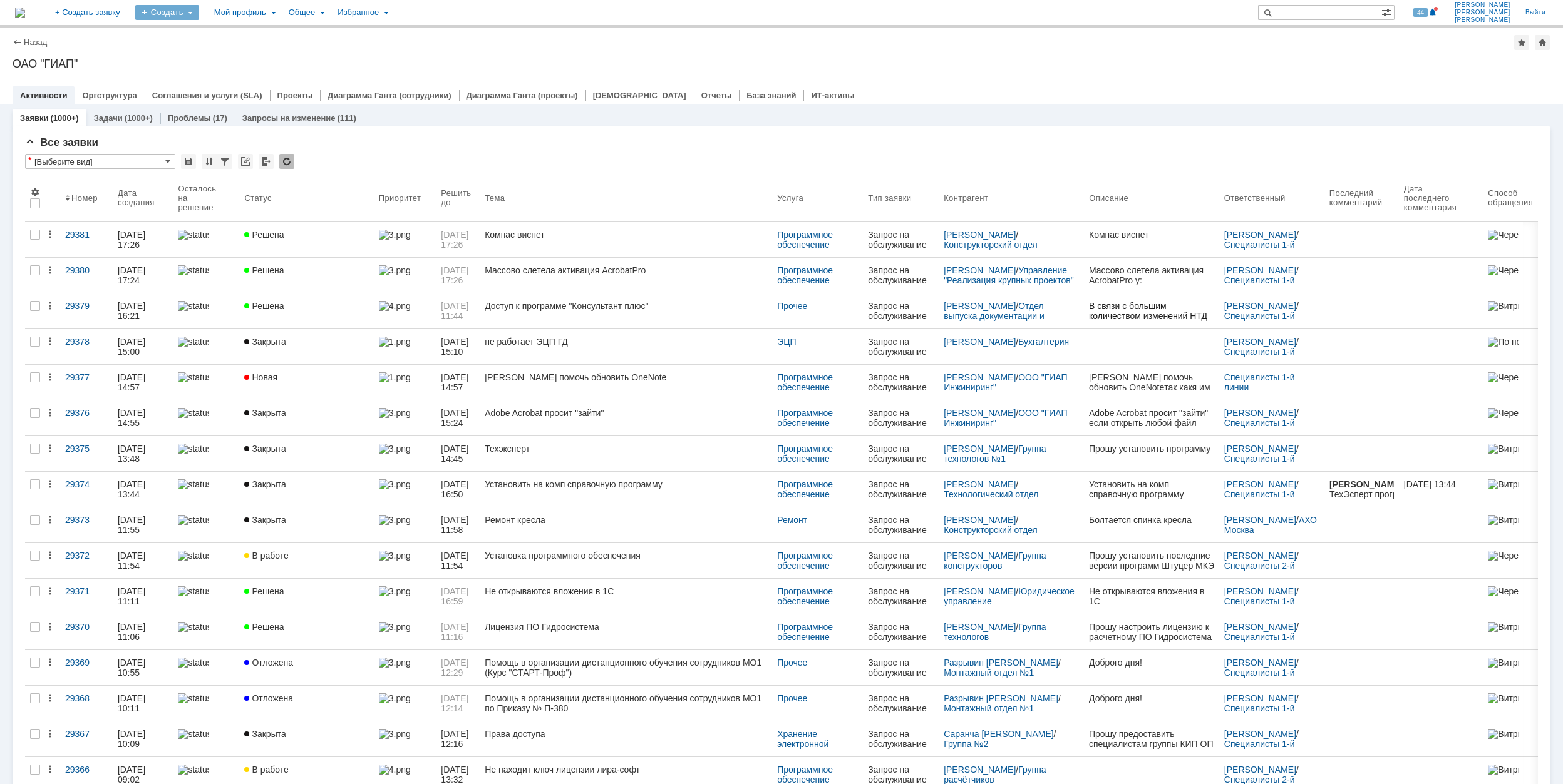
click at [199, 10] on div "Создать" at bounding box center [167, 13] width 64 height 15
click at [233, 76] on link "Заявка" at bounding box center [186, 77] width 95 height 15
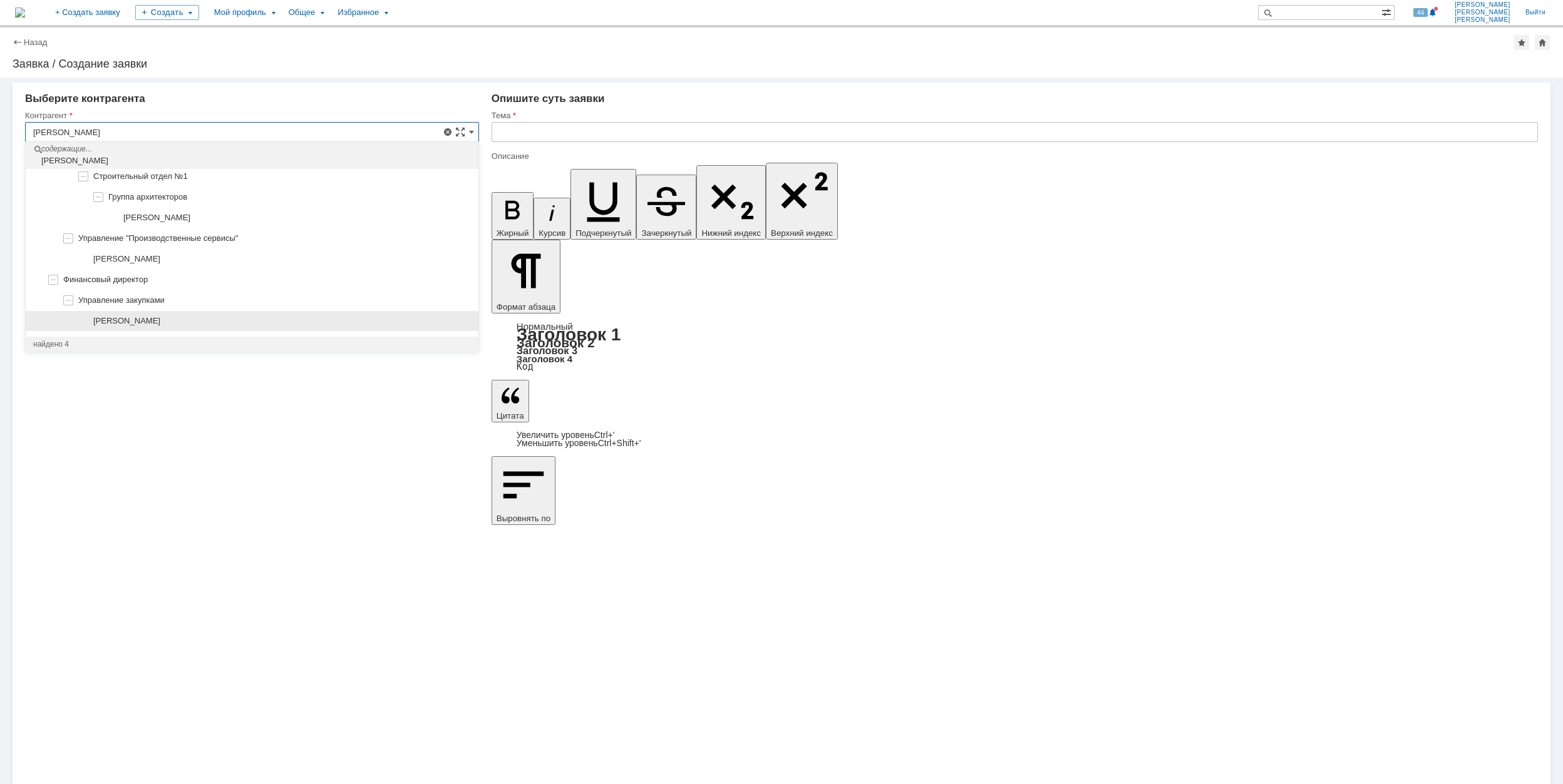
click at [206, 316] on div "[PERSON_NAME]" at bounding box center [282, 321] width 378 height 10
type input "[PERSON_NAME]"
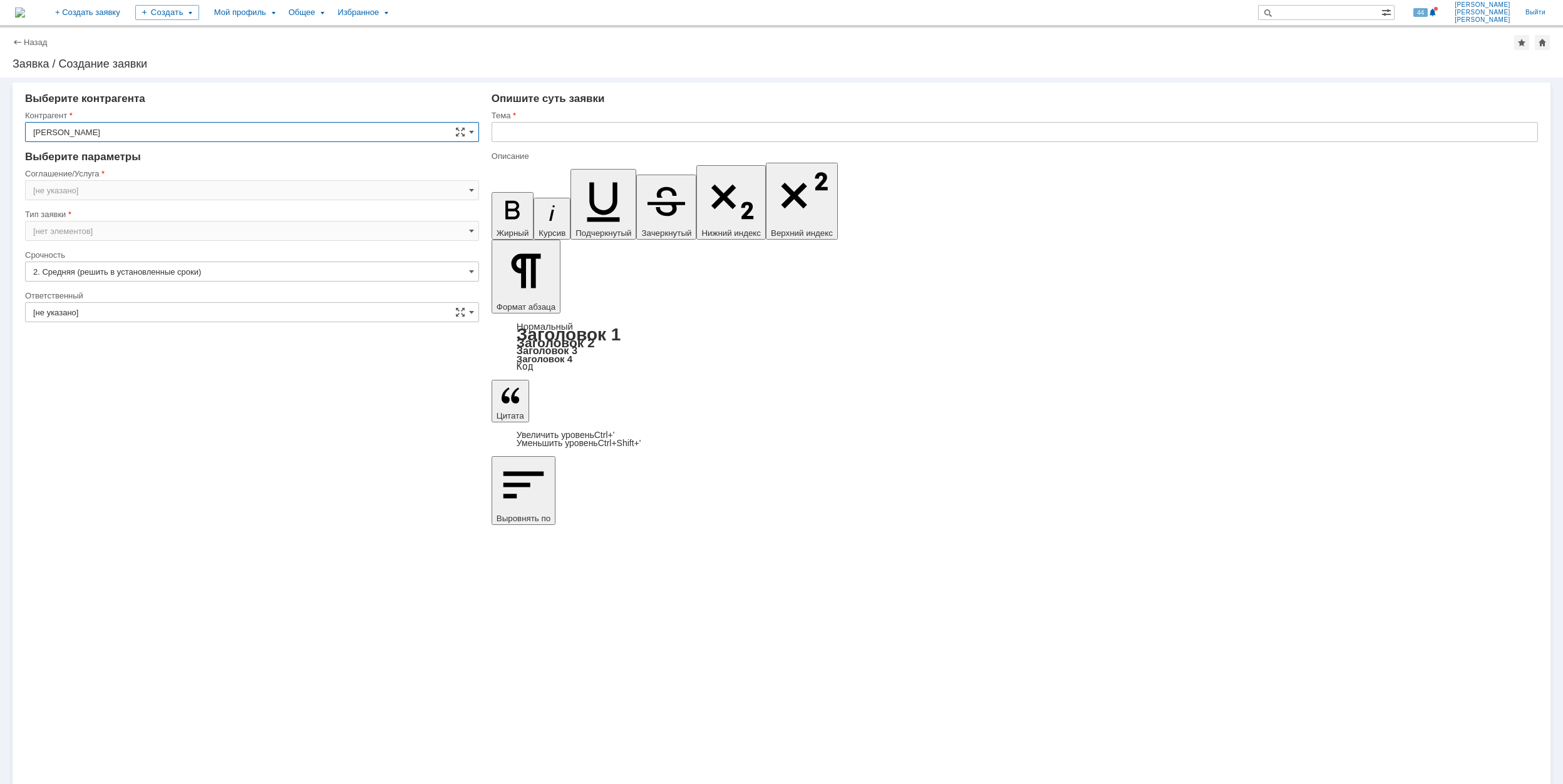
type input "[GEOGRAPHIC_DATA]"
click at [159, 193] on input "[GEOGRAPHIC_DATA]" at bounding box center [252, 190] width 454 height 20
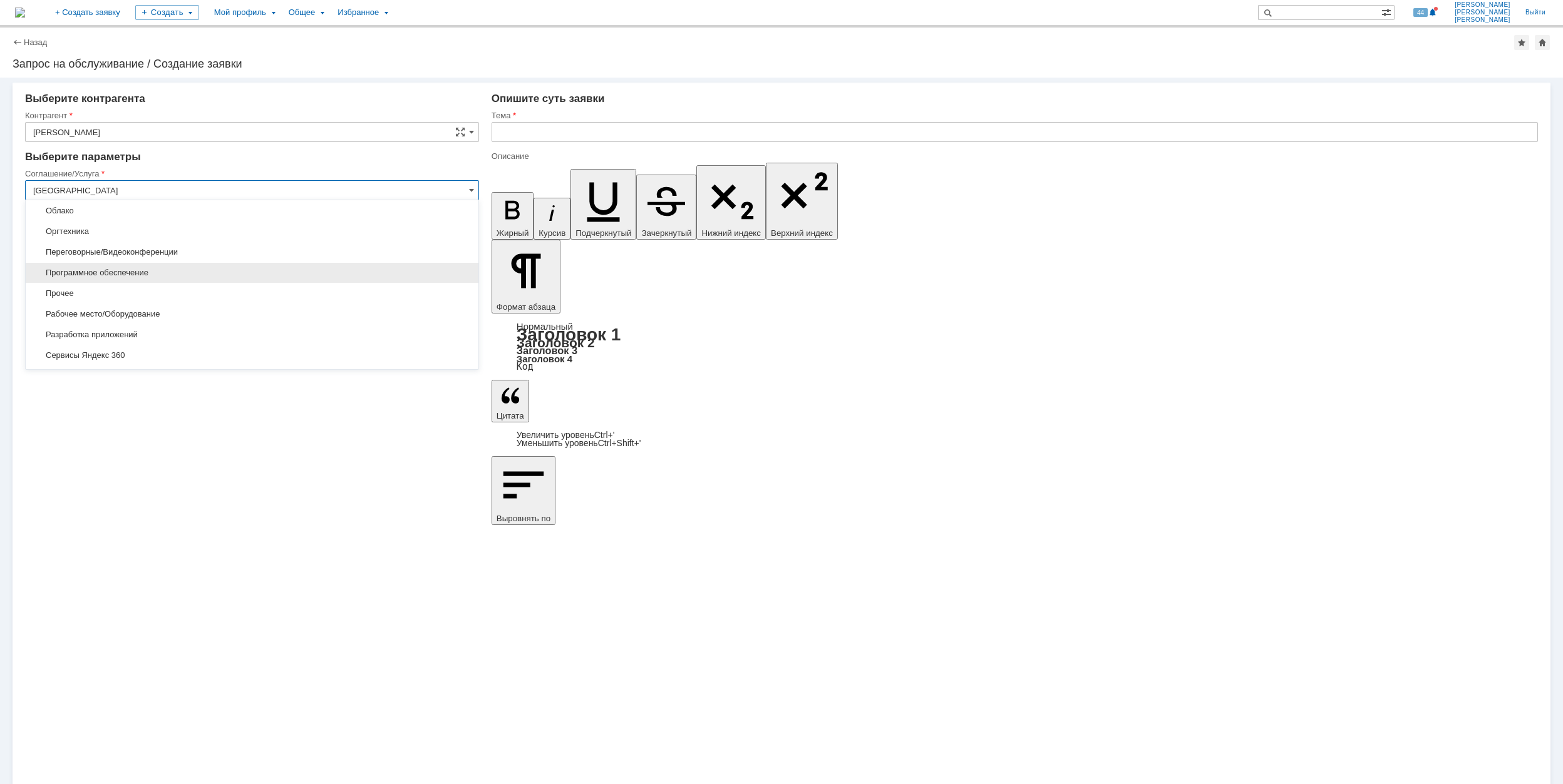
click at [186, 278] on span "Программное обеспечение" at bounding box center [252, 272] width 437 height 10
type input "Программное обеспечение"
click at [170, 270] on input "[не указано]" at bounding box center [252, 272] width 454 height 20
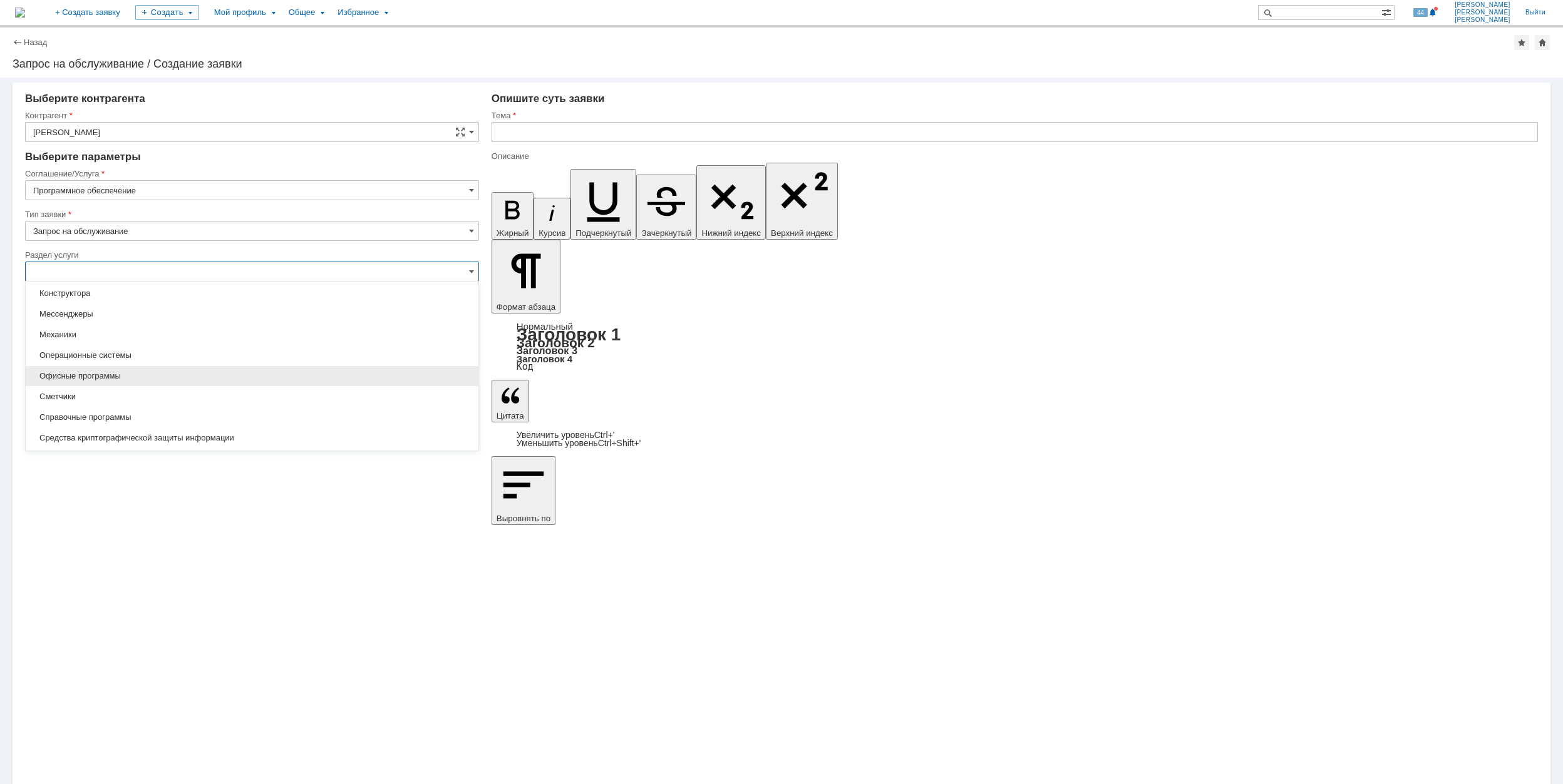
click at [200, 372] on div "Офисные программы" at bounding box center [252, 376] width 453 height 20
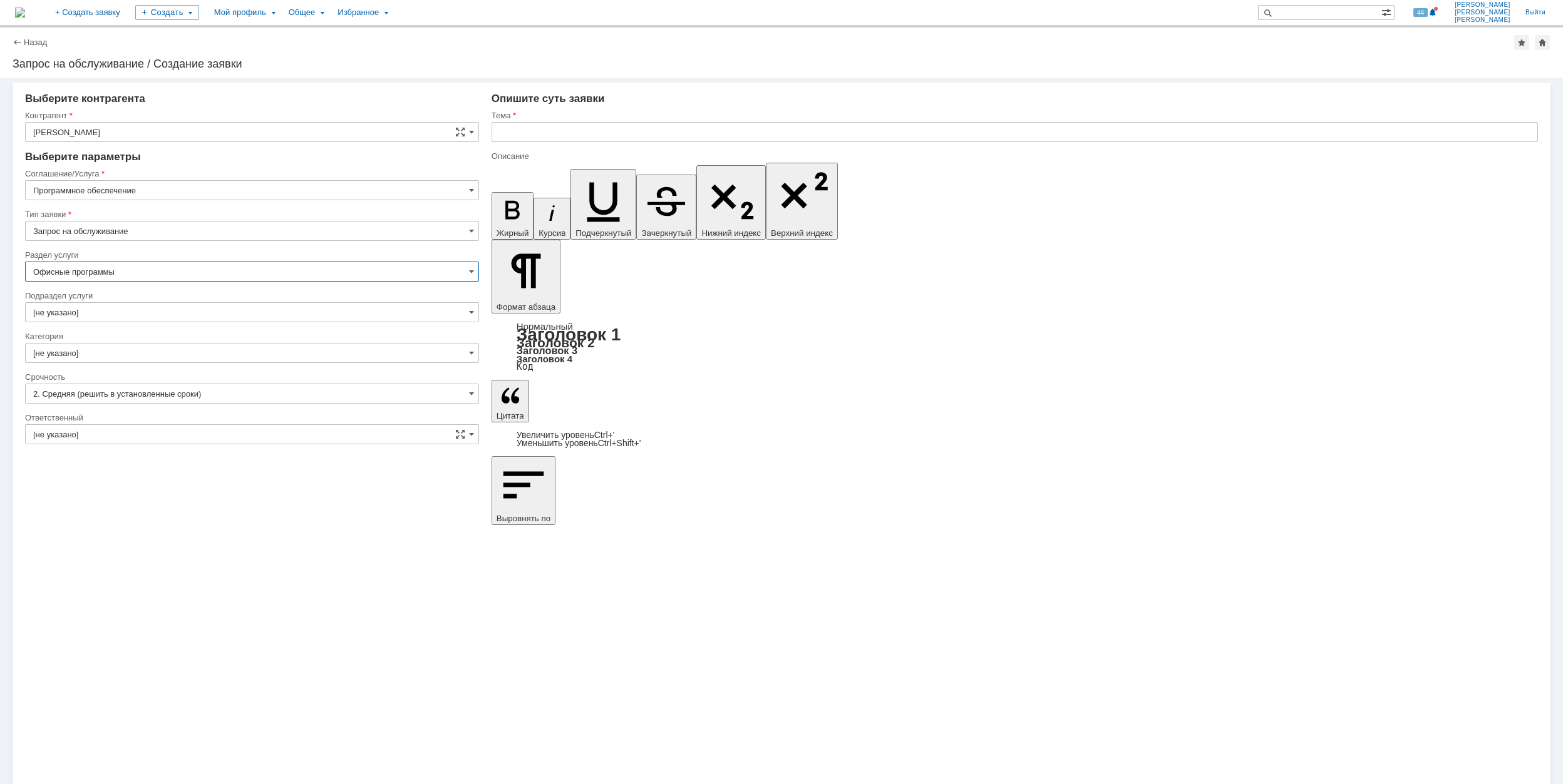
type input "Офисные программы"
click at [172, 314] on input "[не указано]" at bounding box center [252, 312] width 454 height 20
click at [170, 278] on input "Офисные программы" at bounding box center [252, 272] width 454 height 20
type input "[не указано]"
click at [251, 356] on span "Средства криптографической защиты информации" at bounding box center [252, 351] width 437 height 10
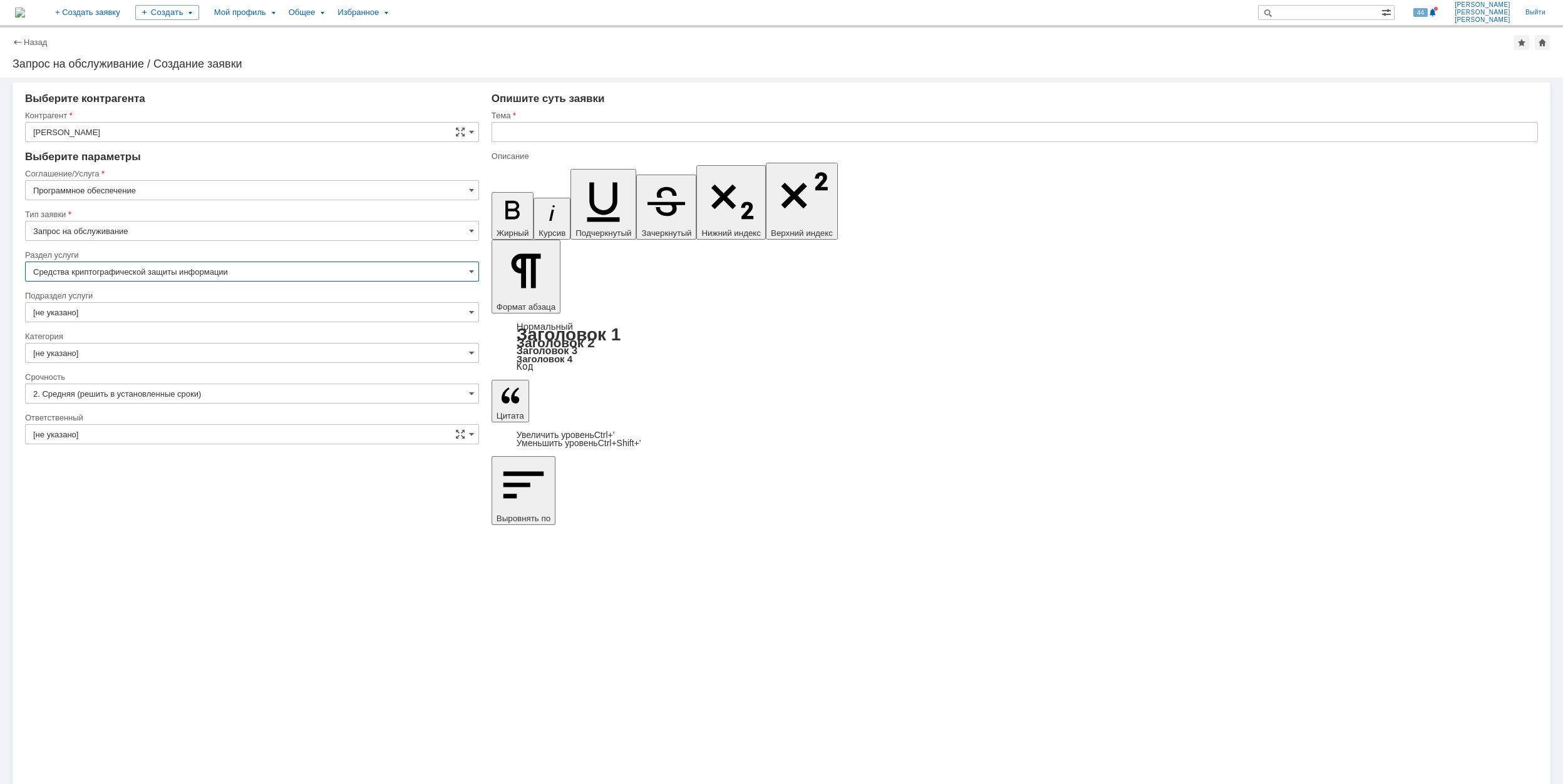
type input "Средства криптографической защиты информации"
click at [131, 315] on input "[не указано]" at bounding box center [252, 312] width 454 height 20
type input "[не указано]"
click at [229, 354] on input "[не указано]" at bounding box center [252, 353] width 454 height 20
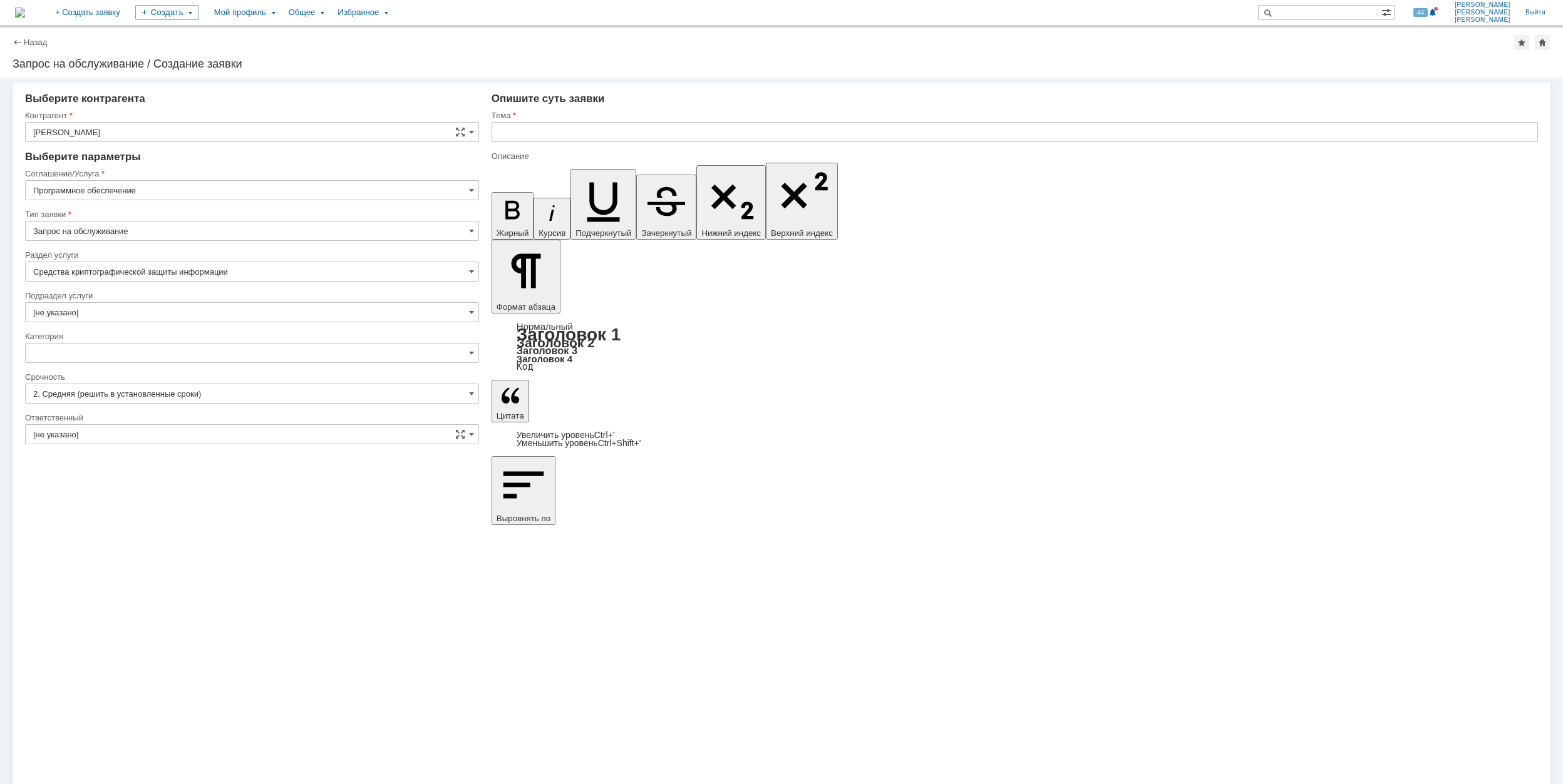
type input "[не указано]"
click at [220, 432] on input "[не указано]" at bounding box center [252, 434] width 454 height 20
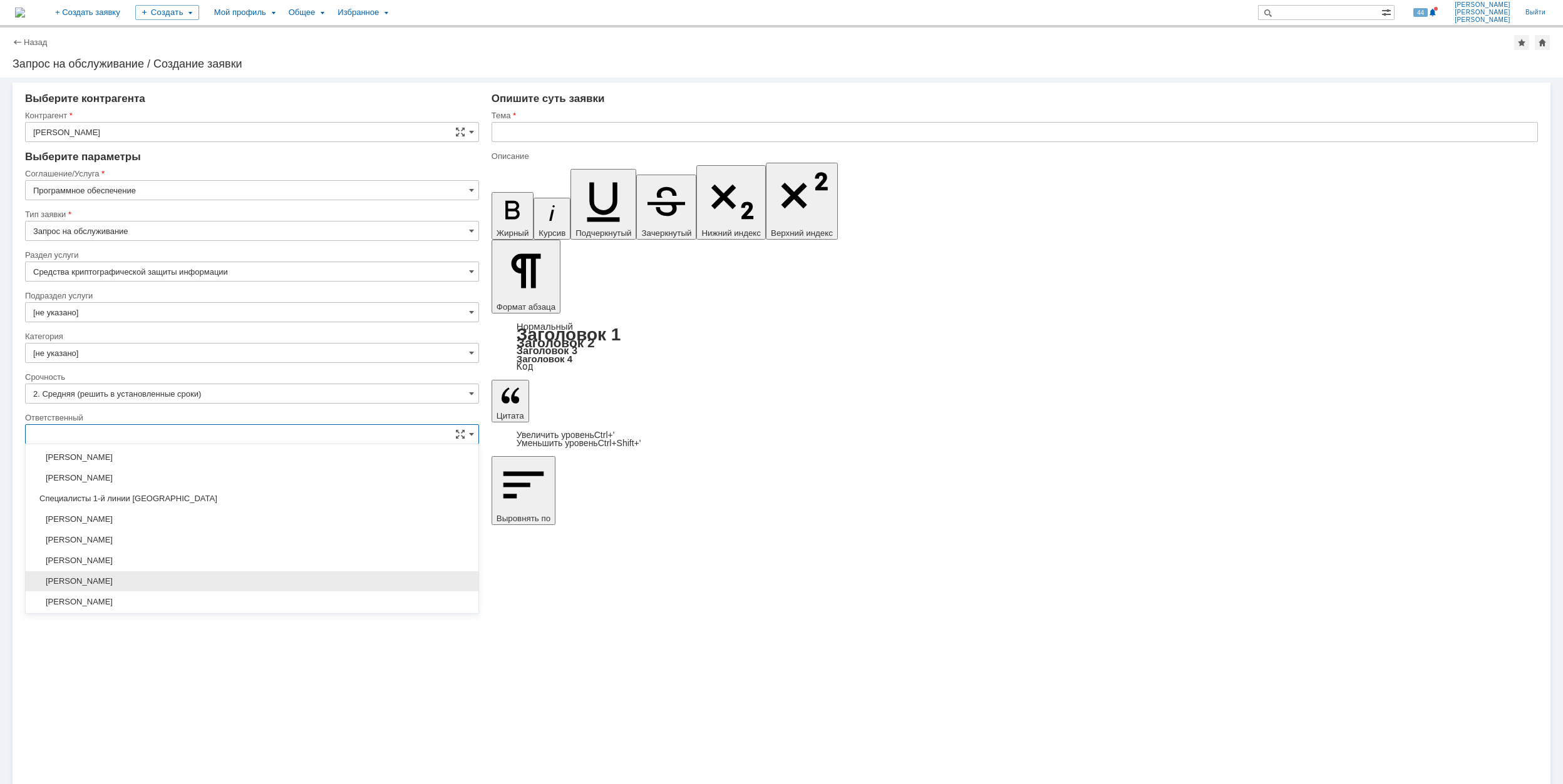
scroll to position [456, 0]
click at [212, 569] on div "[PERSON_NAME]" at bounding box center [252, 559] width 453 height 20
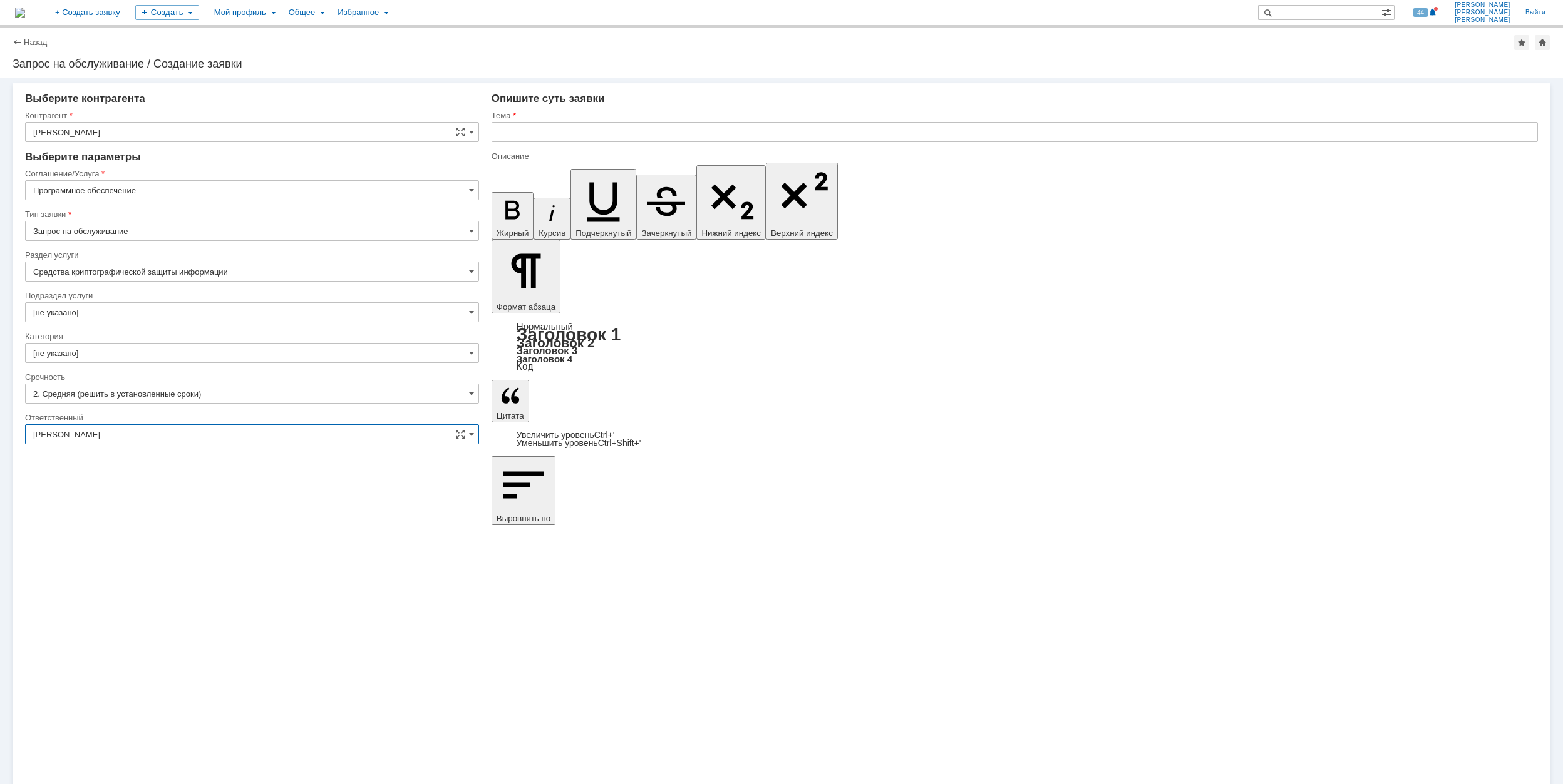
type input "[PERSON_NAME]"
click at [549, 127] on input "text" at bounding box center [1014, 132] width 1046 height 20
type input "В"
drag, startPoint x: 659, startPoint y: 137, endPoint x: 473, endPoint y: 135, distance: 186.0
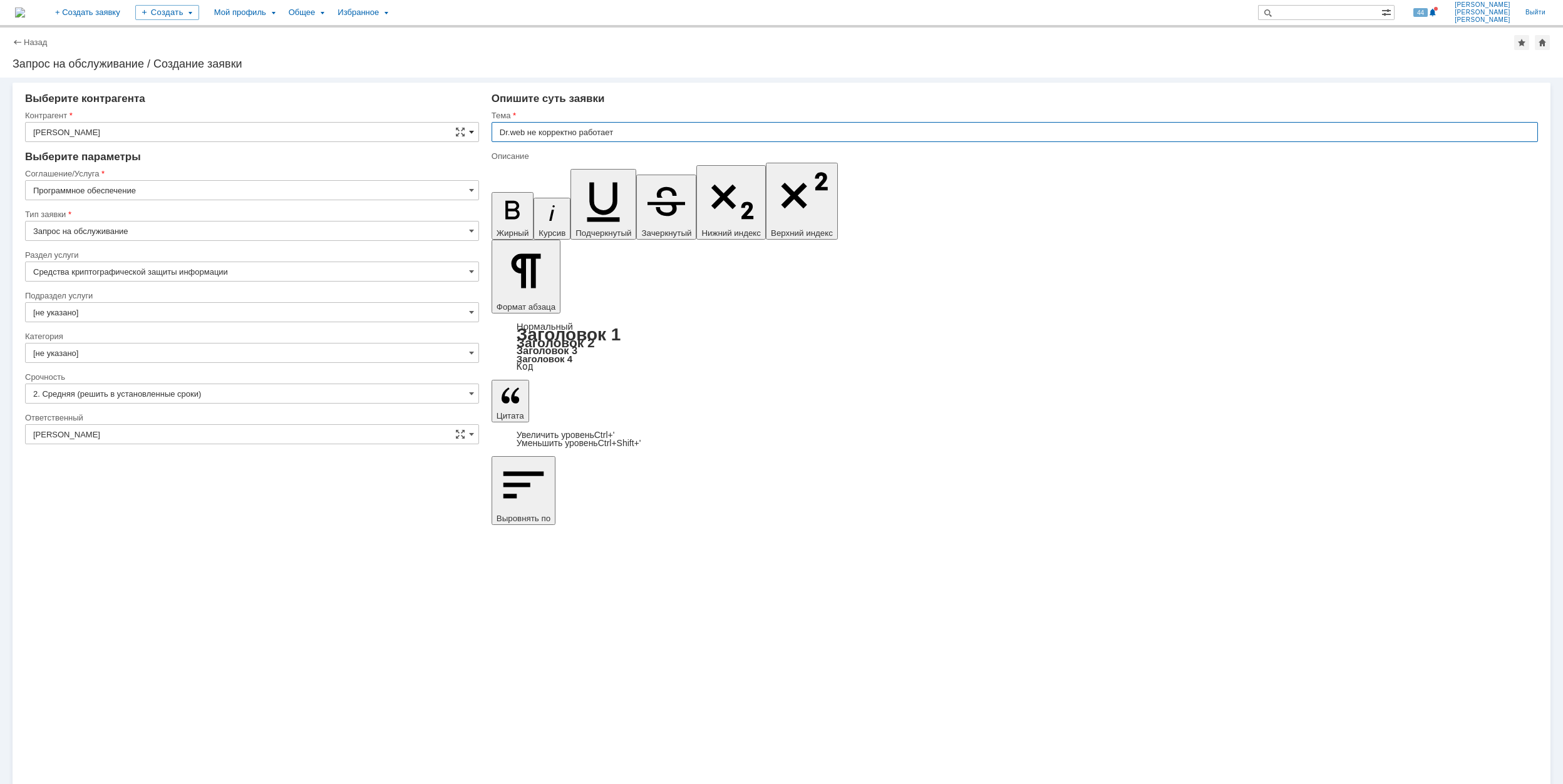
type input "Dr.web не корректно работает"
drag, startPoint x: 676, startPoint y: 5497, endPoint x: 742, endPoint y: 5501, distance: 66.1
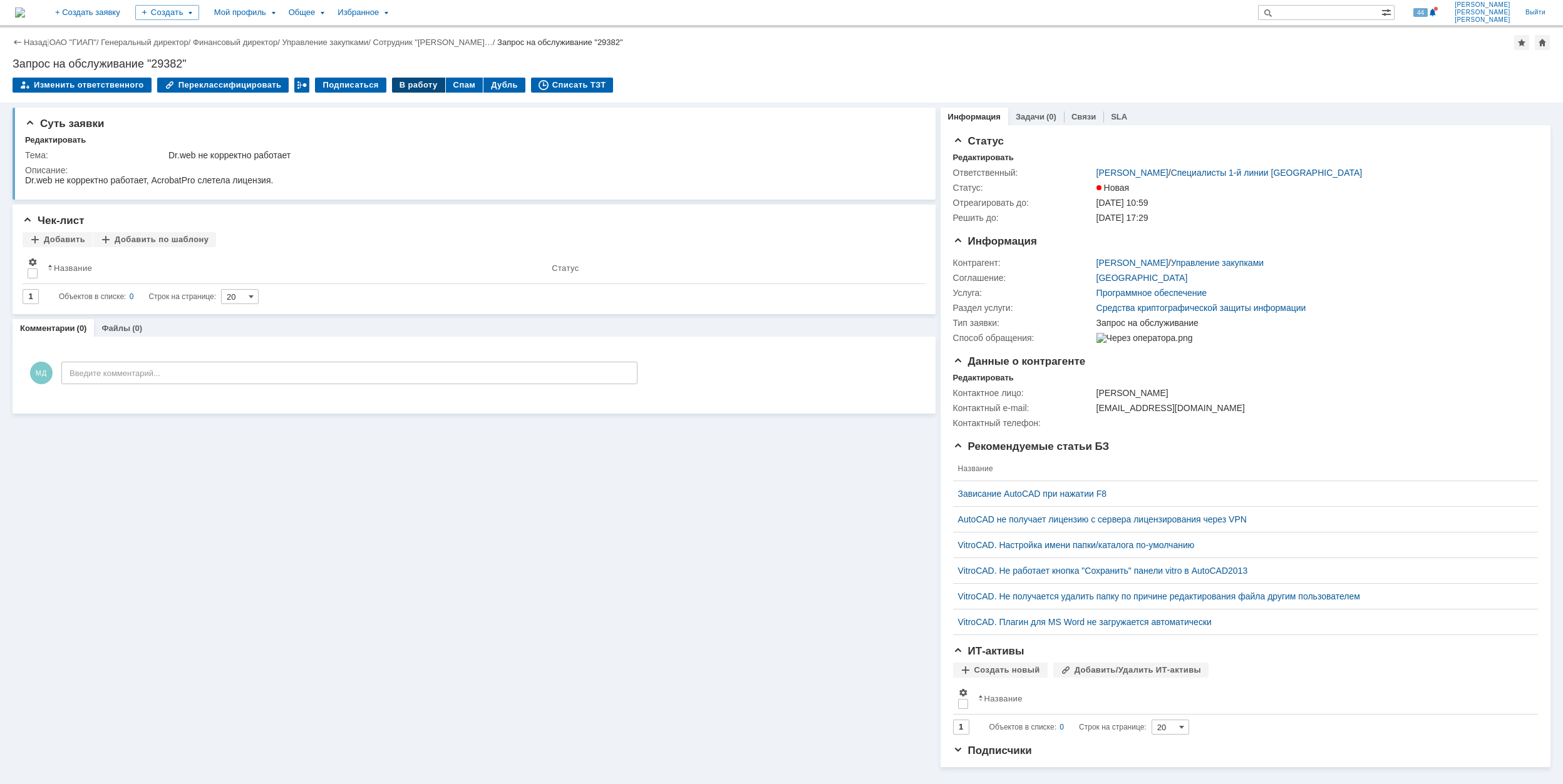
click at [414, 85] on div "В работу" at bounding box center [418, 85] width 53 height 15
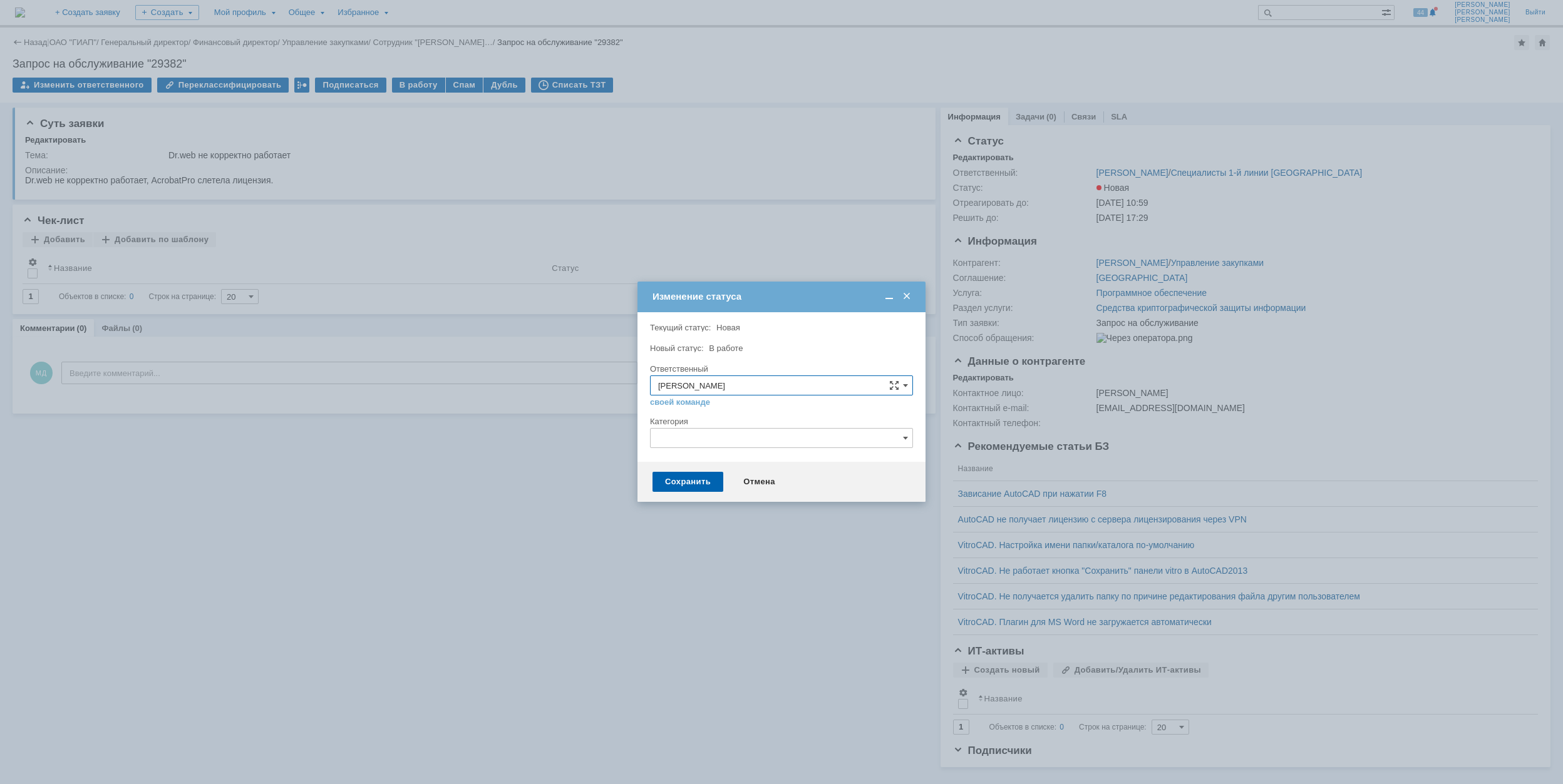
click at [697, 444] on input "text" at bounding box center [781, 438] width 263 height 20
click at [820, 307] on td "Изменение статуса" at bounding box center [781, 297] width 288 height 31
click at [671, 481] on div "Сохранить" at bounding box center [688, 482] width 71 height 20
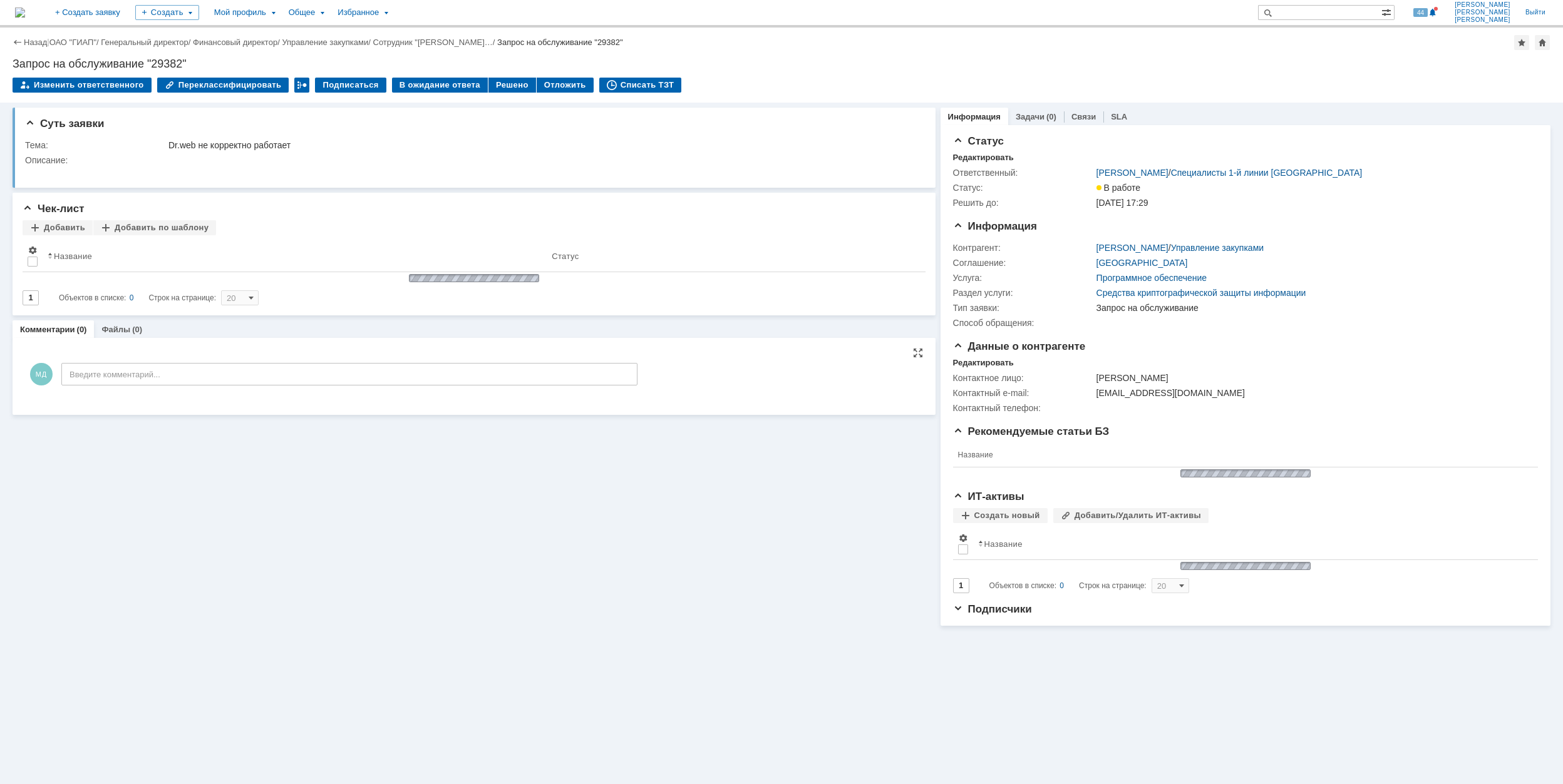
scroll to position [0, 0]
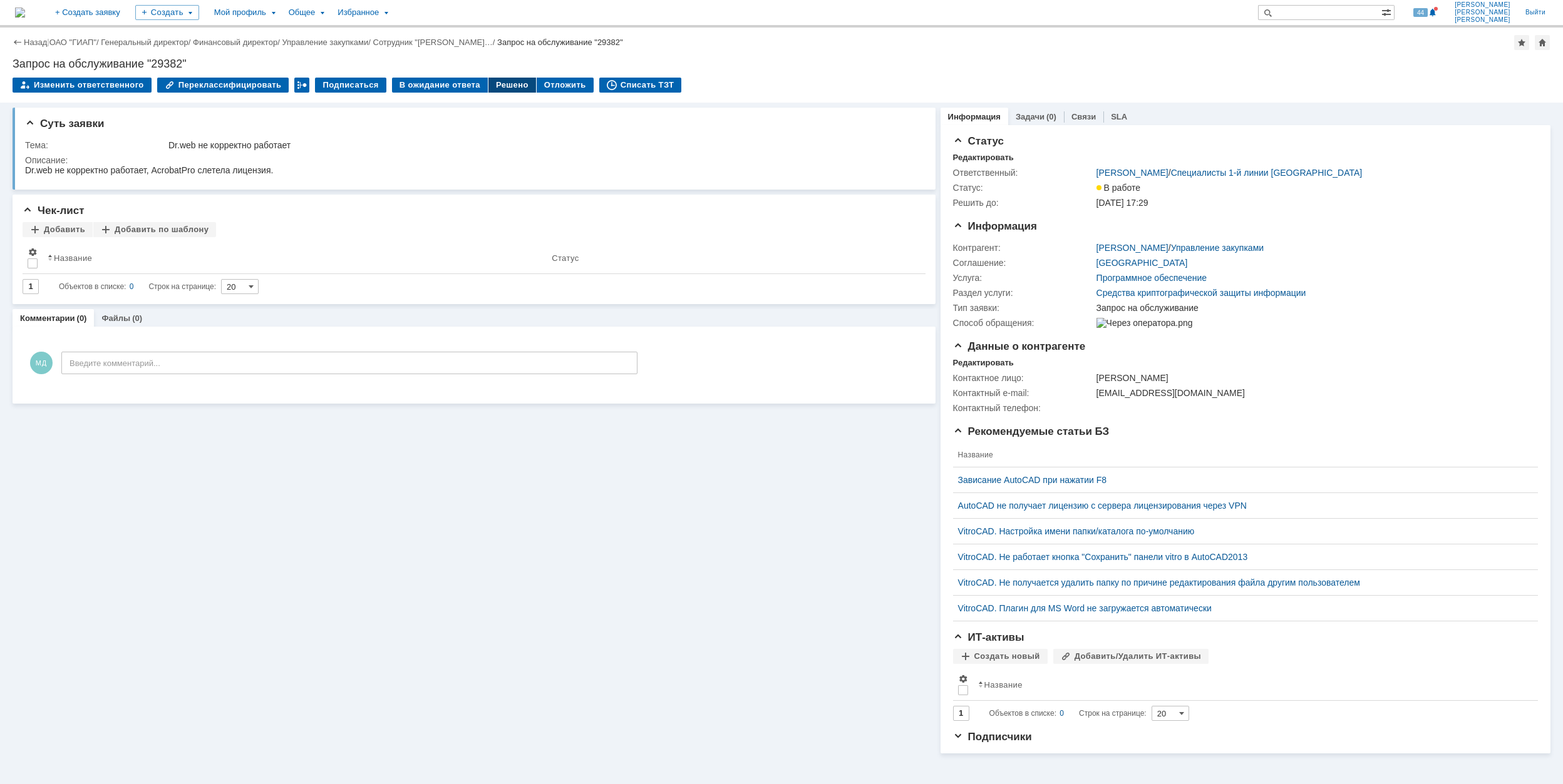
click at [493, 81] on div "Решено" at bounding box center [512, 85] width 48 height 15
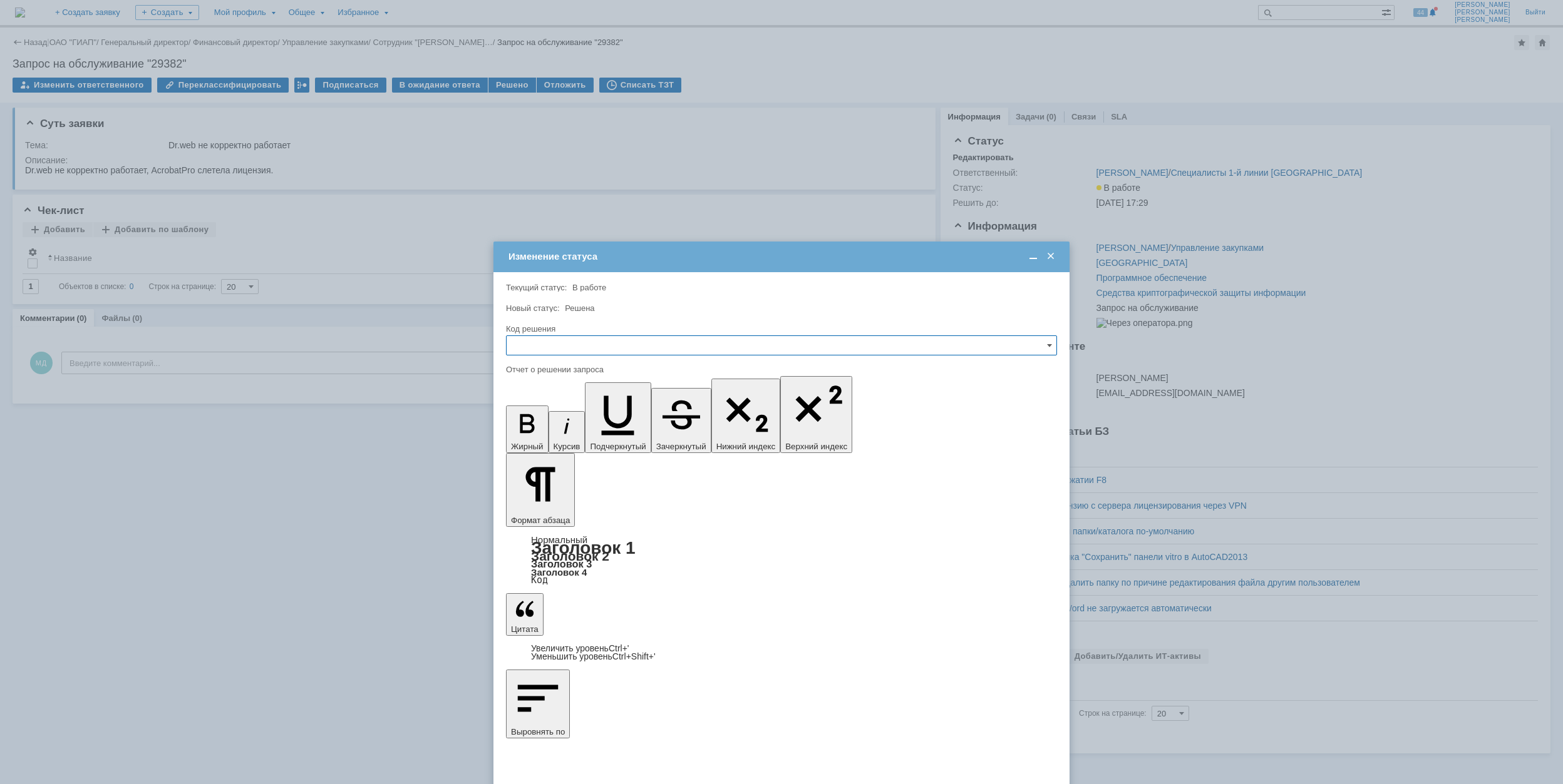
click at [699, 349] on input "text" at bounding box center [781, 345] width 551 height 20
click at [690, 430] on span "Решено" at bounding box center [781, 430] width 535 height 10
type input "Решено"
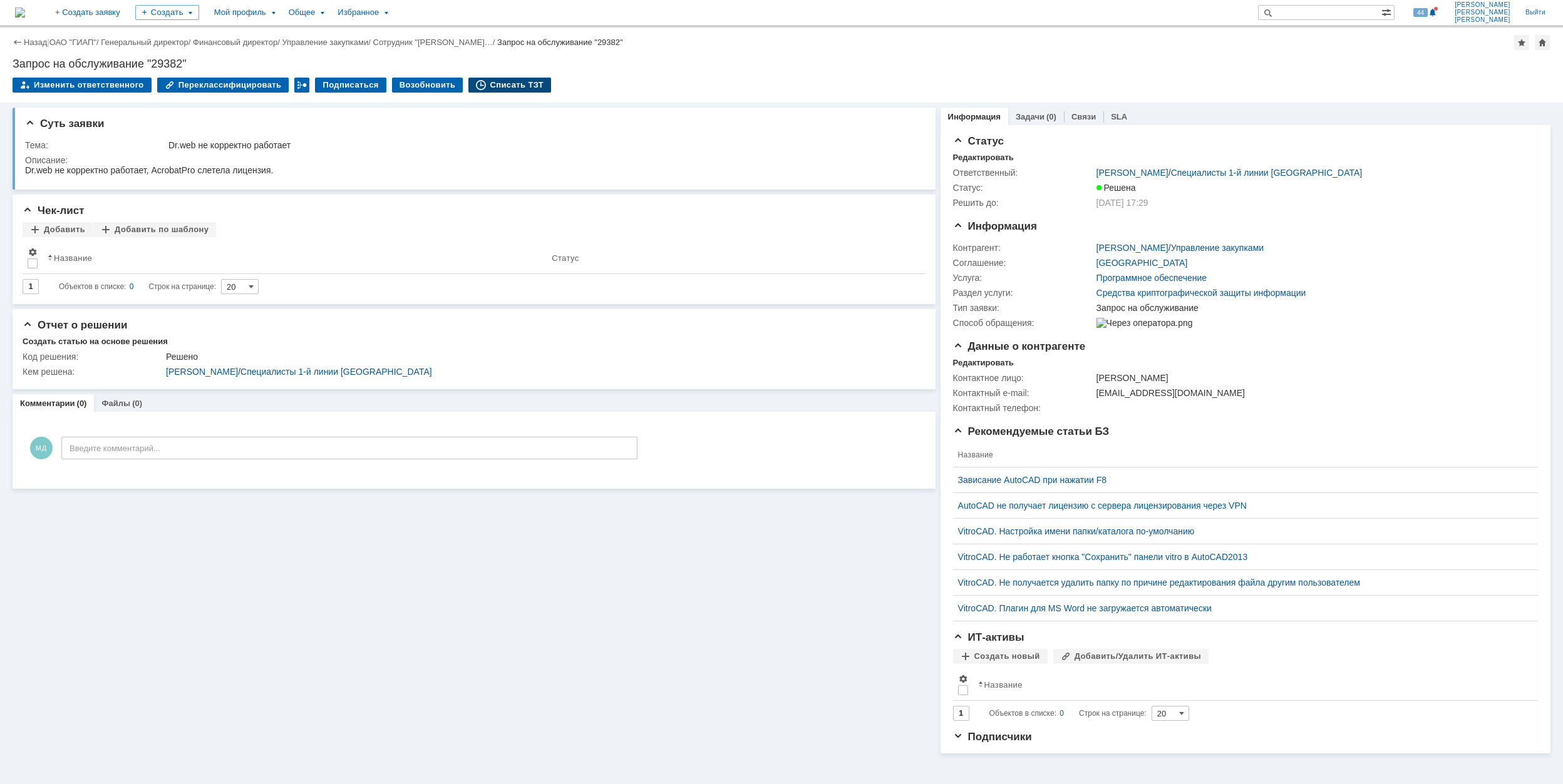
click at [488, 85] on div "Списать ТЗТ" at bounding box center [509, 85] width 83 height 15
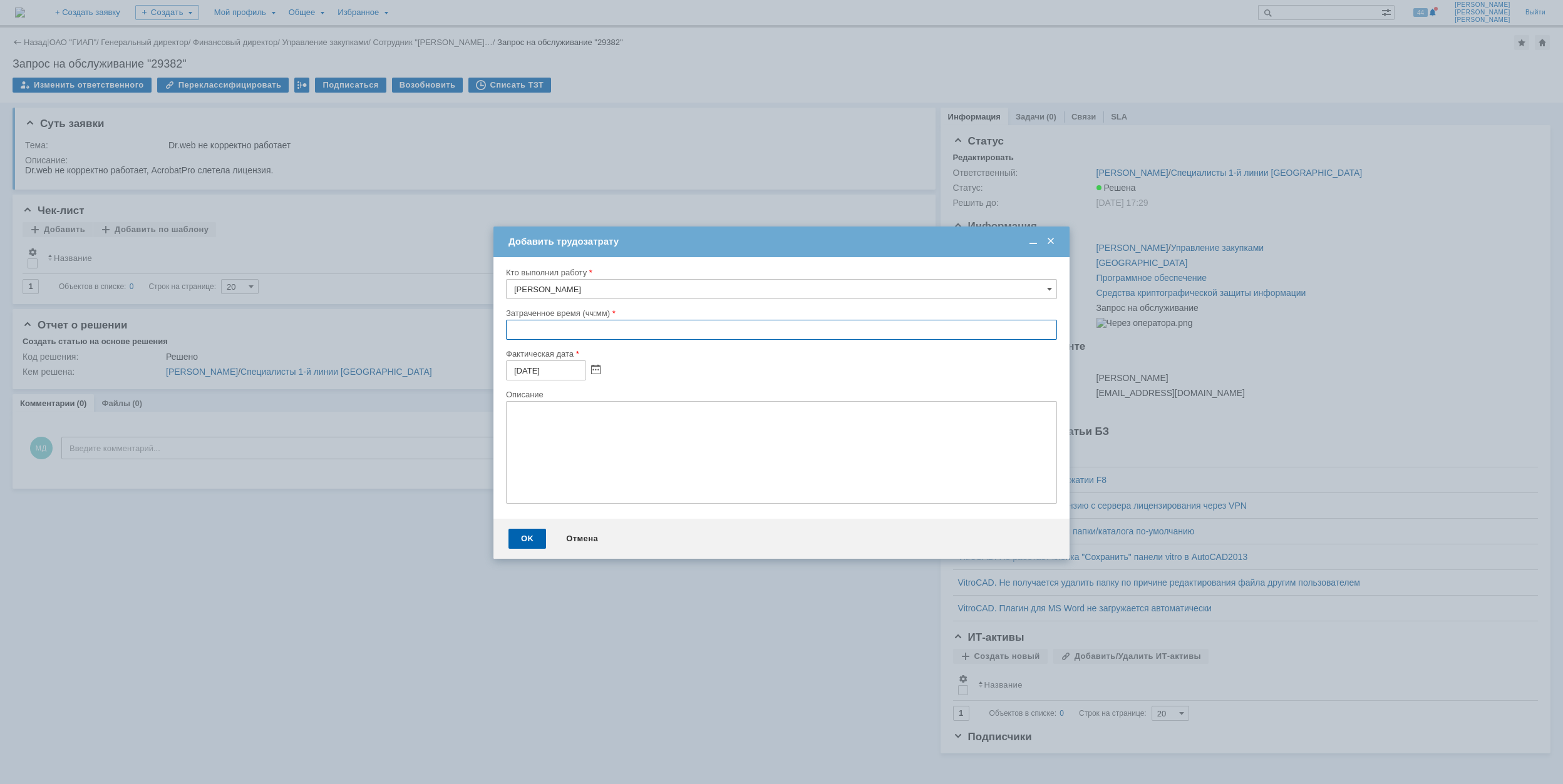
click at [515, 335] on input "text" at bounding box center [781, 330] width 551 height 20
type input "00:40"
click at [521, 542] on div "OK" at bounding box center [527, 539] width 38 height 20
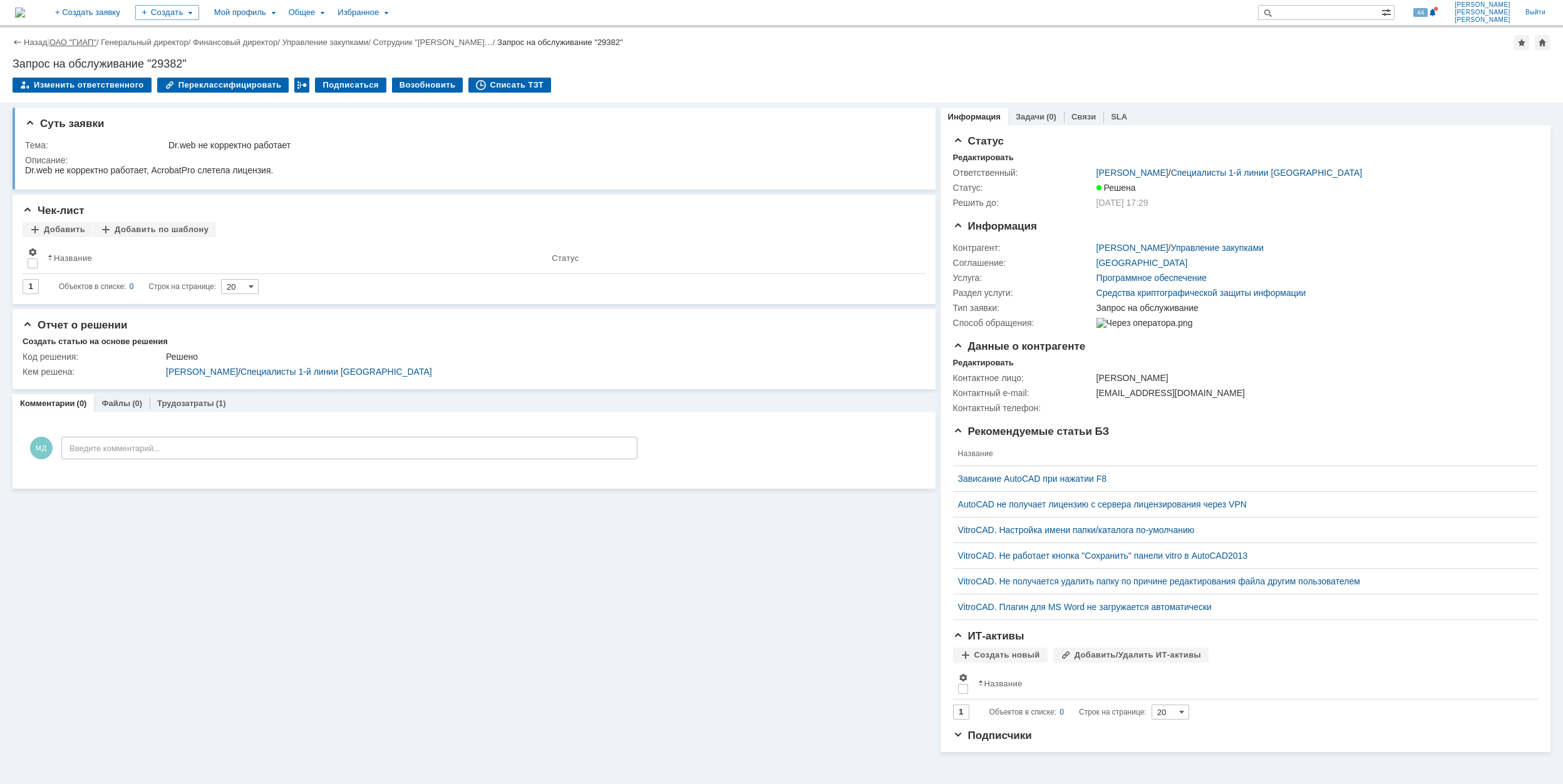
click at [90, 39] on link "ОАО "ГИАП"" at bounding box center [72, 42] width 47 height 9
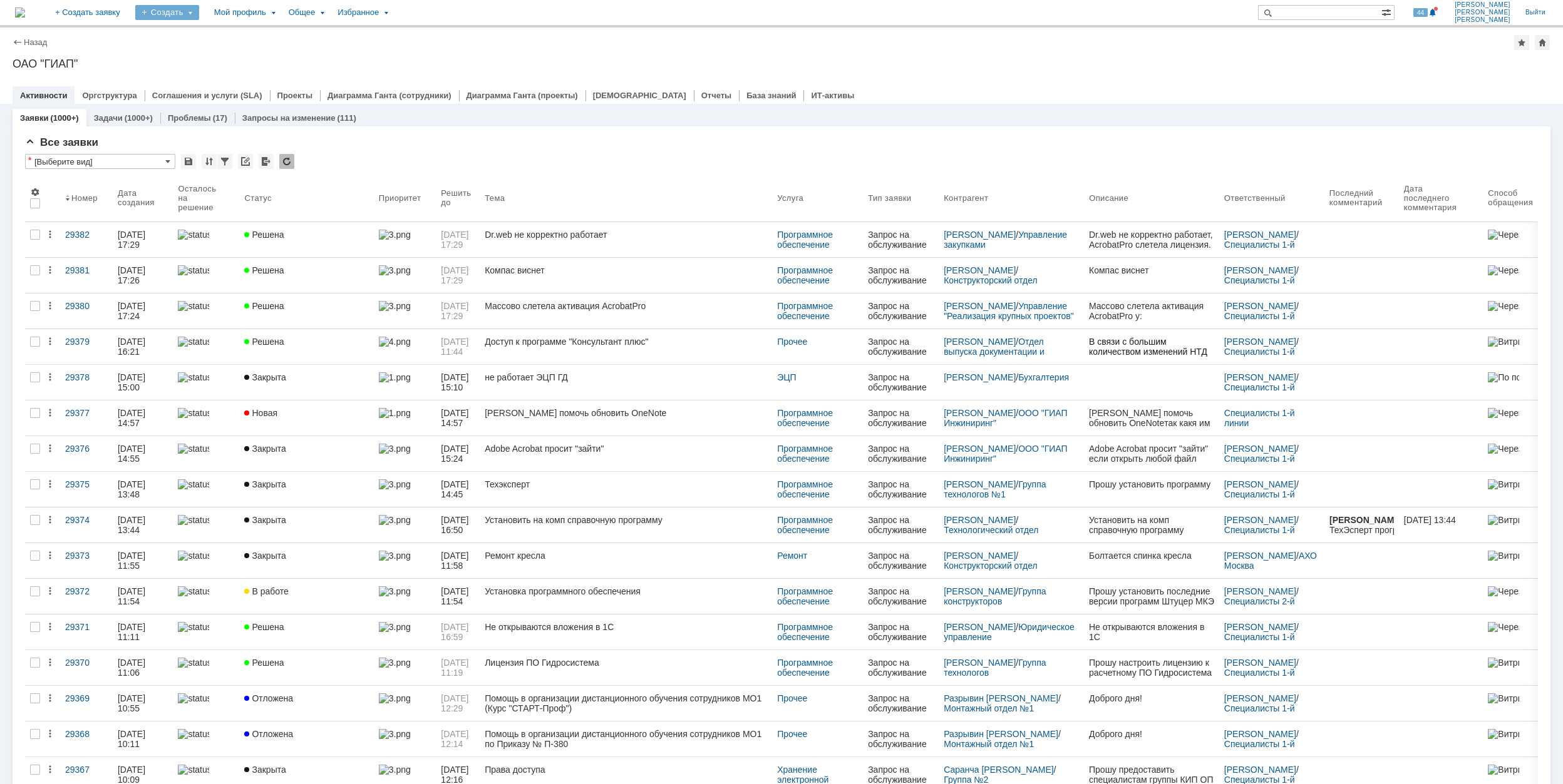
click at [199, 12] on div "Создать" at bounding box center [167, 13] width 64 height 15
click at [233, 74] on link "Заявка" at bounding box center [186, 77] width 95 height 15
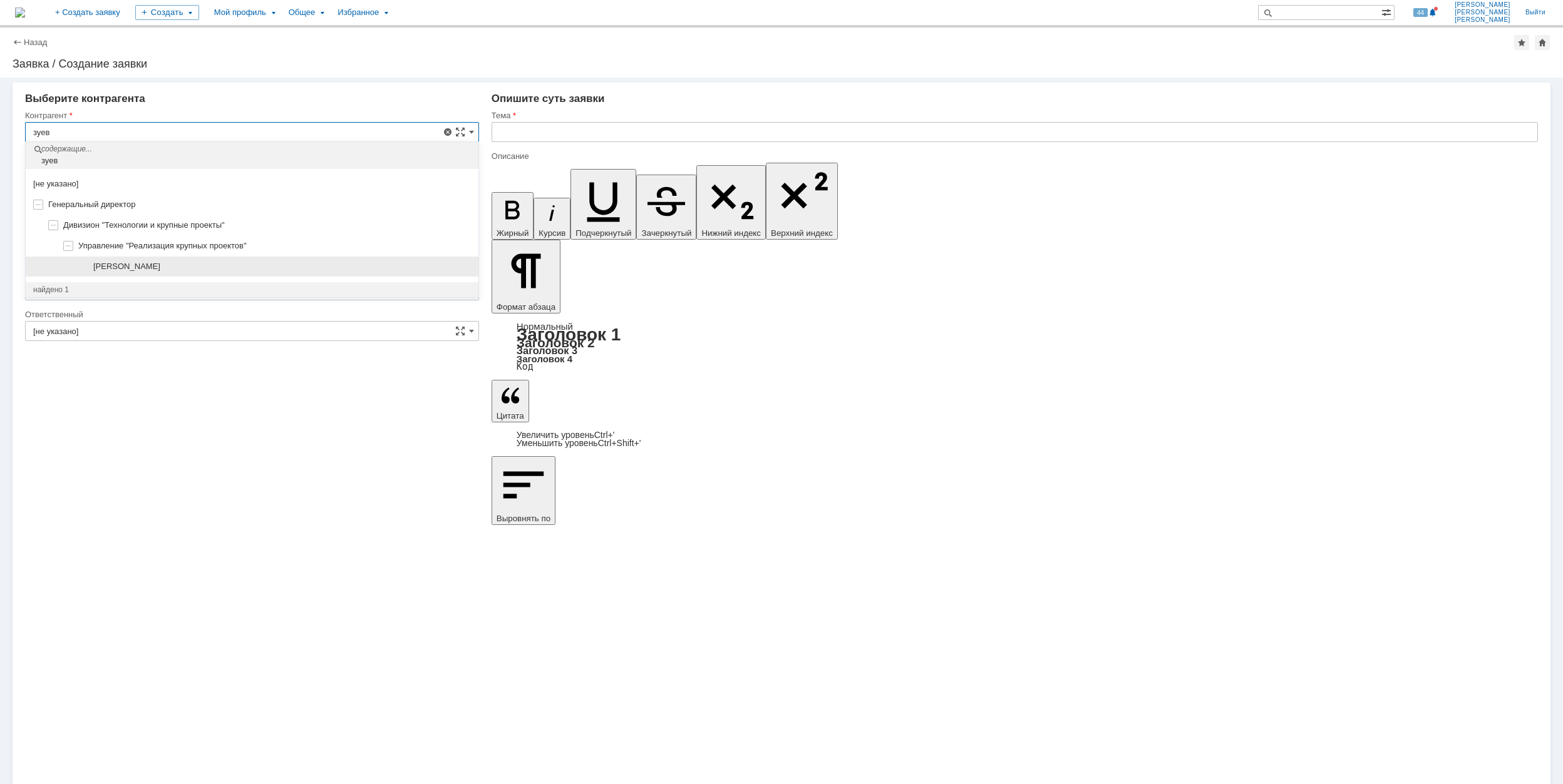
click at [228, 272] on div "[PERSON_NAME]" at bounding box center [282, 266] width 378 height 10
type input "[PERSON_NAME]"
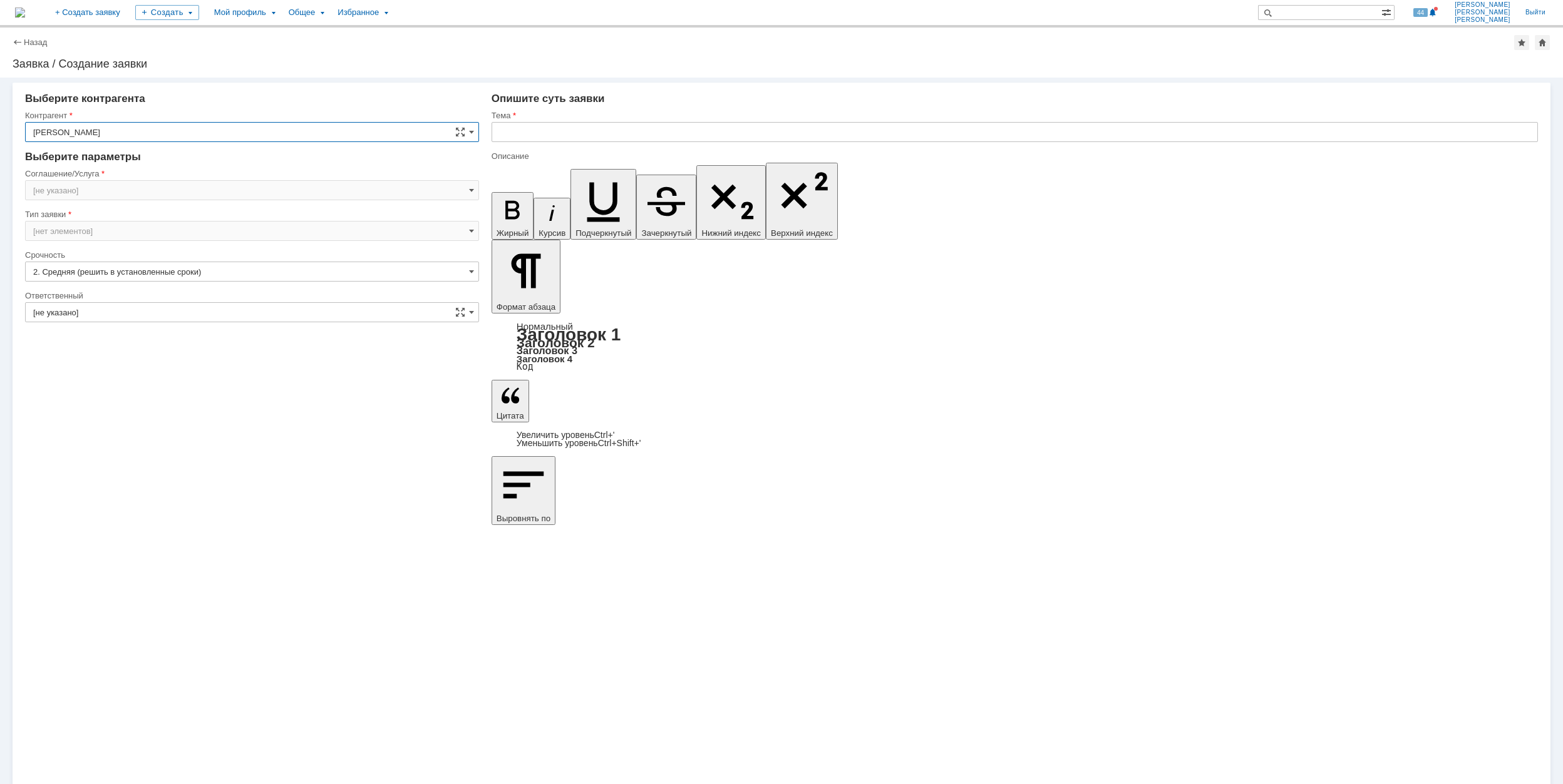
type input "[GEOGRAPHIC_DATA]"
type input "[нет элементов]"
type input "[GEOGRAPHIC_DATA]"
type input "2. Средняя (решить в установленные сроки)"
type input "[не указано]"
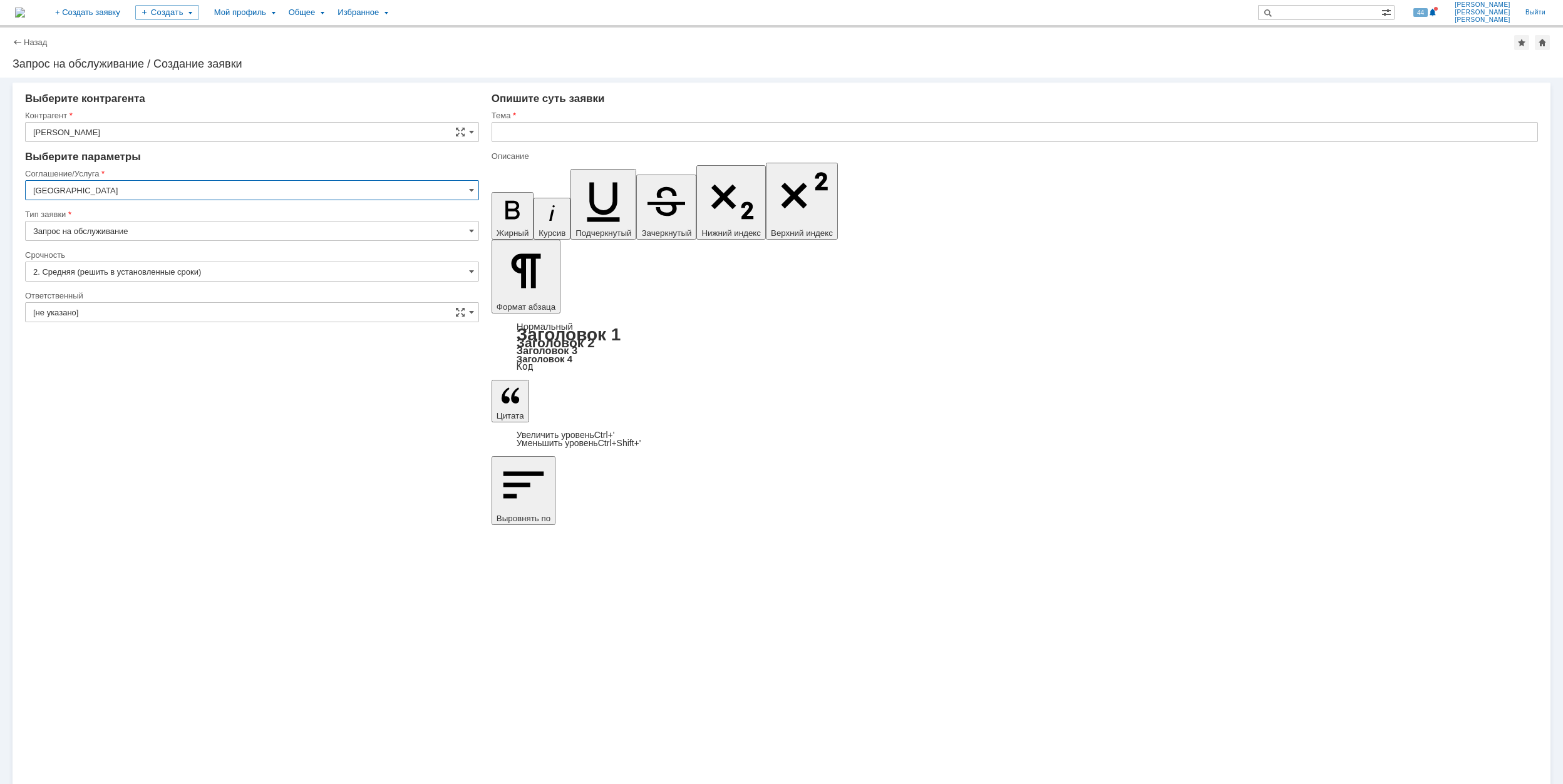
click at [186, 189] on input "[GEOGRAPHIC_DATA]" at bounding box center [252, 190] width 454 height 20
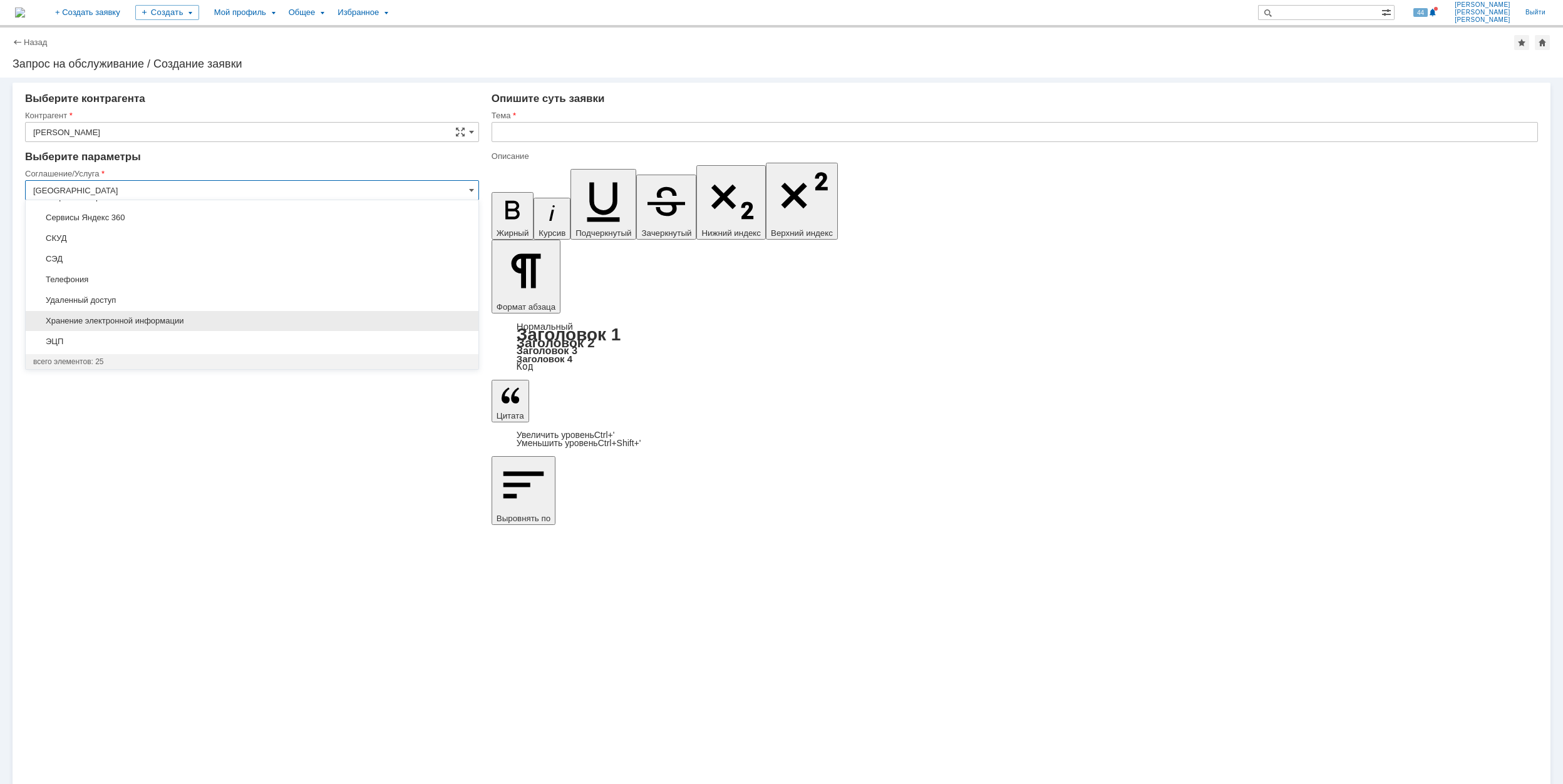
click at [243, 331] on div "Хранение электронной информации" at bounding box center [252, 321] width 453 height 20
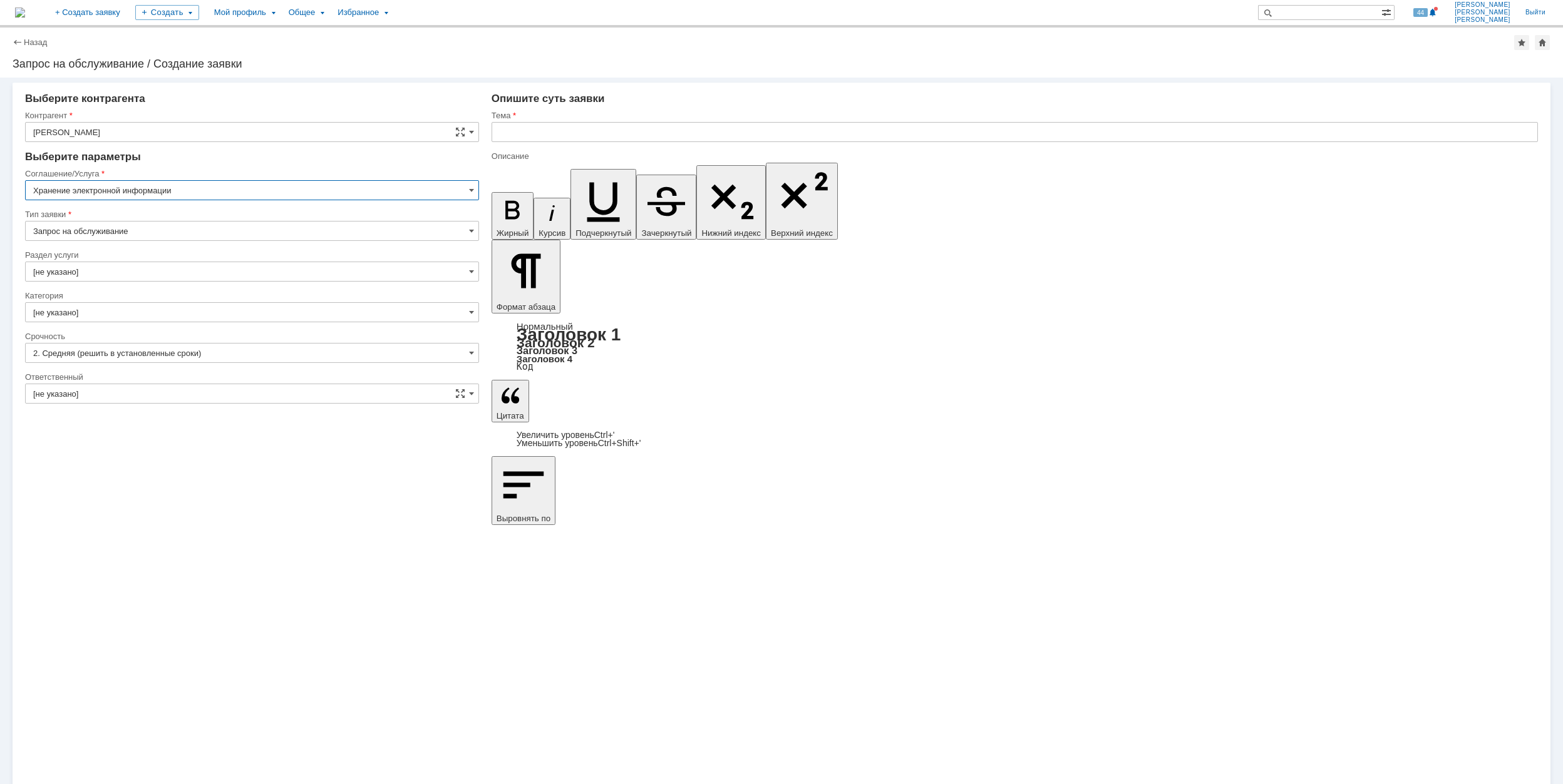
type input "Хранение электронной информации"
click at [123, 273] on input "[не указано]" at bounding box center [252, 272] width 454 height 20
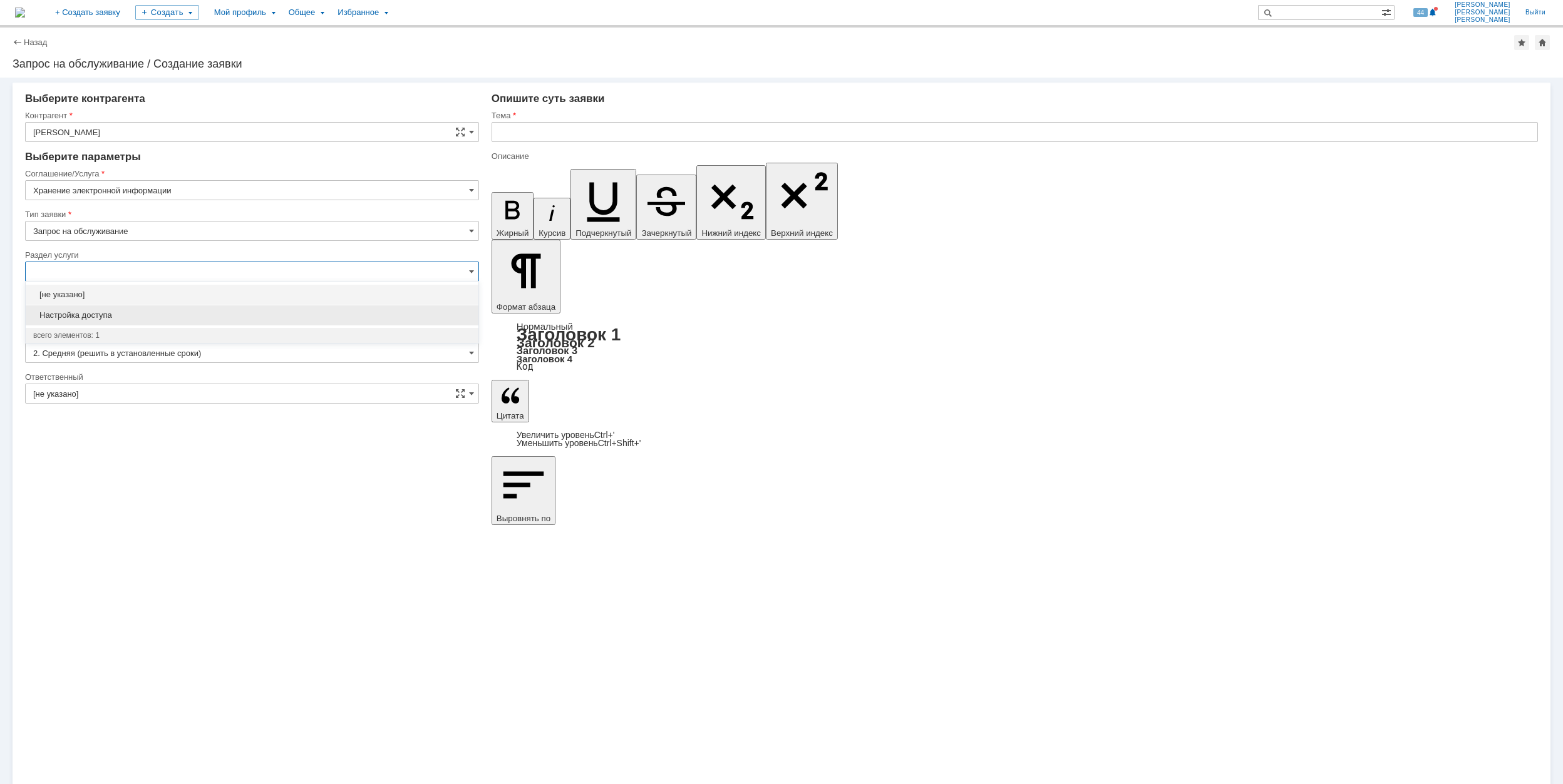
click at [146, 311] on span "Настройка доступа" at bounding box center [252, 315] width 437 height 10
type input "Настройка доступа"
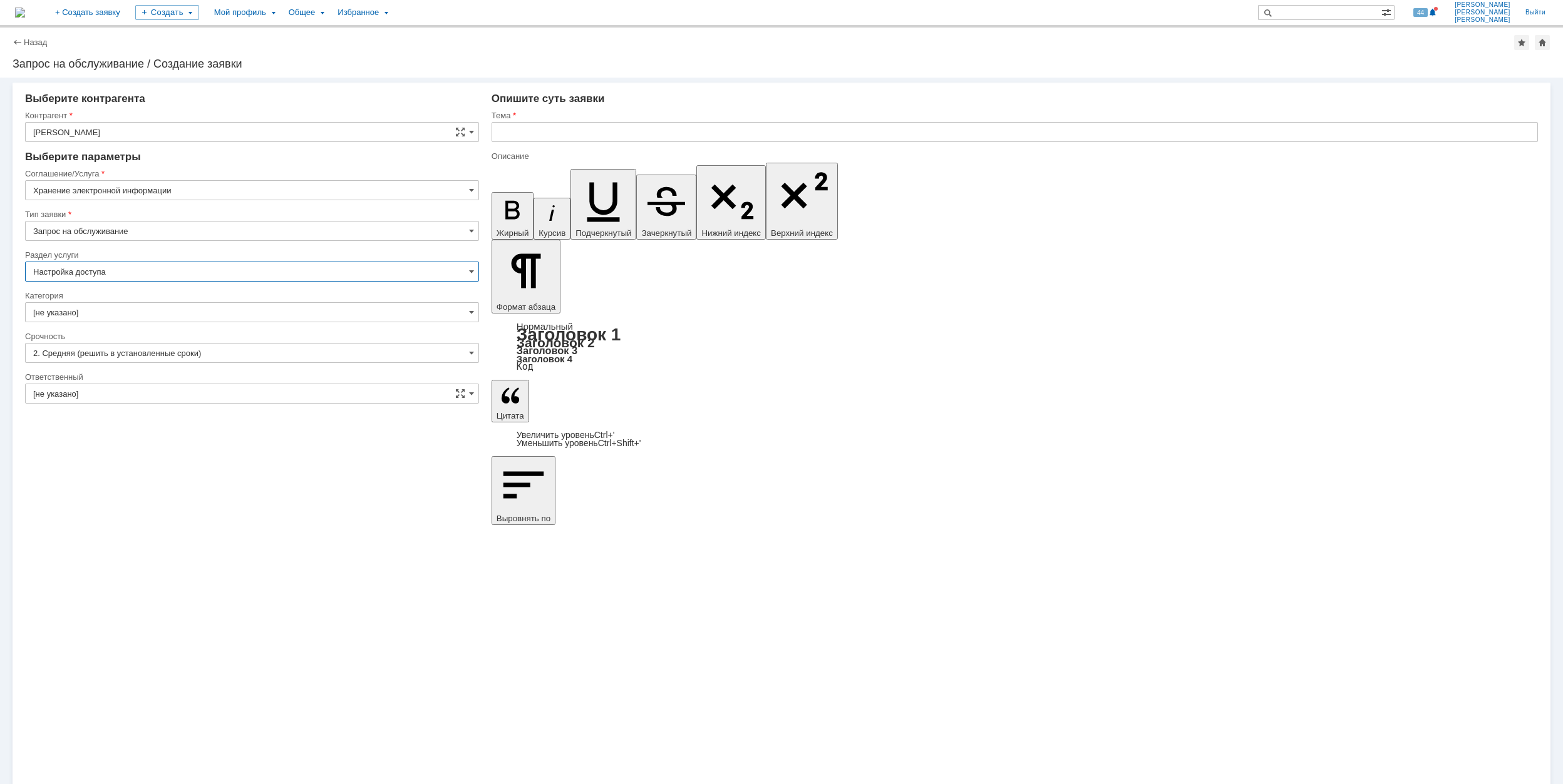
click at [169, 315] on input "[не указано]" at bounding box center [252, 312] width 454 height 20
type input "Настройка доступа"
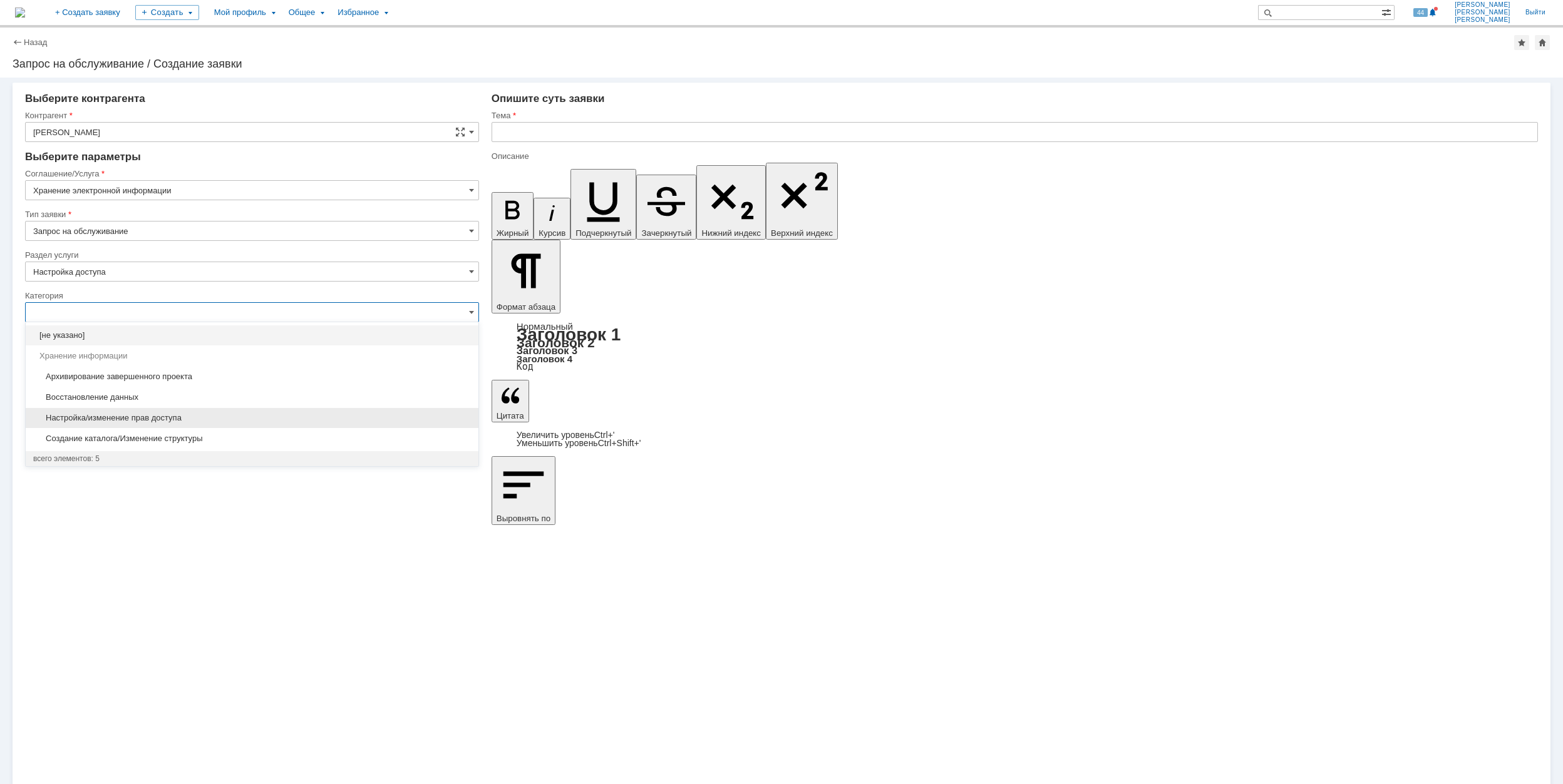
click at [281, 417] on span "Настройка/изменение прав доступа" at bounding box center [252, 418] width 437 height 10
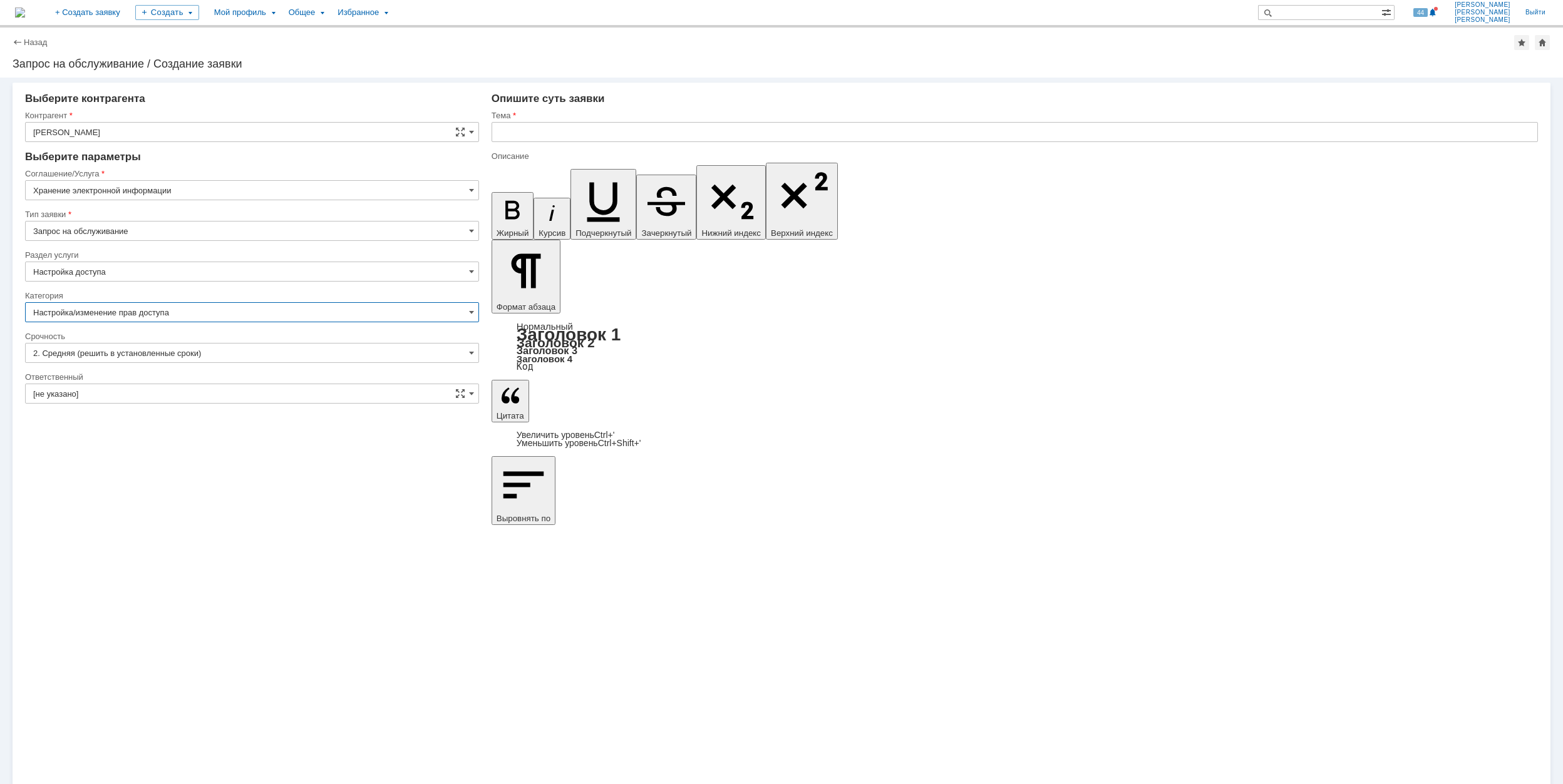
type input "Настройка/изменение прав доступа"
click at [318, 190] on input "Хранение электронной информации" at bounding box center [252, 190] width 454 height 20
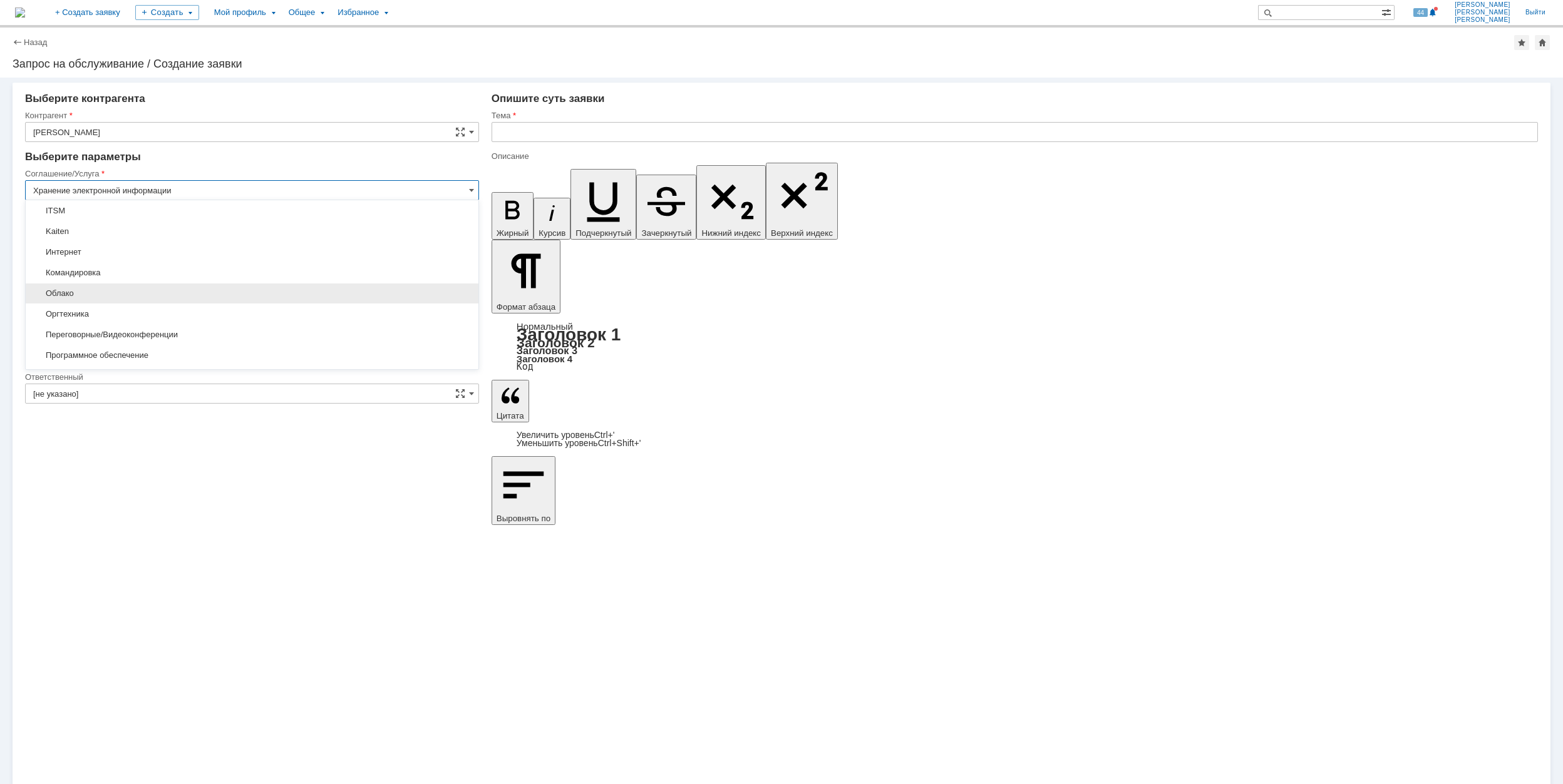
click at [109, 293] on span "Облако" at bounding box center [252, 293] width 437 height 10
type input "Облако"
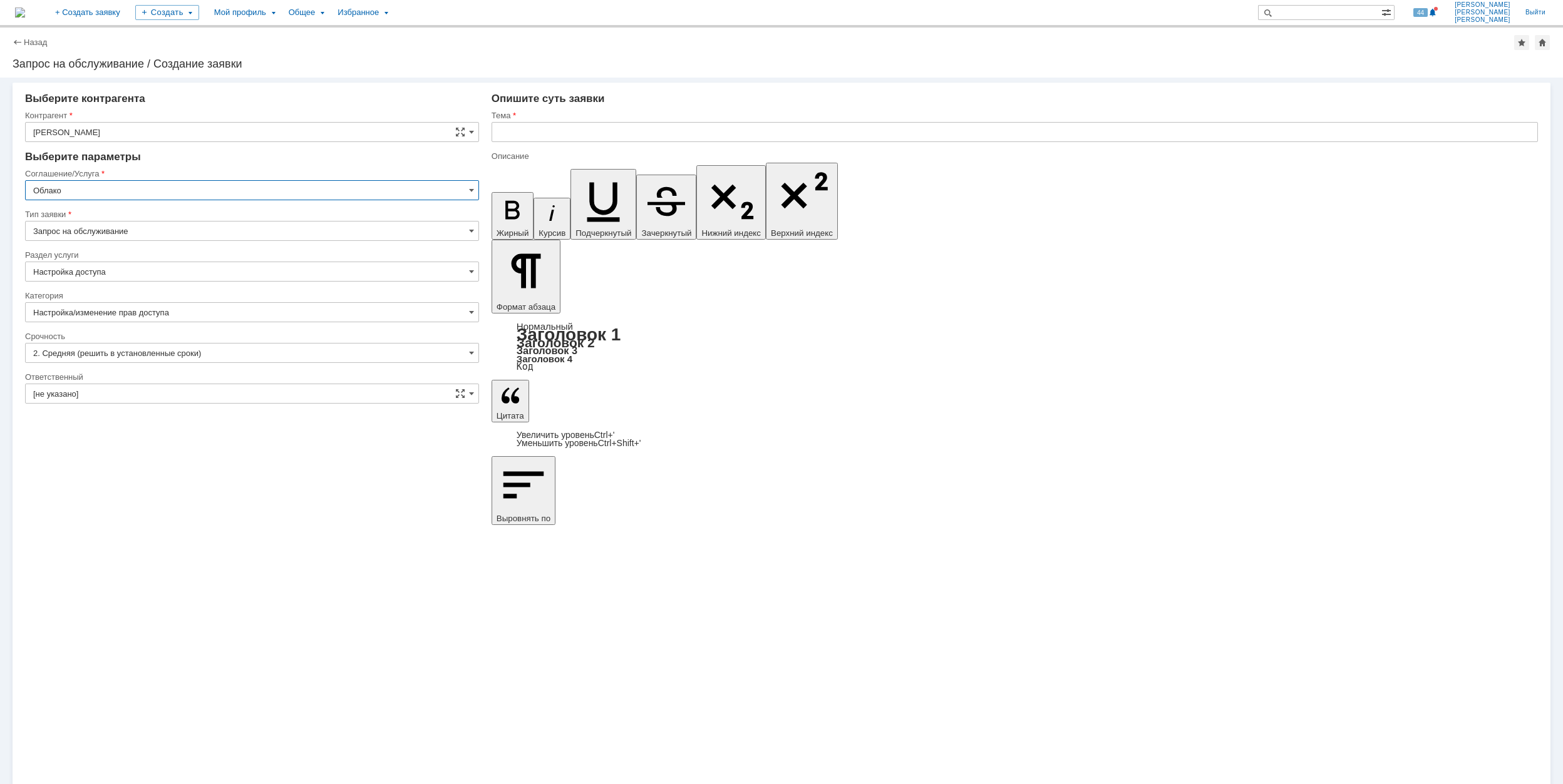
type input "[не указано]"
type input "Облако"
click at [134, 273] on input "[не указано]" at bounding box center [252, 272] width 454 height 20
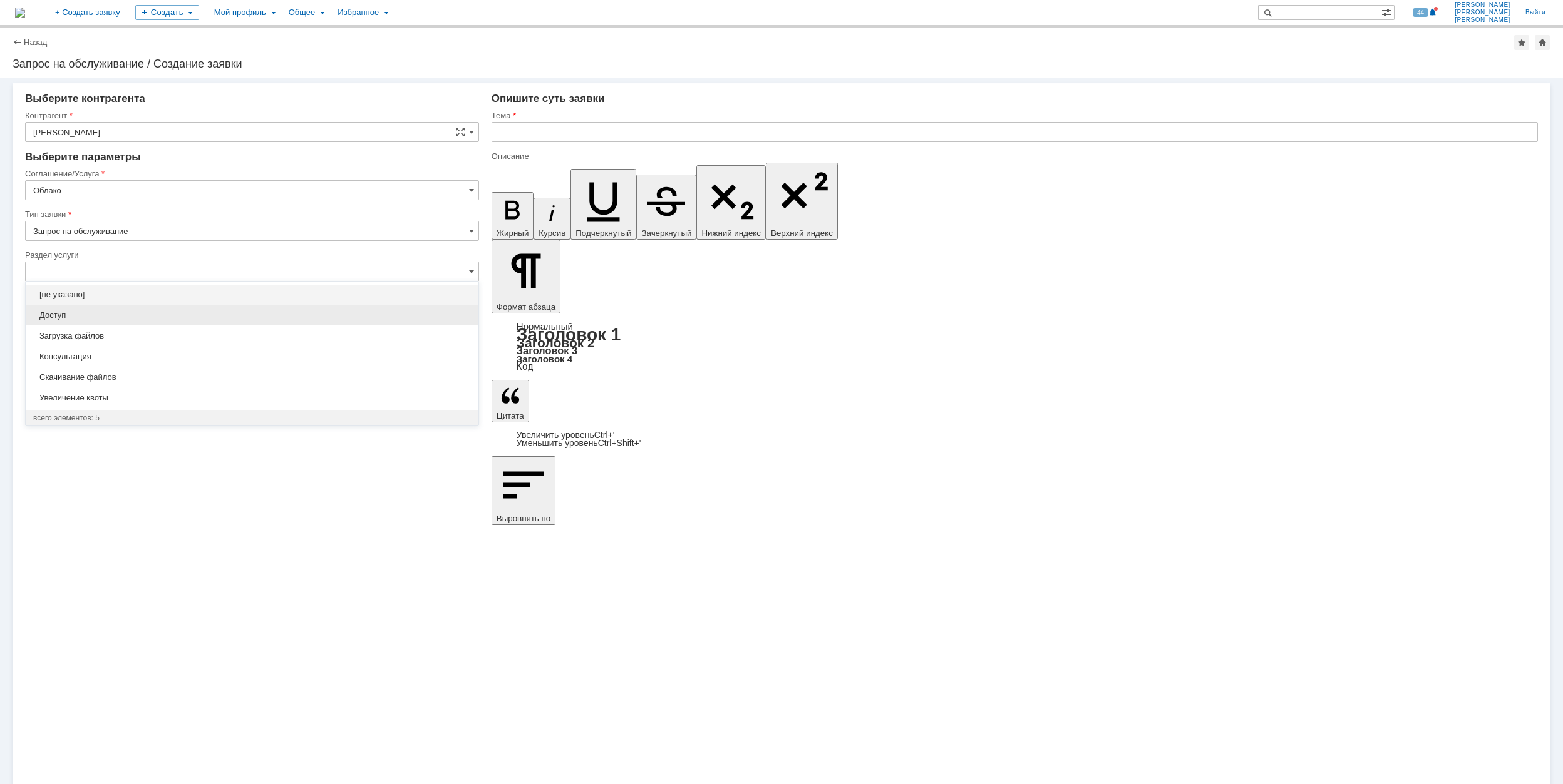
click at [149, 316] on span "Доступ" at bounding box center [252, 315] width 437 height 10
type input "Доступ"
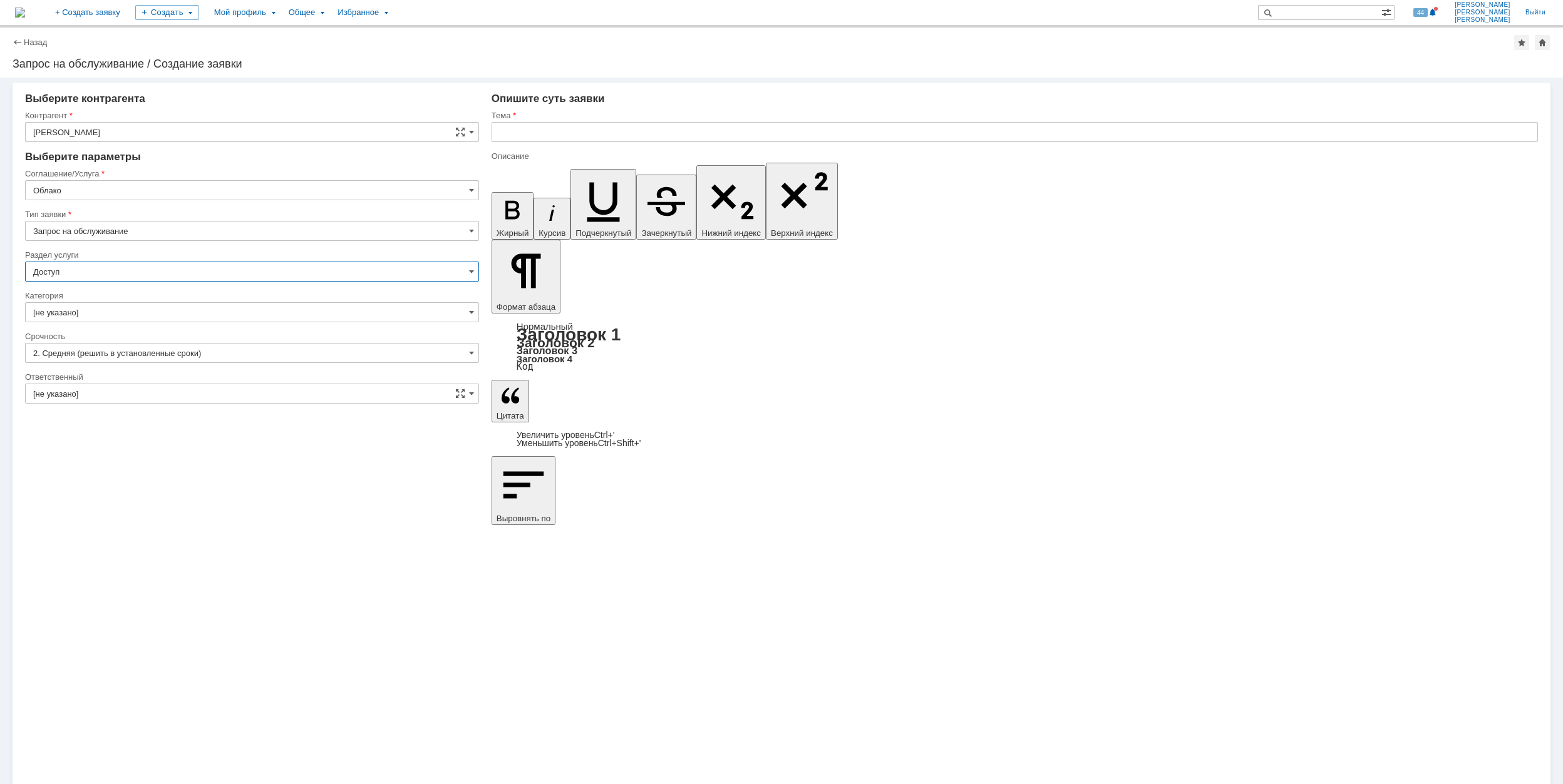
click at [143, 311] on input "[не указано]" at bounding box center [252, 312] width 454 height 20
type input "Доступ"
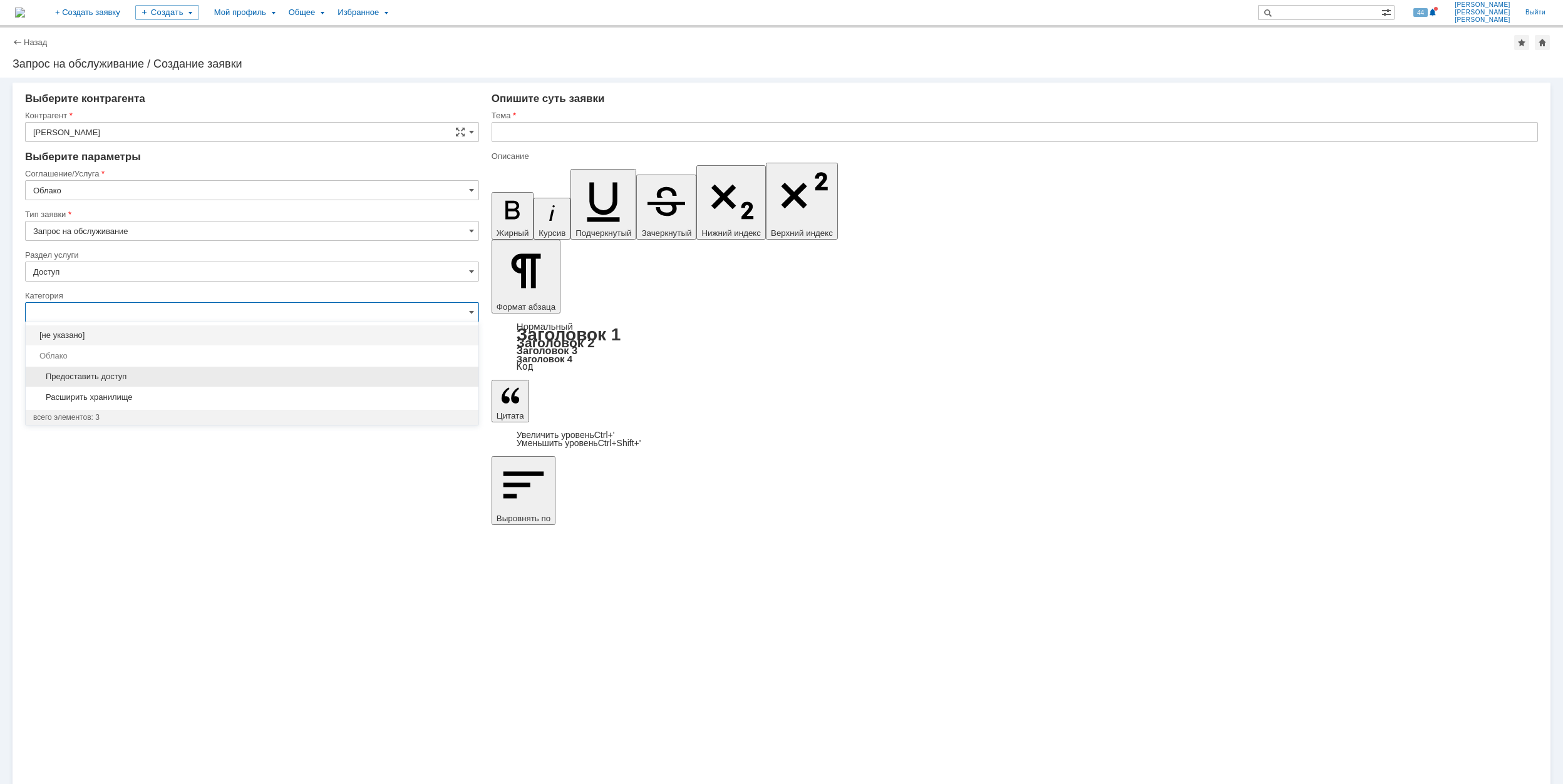
click at [153, 378] on span "Предоставить доступ" at bounding box center [252, 377] width 437 height 10
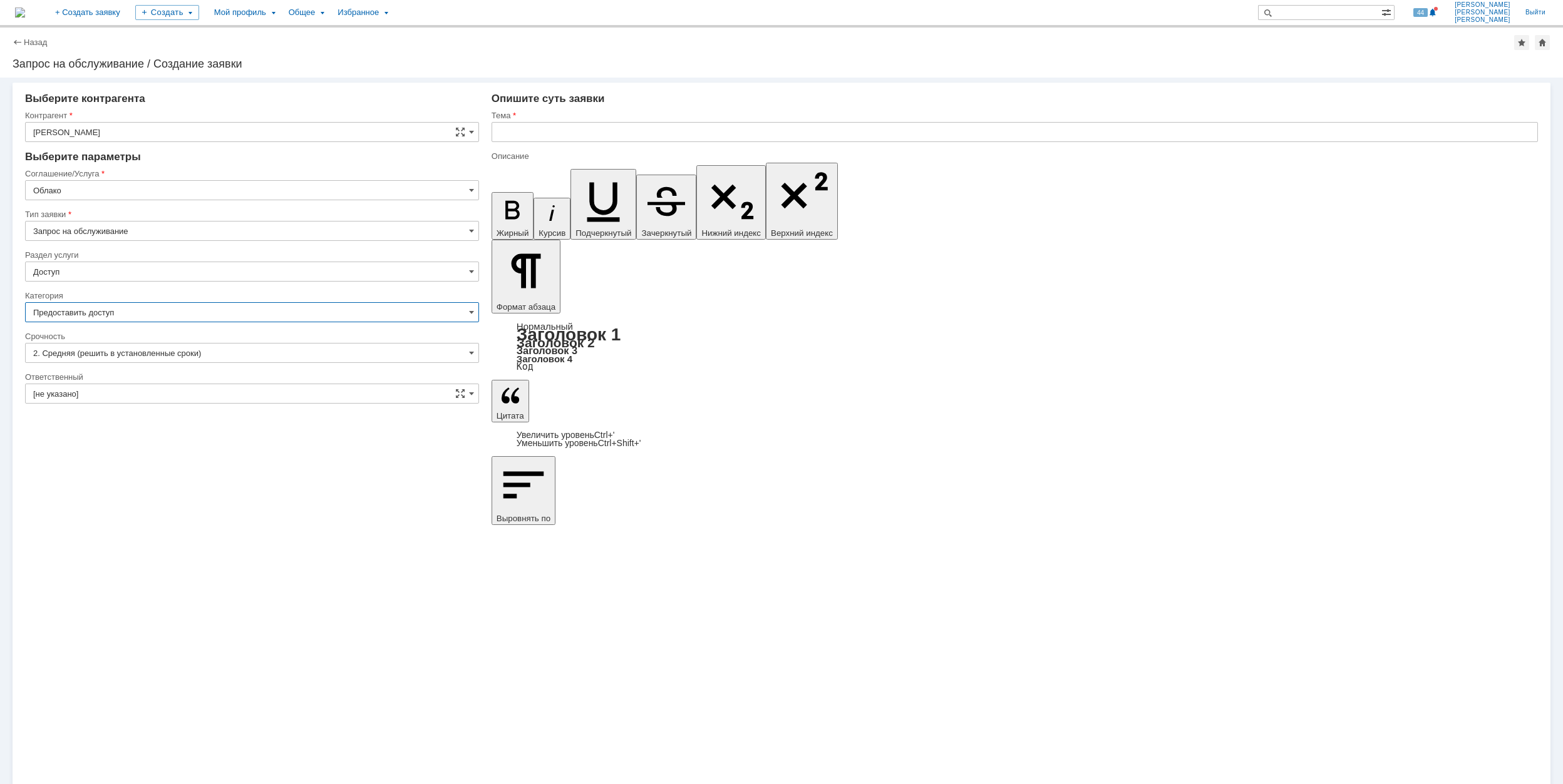
type input "Предоставить доступ"
click at [163, 387] on input "[не указано]" at bounding box center [252, 394] width 454 height 20
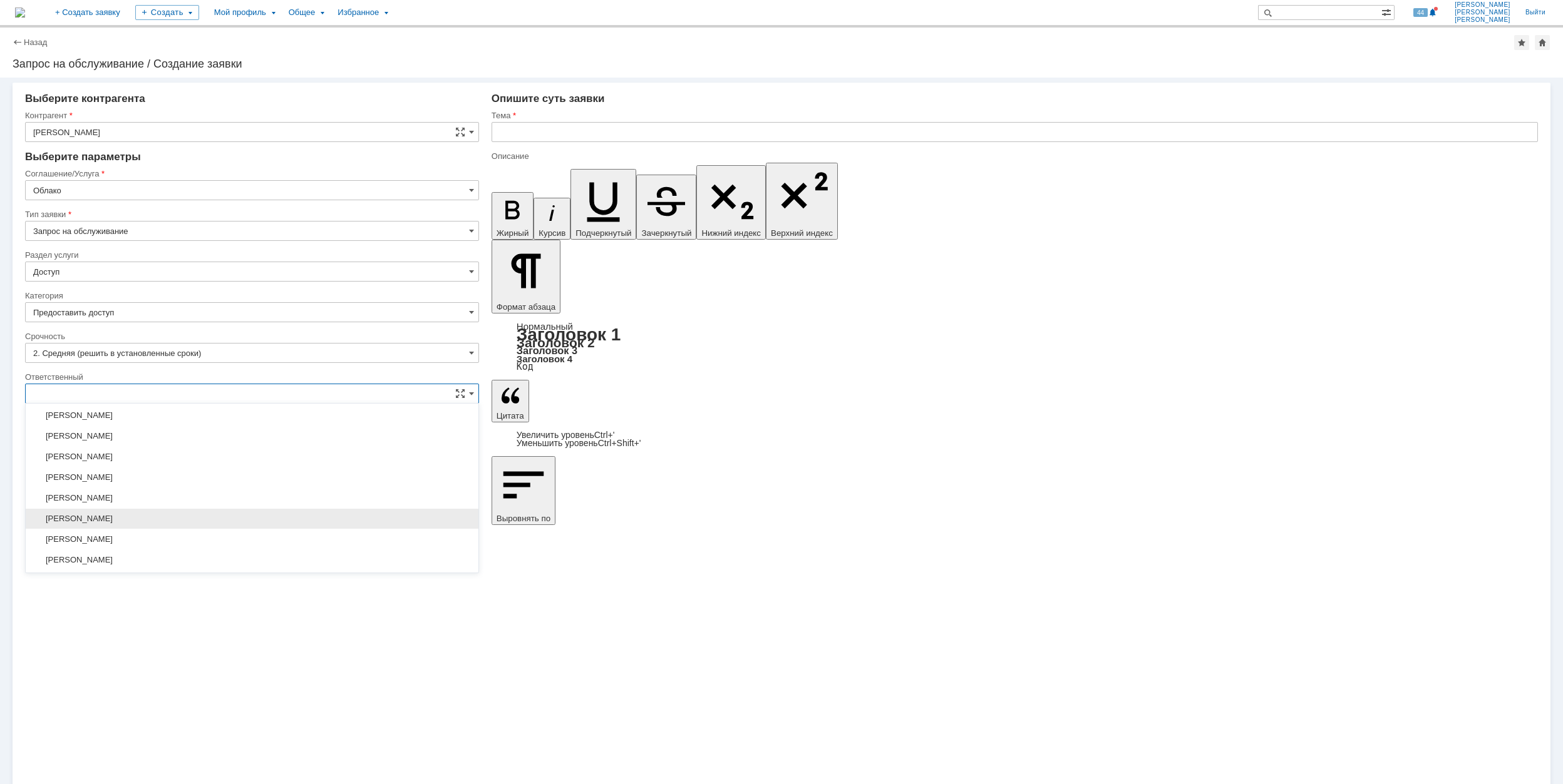
click at [243, 519] on span "[PERSON_NAME]" at bounding box center [252, 519] width 437 height 10
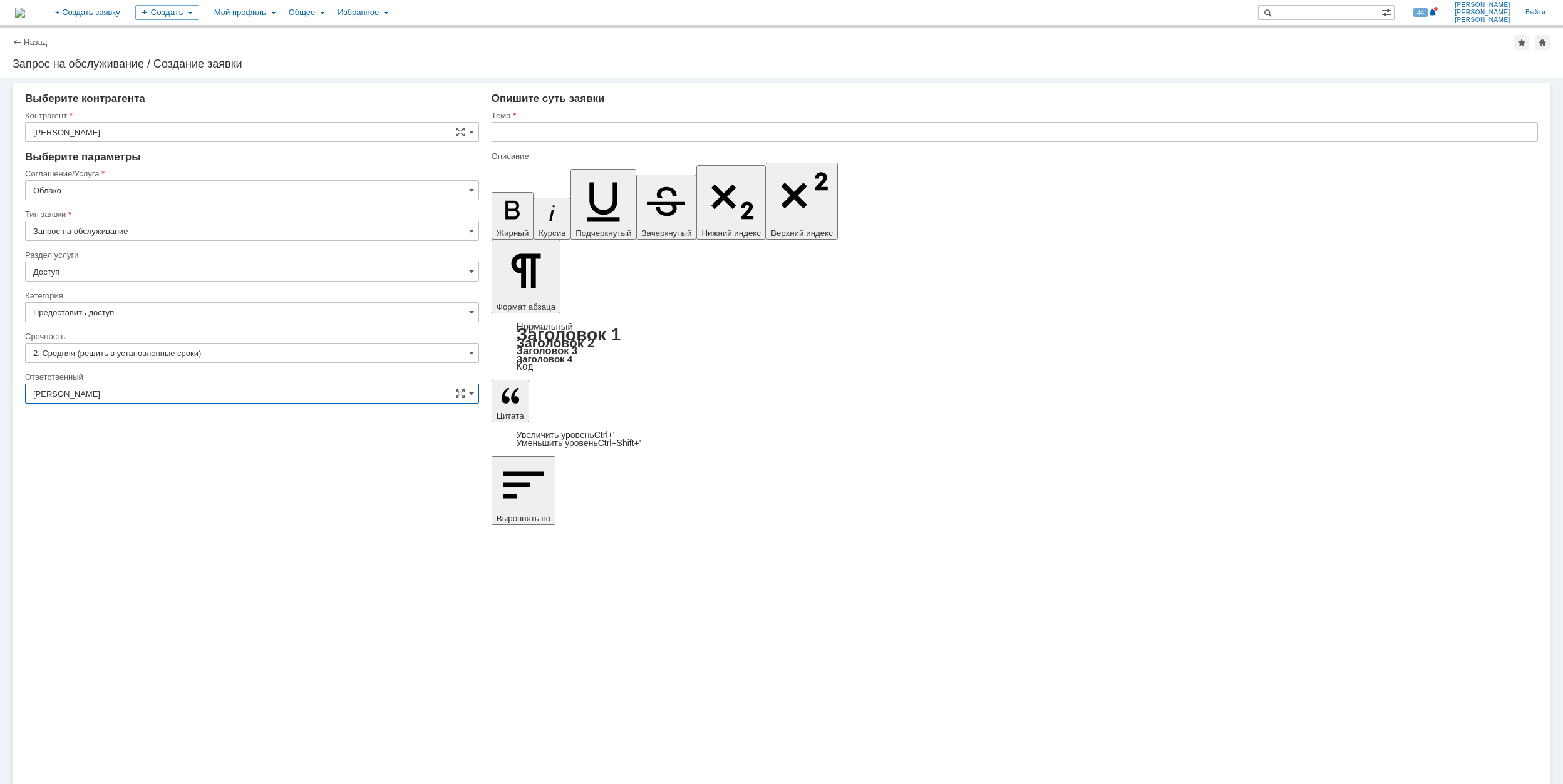
type input "[PERSON_NAME]"
click at [552, 125] on input "text" at bounding box center [1014, 132] width 1046 height 20
drag, startPoint x: 612, startPoint y: 134, endPoint x: 469, endPoint y: 133, distance: 143.0
type input "Настройка cloud.giap.ru"
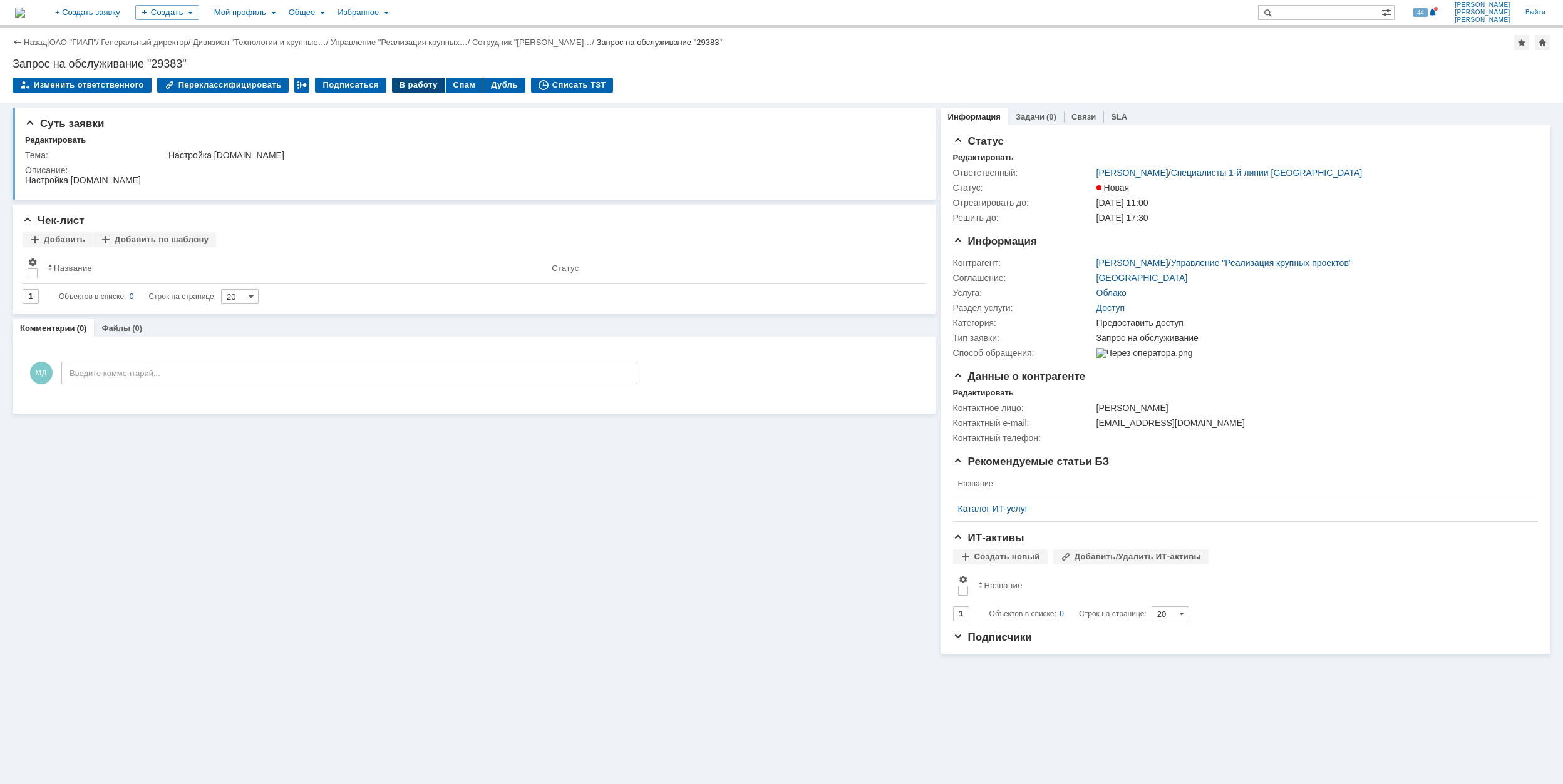
click at [414, 87] on div "В работу" at bounding box center [418, 85] width 53 height 15
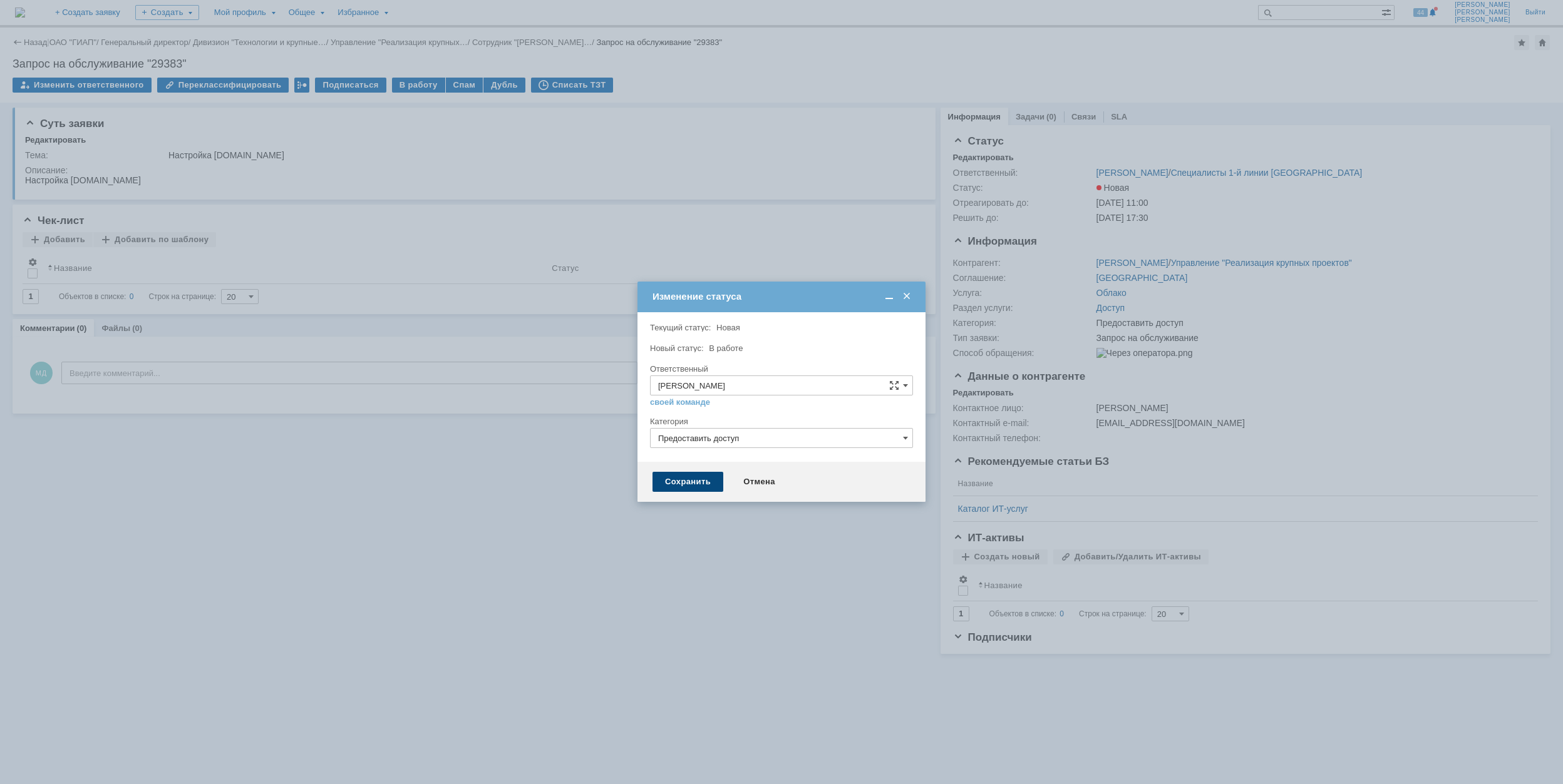
click at [702, 482] on div "Сохранить" at bounding box center [688, 482] width 71 height 20
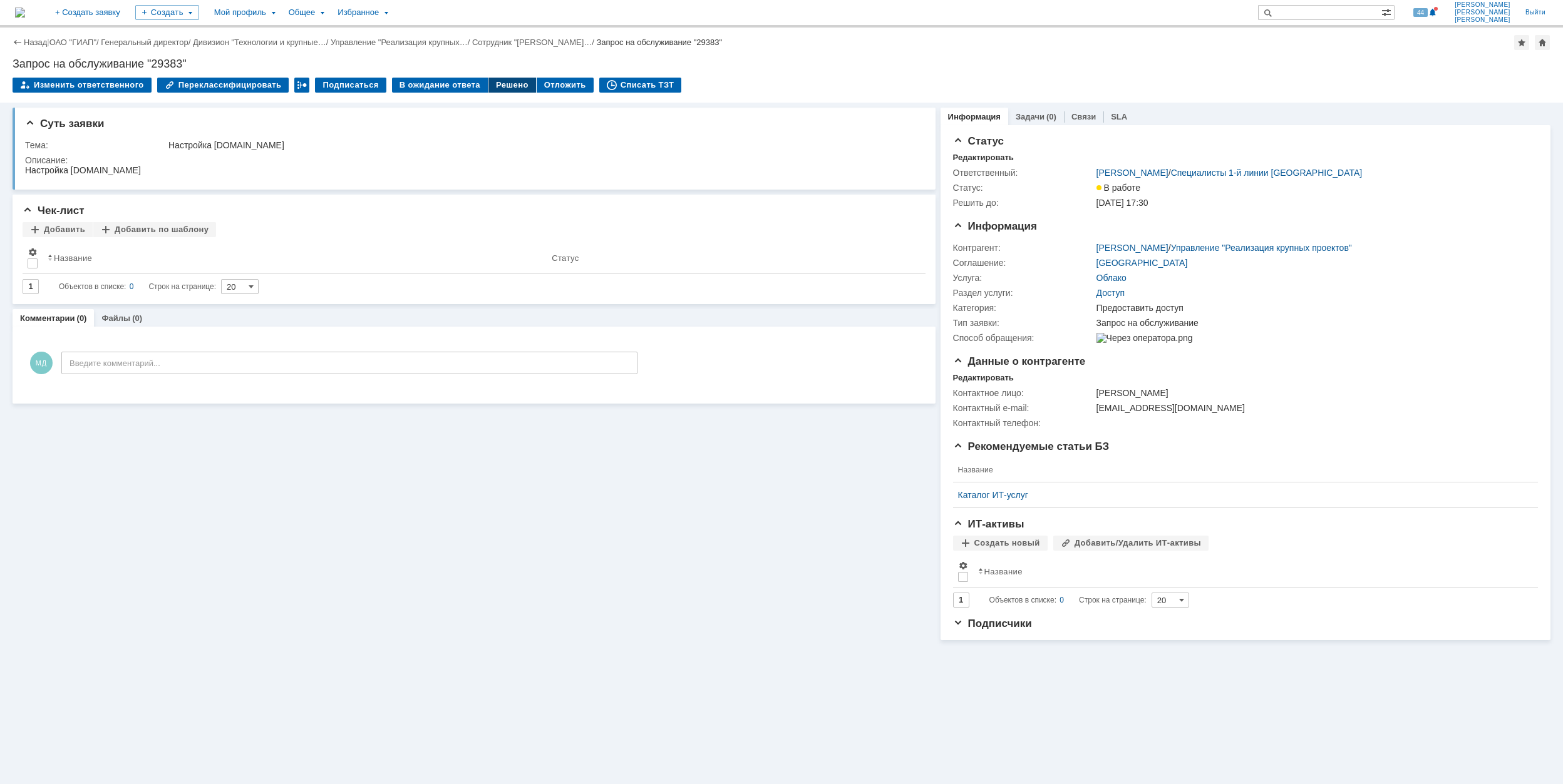
click at [500, 83] on div "Решено" at bounding box center [512, 85] width 48 height 15
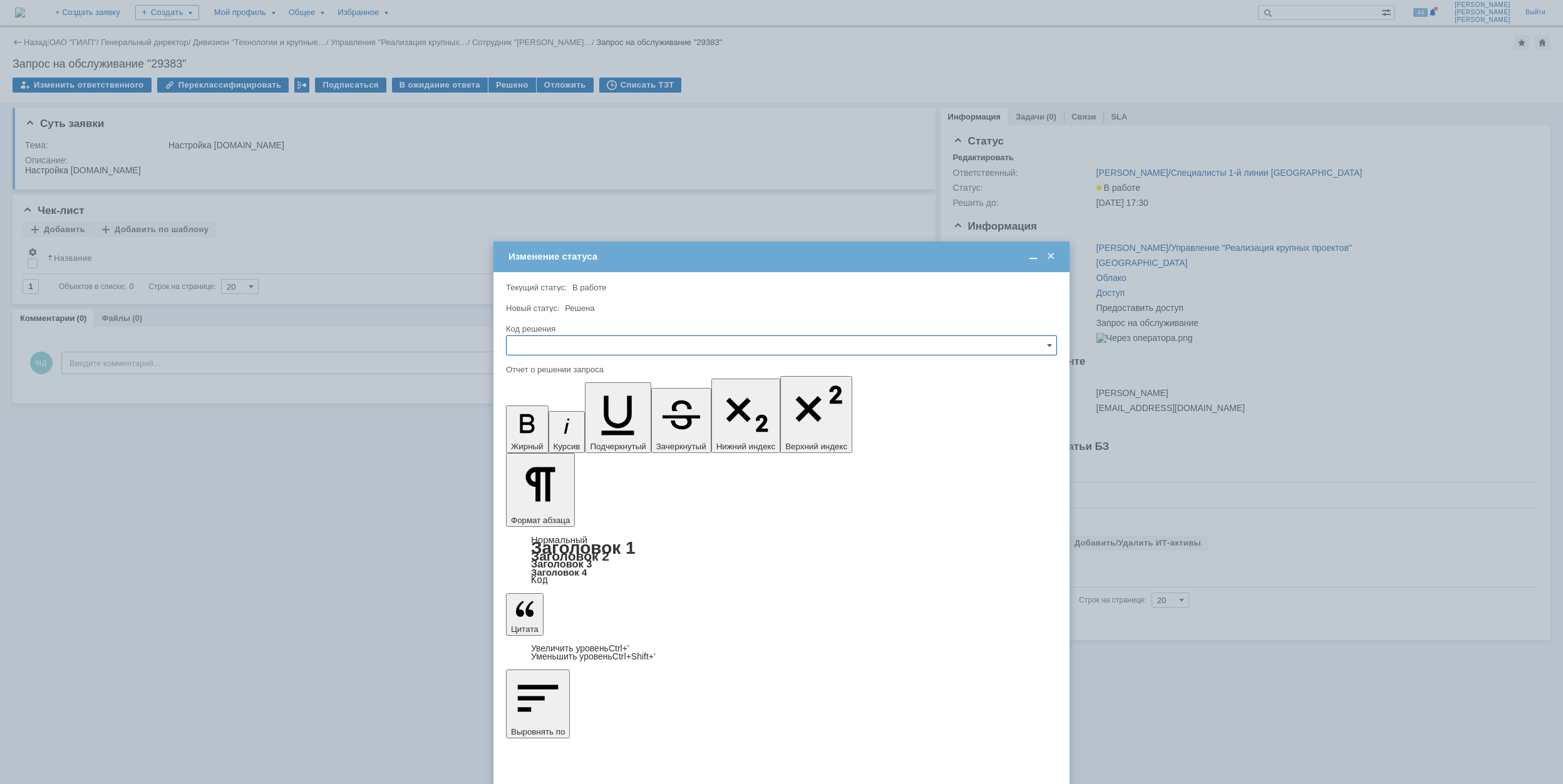
click at [604, 348] on input "text" at bounding box center [781, 345] width 551 height 20
click at [585, 433] on span "Решено" at bounding box center [781, 430] width 535 height 10
type input "Решено"
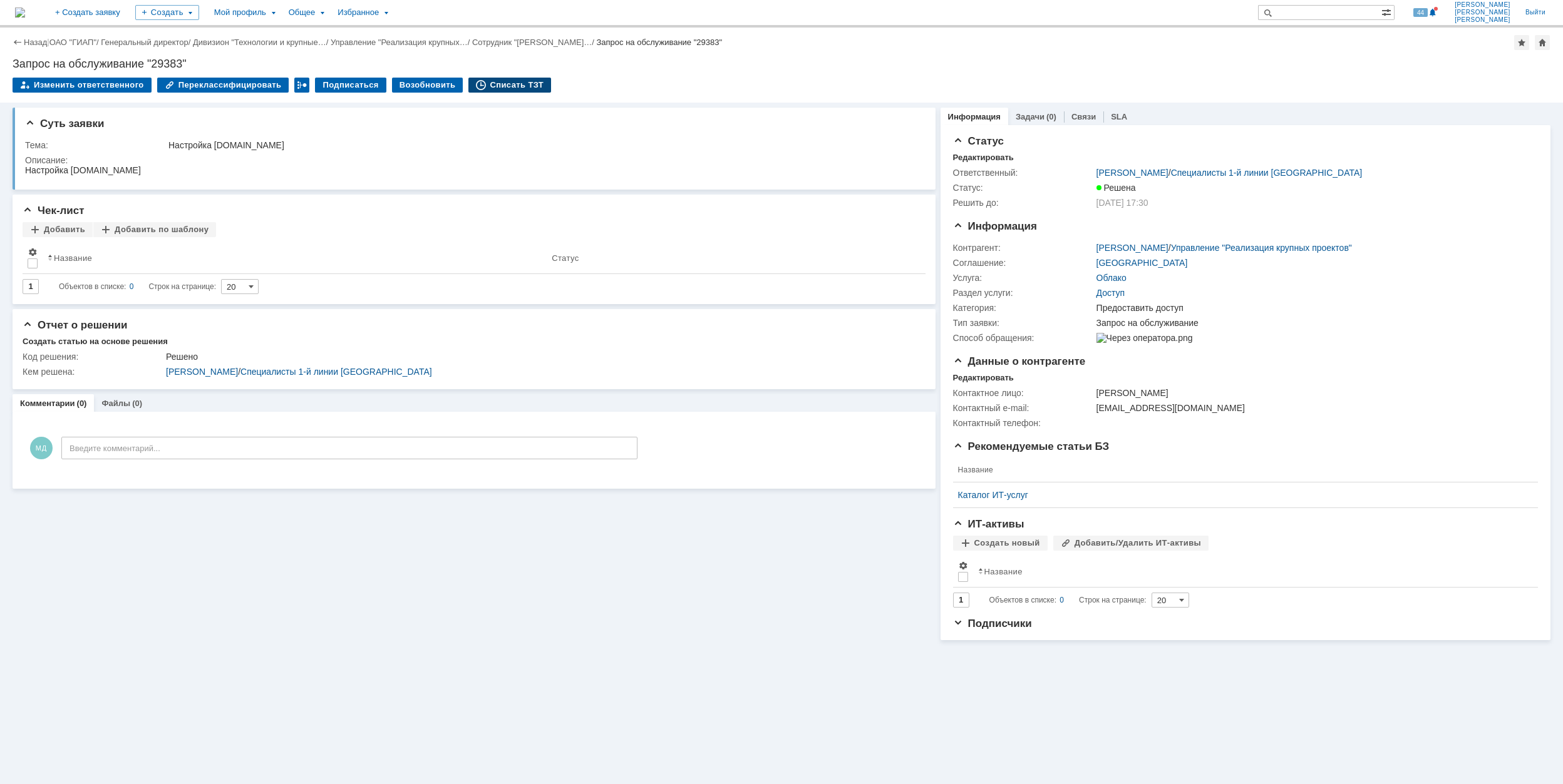
click at [506, 84] on div "Списать ТЗТ" at bounding box center [509, 85] width 83 height 15
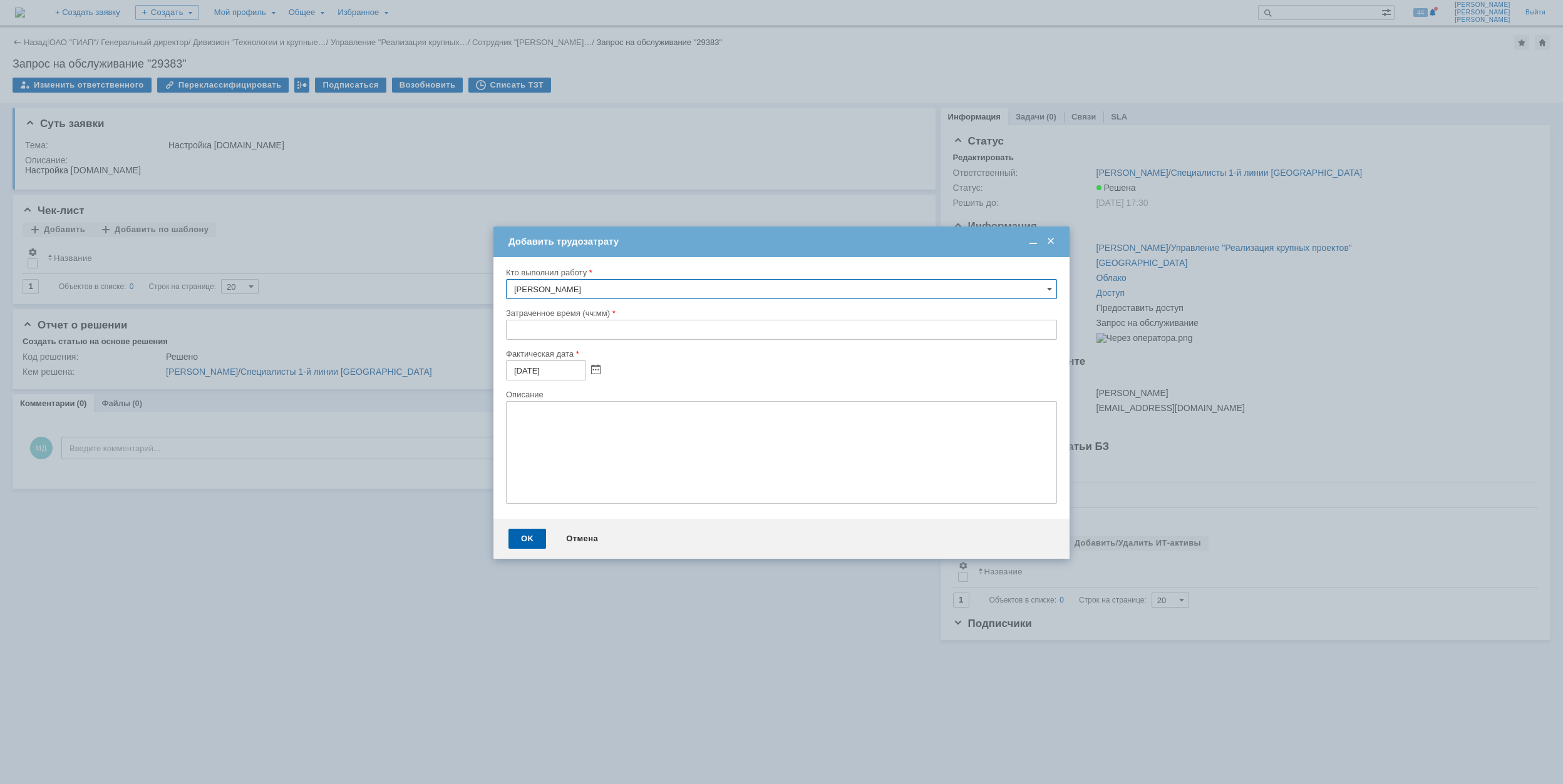
drag, startPoint x: 511, startPoint y: 333, endPoint x: 531, endPoint y: 324, distance: 21.9
click at [513, 334] on input "text" at bounding box center [781, 330] width 551 height 20
type input "00:30"
click at [515, 534] on div "OK" at bounding box center [527, 539] width 38 height 20
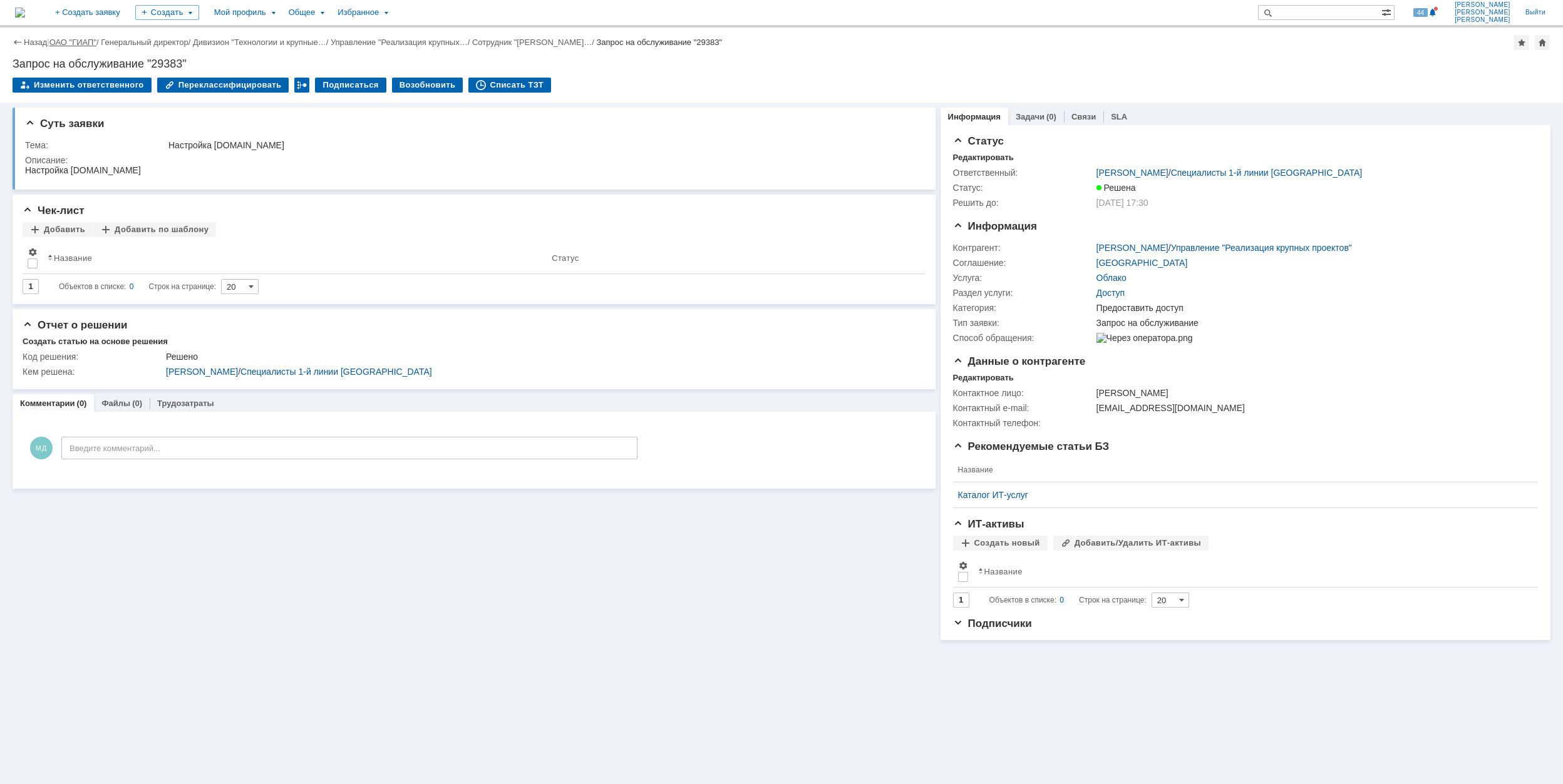
click at [71, 39] on link "ОАО "ГИАП"" at bounding box center [72, 42] width 47 height 9
